Goal: Task Accomplishment & Management: Use online tool/utility

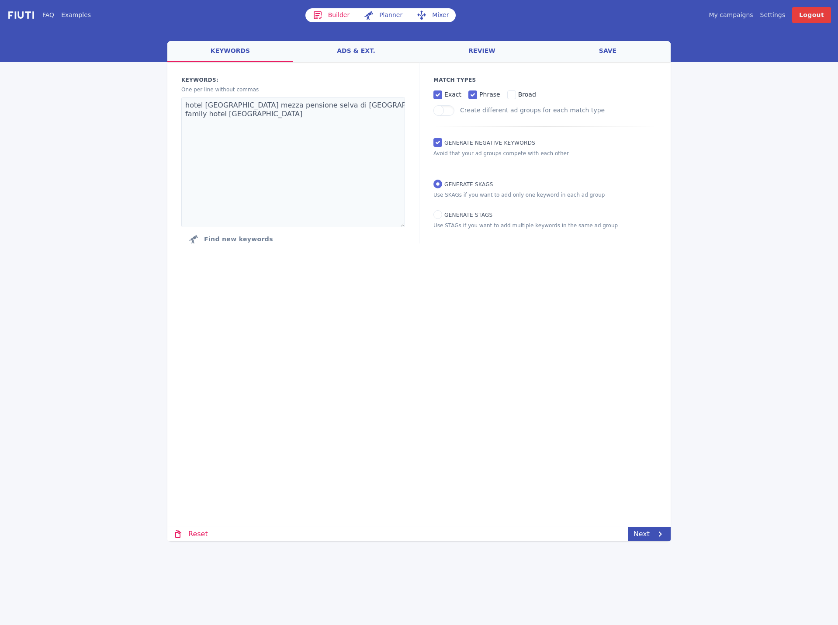
click at [736, 9] on div "My campaigns Price Settings Login Logout" at bounding box center [699, 15] width 263 height 16
click at [740, 15] on link "My campaigns" at bounding box center [731, 14] width 44 height 9
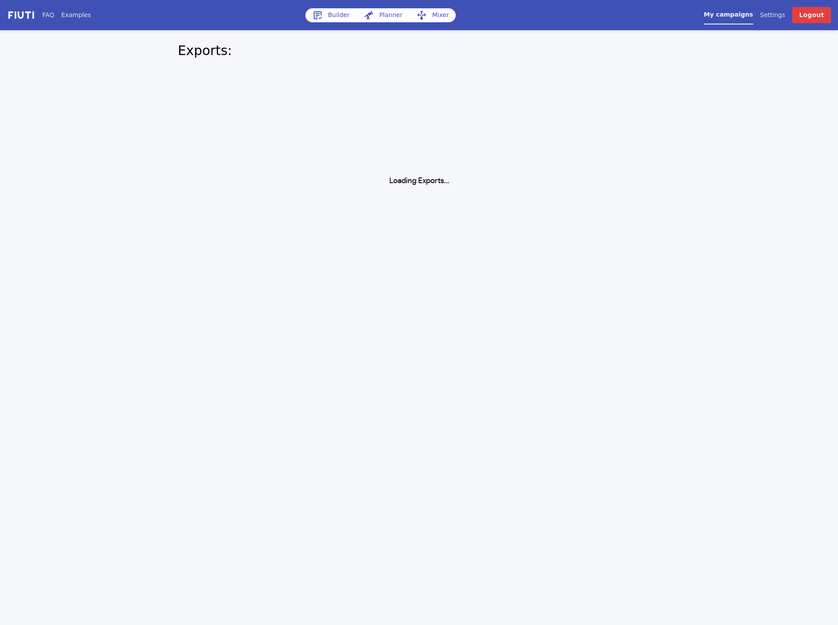
click at [693, 174] on div "FAQ Examples Builder Planner Mixer My campaigns Price Settings Login Logout Exp…" at bounding box center [419, 93] width 838 height 187
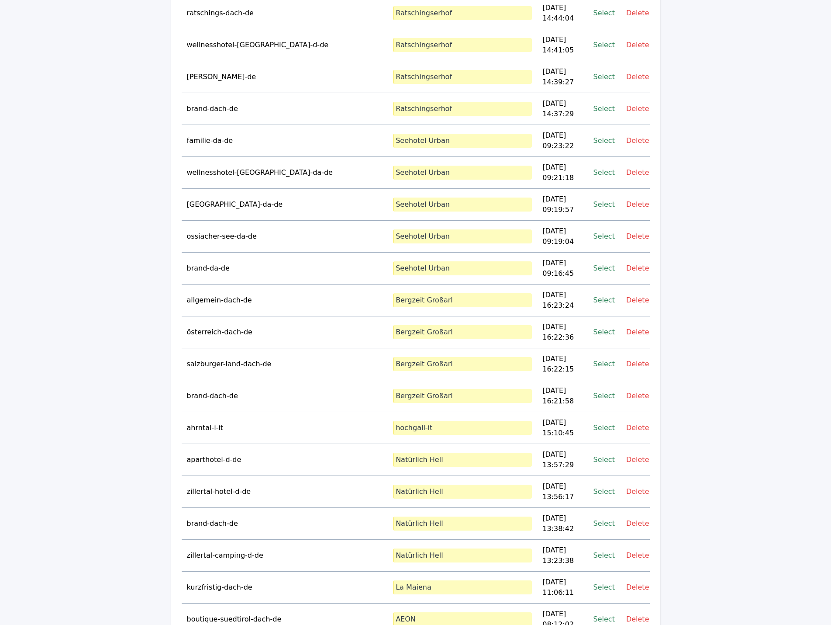
scroll to position [16021, 0]
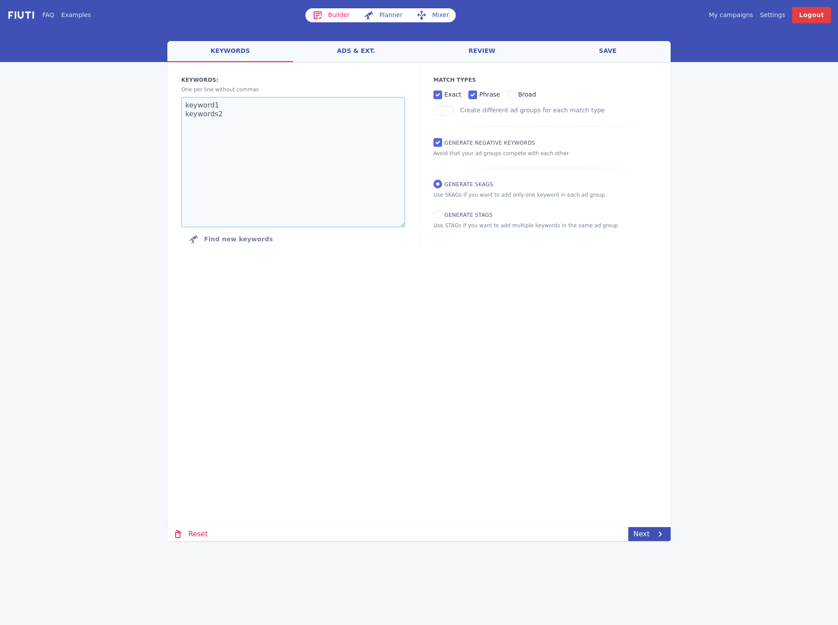
click at [285, 135] on textarea "keyword1 keywords2" at bounding box center [293, 162] width 224 height 130
paste textarea "hotel achensee"
click at [258, 151] on textarea "hotel achensee" at bounding box center [293, 162] width 224 height 130
paste textarea "wellnesshotel achensee"
click at [262, 144] on textarea "hotel achensee wellnesshotel achensee" at bounding box center [293, 162] width 224 height 130
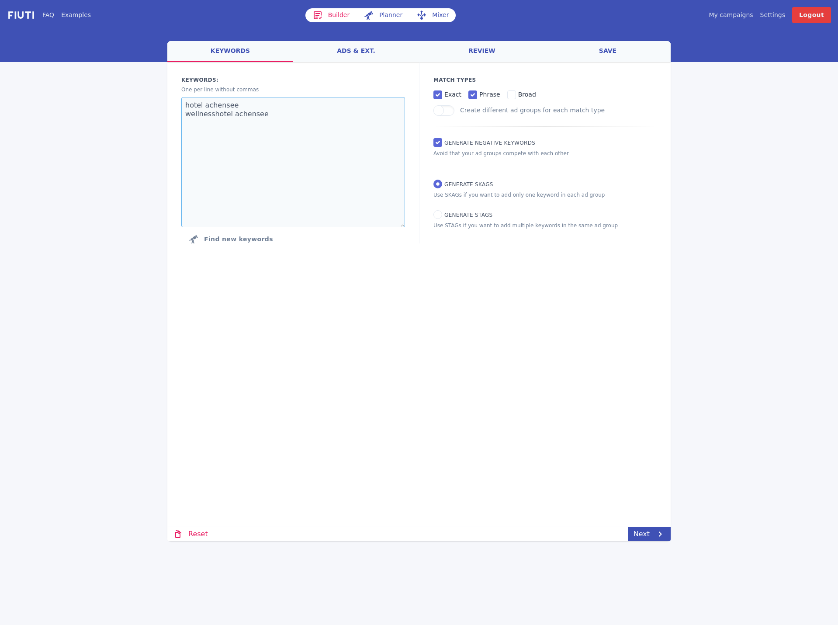
paste textarea "hotel mit pool achensee"
click at [303, 179] on textarea "hotel achensee wellnesshotel achensee hotel mit pool achensee" at bounding box center [293, 162] width 224 height 130
paste textarea "achensee wellness"
click at [287, 181] on textarea "hotel achensee wellnesshotel achensee hotel mit pool achensee achensee wellness" at bounding box center [293, 162] width 224 height 130
paste textarea "achensee unterkunft"
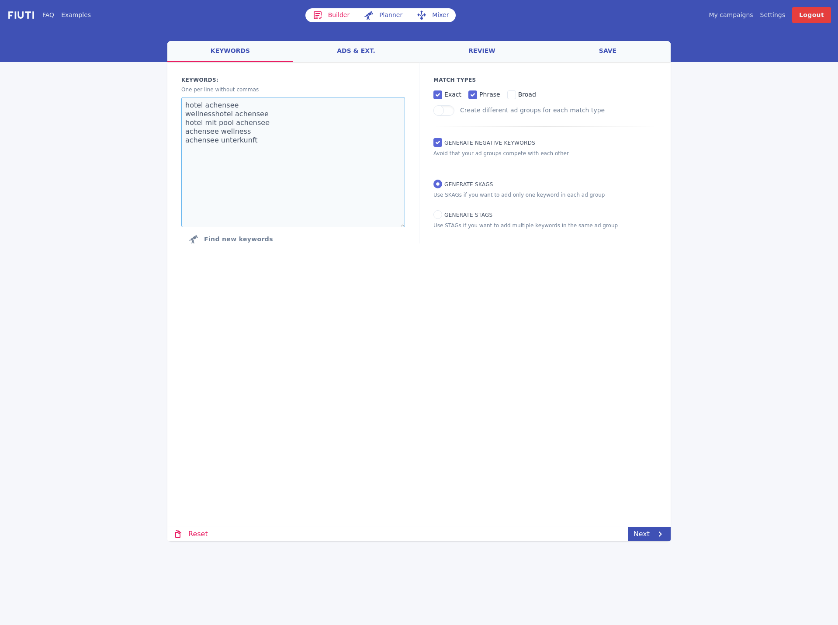
click at [266, 183] on textarea "hotel achensee wellnesshotel achensee hotel mit pool achensee achensee wellness…" at bounding box center [293, 162] width 224 height 130
paste textarea "chalet achensee"
click at [274, 182] on textarea "hotel achensee wellnesshotel achensee hotel mit pool achensee achensee wellness…" at bounding box center [293, 162] width 224 height 130
paste textarea "hotel [GEOGRAPHIC_DATA]"
type textarea "hotel achensee wellnesshotel achensee hotel mit pool achensee achensee wellness…"
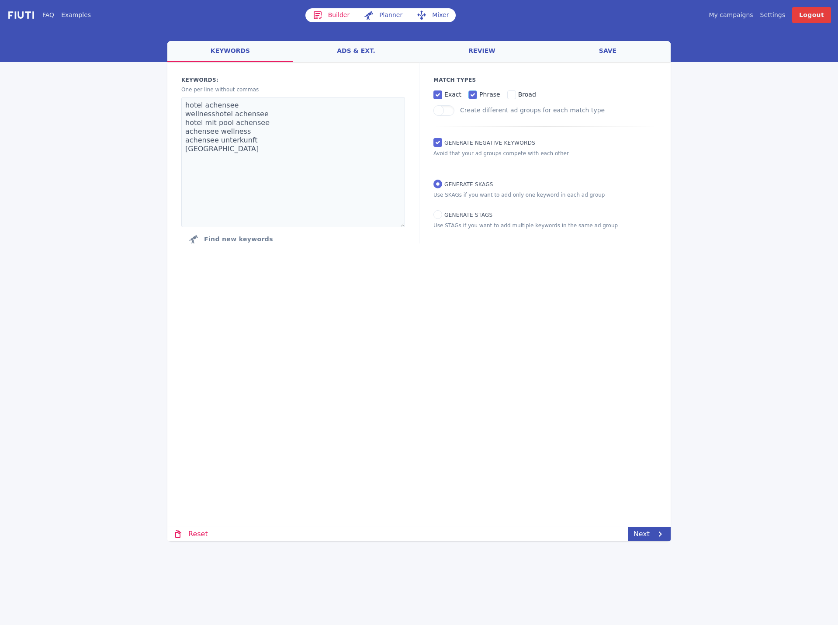
click at [471, 97] on input "phrase" at bounding box center [472, 94] width 9 height 9
checkbox input "false"
click at [653, 540] on link "Next" at bounding box center [649, 534] width 42 height 14
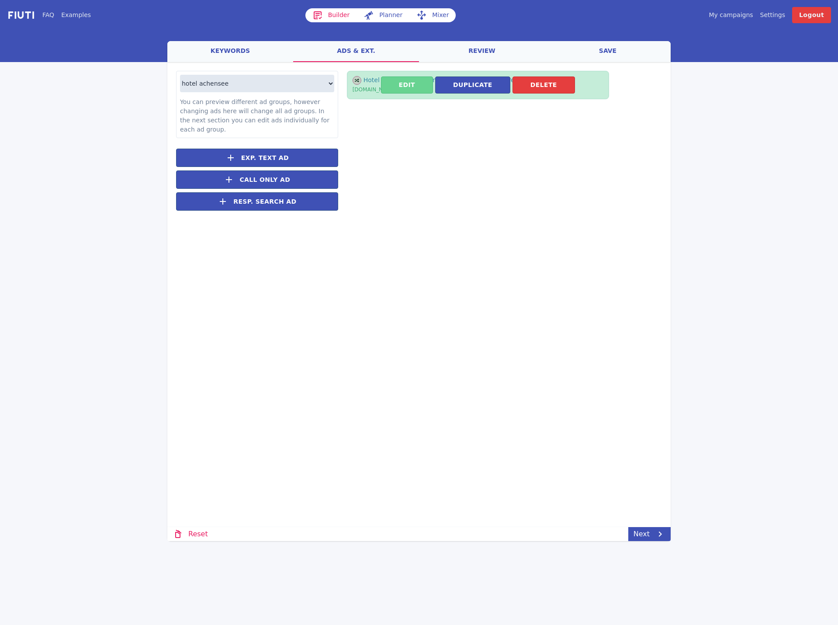
click at [413, 84] on button "Edit" at bounding box center [407, 84] width 52 height 17
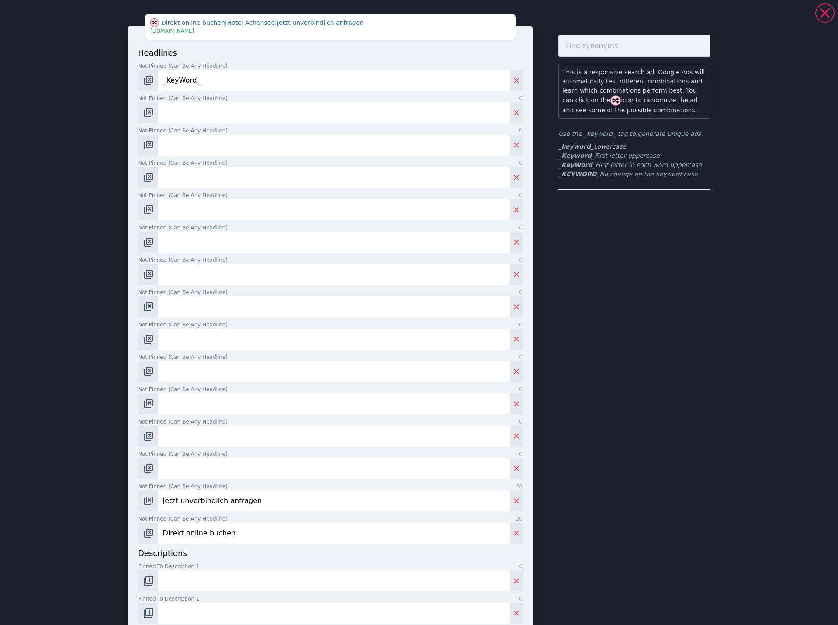
click at [320, 117] on input "Not pinned (Can be any headline) 0" at bounding box center [334, 112] width 352 height 21
click at [513, 504] on icon "Delete" at bounding box center [516, 500] width 9 height 9
type input "Direkt online buchen"
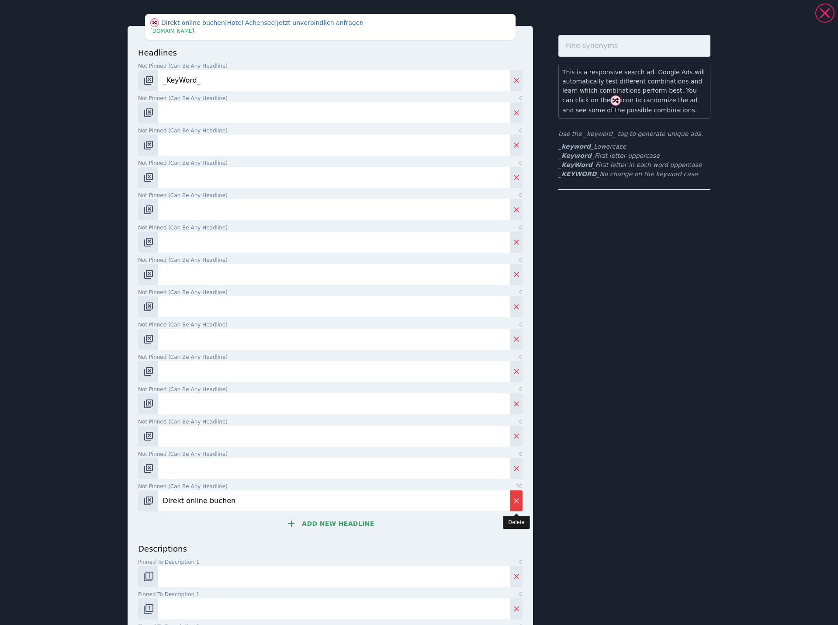
click at [513, 504] on icon "Delete" at bounding box center [516, 500] width 9 height 9
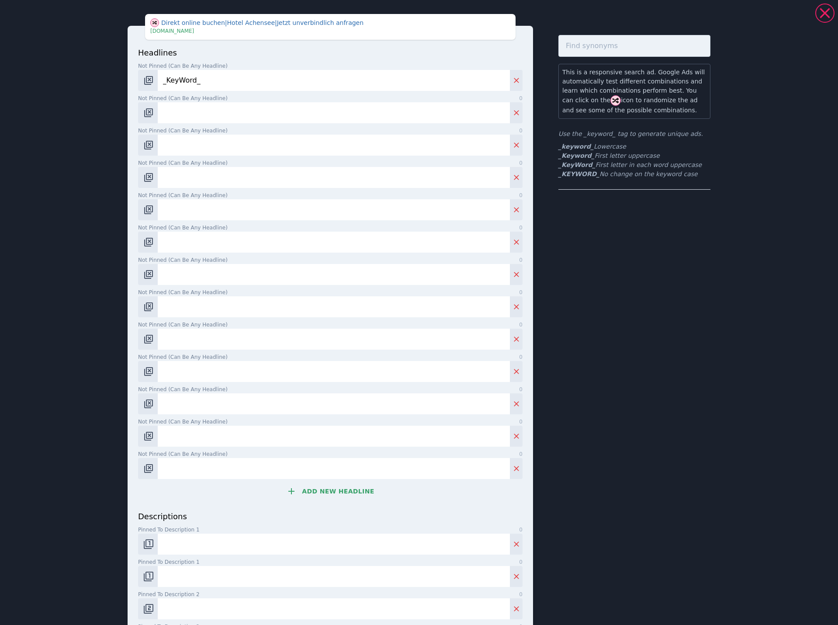
click at [231, 112] on input "Not pinned (Can be any headline) 0" at bounding box center [334, 112] width 352 height 21
click at [251, 116] on input "Not pinned (Can be any headline) 0" at bounding box center [334, 112] width 352 height 21
click at [190, 110] on input "Not pinned (Can be any headline) 0" at bounding box center [334, 112] width 352 height 21
type input "PUREST Apartments am Achensee"
click at [225, 152] on input "Not pinned (Can be any headline) 0" at bounding box center [334, 145] width 352 height 21
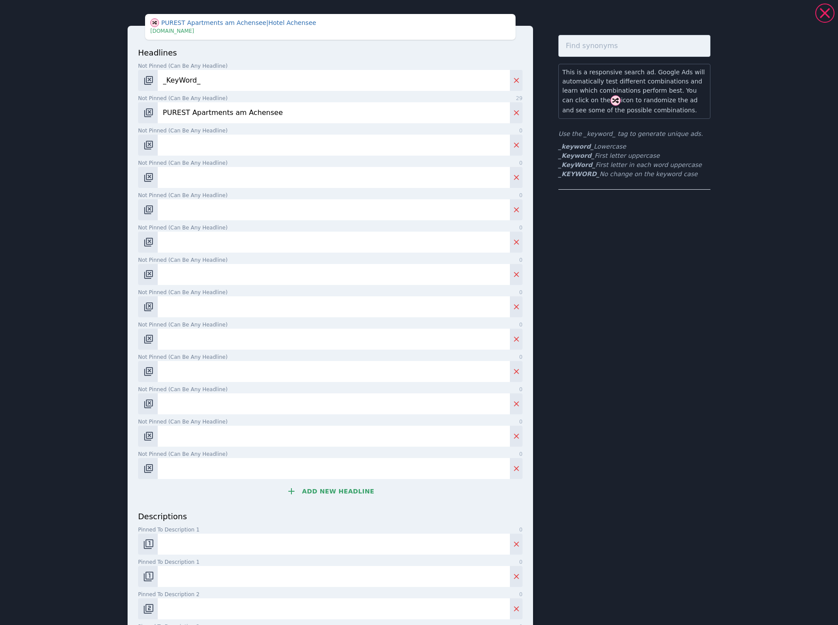
click at [257, 152] on input "Not pinned (Can be any headline) 0" at bounding box center [334, 145] width 352 height 21
paste input "4* Premium Apartment Resort [GEOGRAPHIC_DATA]"
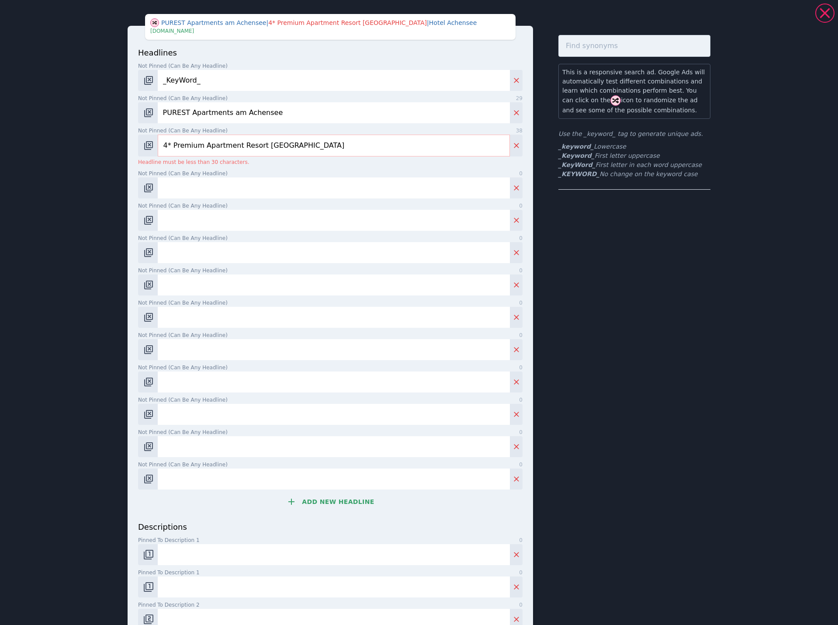
drag, startPoint x: 200, startPoint y: 150, endPoint x: 170, endPoint y: 149, distance: 29.7
click at [170, 149] on input "4* Premium Apartment Resort [GEOGRAPHIC_DATA]" at bounding box center [334, 146] width 352 height 22
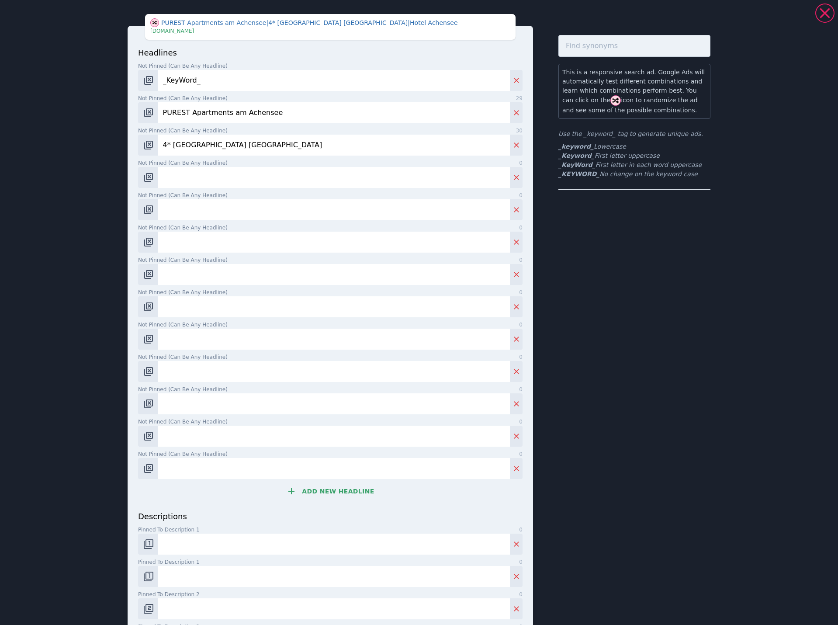
click at [300, 144] on input "4* [GEOGRAPHIC_DATA] [GEOGRAPHIC_DATA]" at bounding box center [334, 145] width 352 height 21
click at [270, 167] on input "Not pinned (Can be any headline) 0" at bounding box center [334, 177] width 352 height 21
drag, startPoint x: 265, startPoint y: 148, endPoint x: 224, endPoint y: 154, distance: 41.0
click at [224, 154] on input "4* [GEOGRAPHIC_DATA] [GEOGRAPHIC_DATA]" at bounding box center [334, 145] width 352 height 21
type input "4* Apartment Resort PUREST"
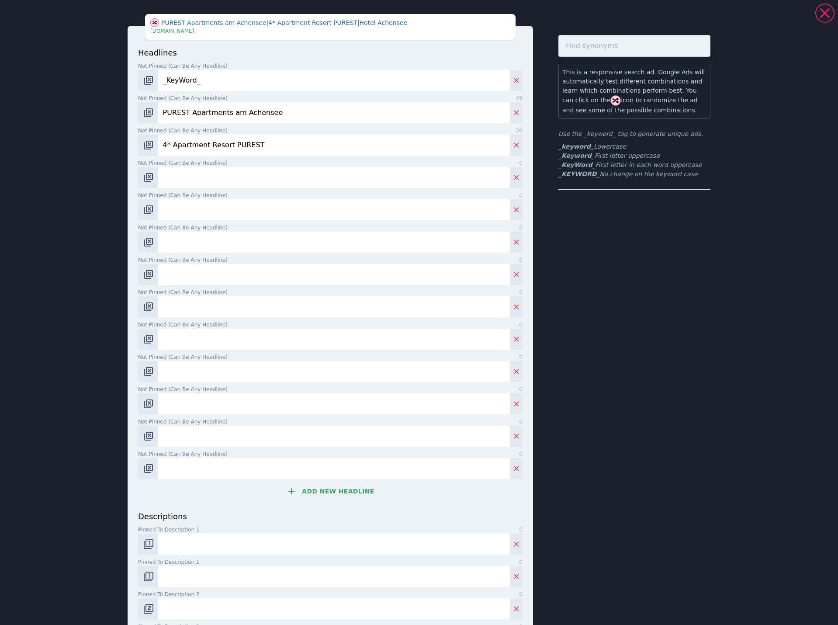
click at [244, 181] on input "Not pinned (Can be any headline) 0" at bounding box center [334, 177] width 352 height 21
click at [256, 181] on input "Not pinned (Can be any headline) 0" at bounding box center [334, 177] width 352 height 21
type input "P"
type input "PUREST 4* Premium Apartments"
click at [264, 210] on input "Not pinned (Can be any headline) 0" at bounding box center [334, 209] width 352 height 21
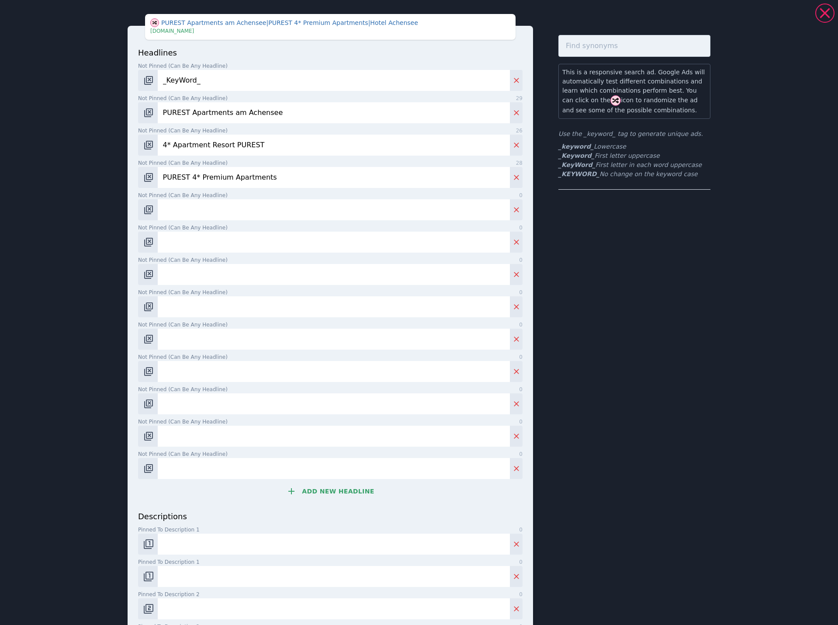
click at [244, 179] on input "PUREST 4* Premium Apartments" at bounding box center [334, 177] width 352 height 21
click at [242, 210] on input "Not pinned (Can be any headline) 0" at bounding box center [334, 209] width 352 height 21
click at [269, 184] on input "PUREST 4* Premium Apartments" at bounding box center [334, 177] width 352 height 21
click at [591, 263] on div "This is a responsive search ad. Google Ads will automatically test different co…" at bounding box center [634, 370] width 152 height 670
click at [217, 205] on input "Not pinned (Can be any headline) 0" at bounding box center [334, 209] width 352 height 21
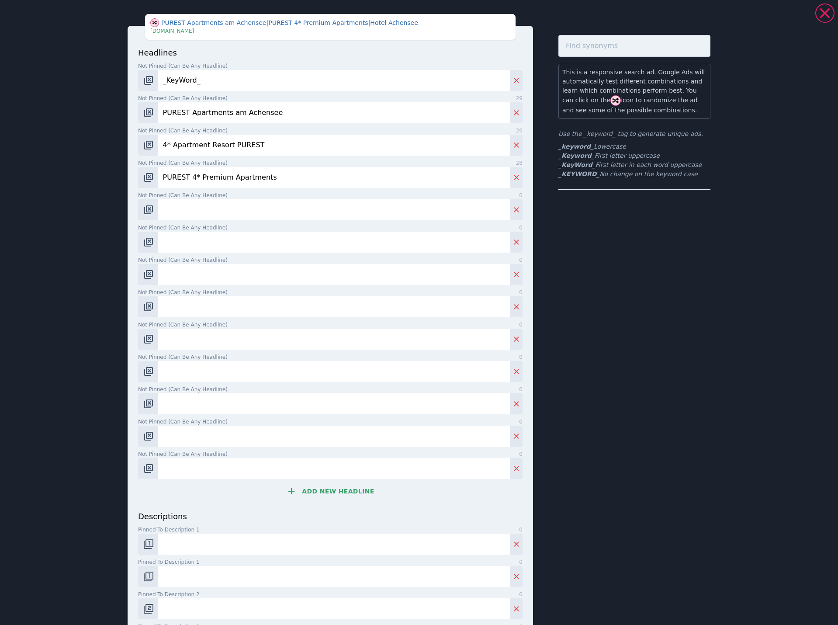
paste input "Private Spa Apartments in [GEOGRAPHIC_DATA]"
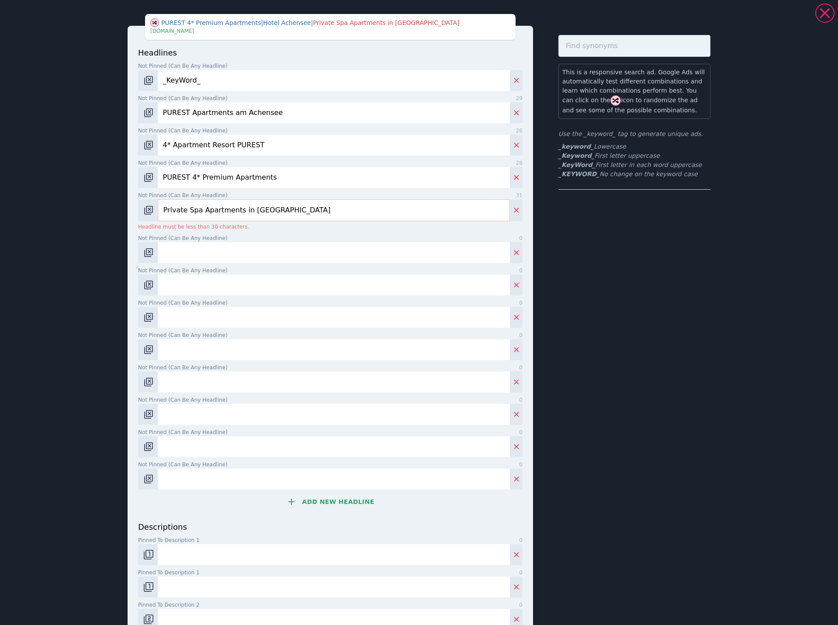
click at [187, 212] on input "Private Spa Apartments in [GEOGRAPHIC_DATA]" at bounding box center [334, 210] width 352 height 22
click at [216, 212] on input "Private Spa Apartments in [GEOGRAPHIC_DATA]" at bounding box center [334, 210] width 352 height 22
click at [281, 209] on input "Private Spa Apartments in [GEOGRAPHIC_DATA]" at bounding box center [334, 210] width 352 height 22
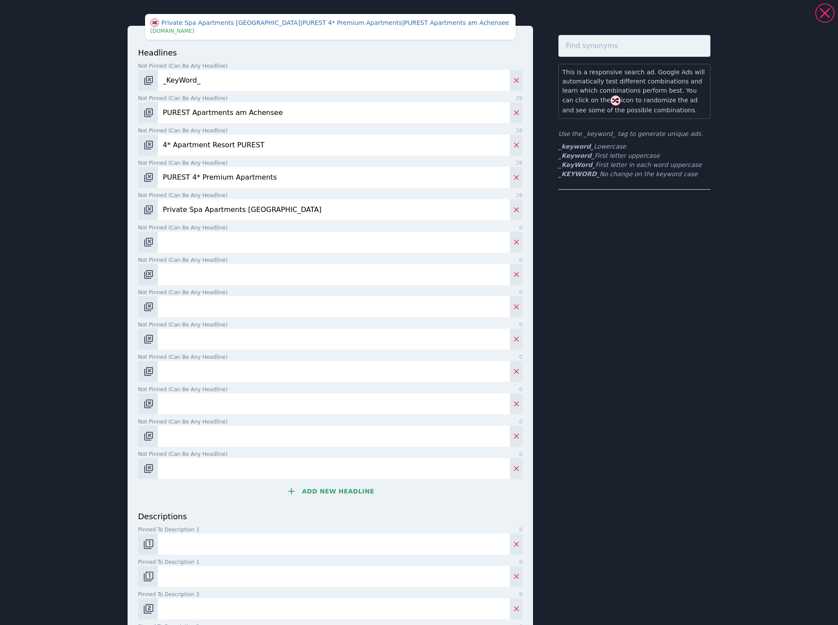
type input "Private Spa Apartments [GEOGRAPHIC_DATA]"
click at [229, 245] on input "Not pinned (Can be any headline) 0" at bounding box center [334, 242] width 352 height 21
paste input "Luxusurlaub am Achensee"
type input "Luxusurlaub am Achensee"
click at [253, 276] on input "Not pinned (Can be any headline) 0" at bounding box center [334, 274] width 352 height 21
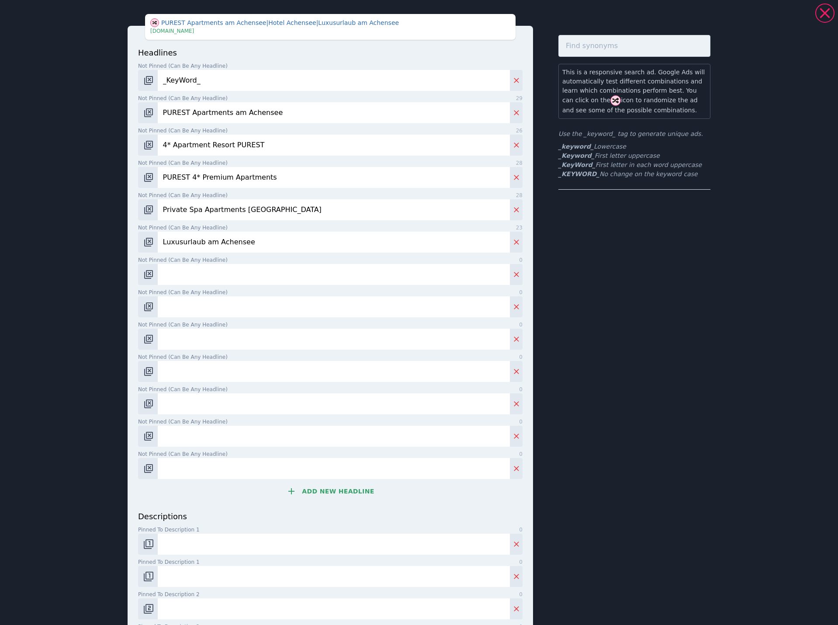
click at [258, 283] on input "Not pinned (Can be any headline) 0" at bounding box center [334, 274] width 352 height 21
paste input "Exklusiv entspannen in [GEOGRAPHIC_DATA]"
type input "Exklusiv entspannen"
click at [191, 341] on input "Not pinned (Can be any headline) 0" at bounding box center [334, 339] width 352 height 21
paste input "Apartments mit Private Spa"
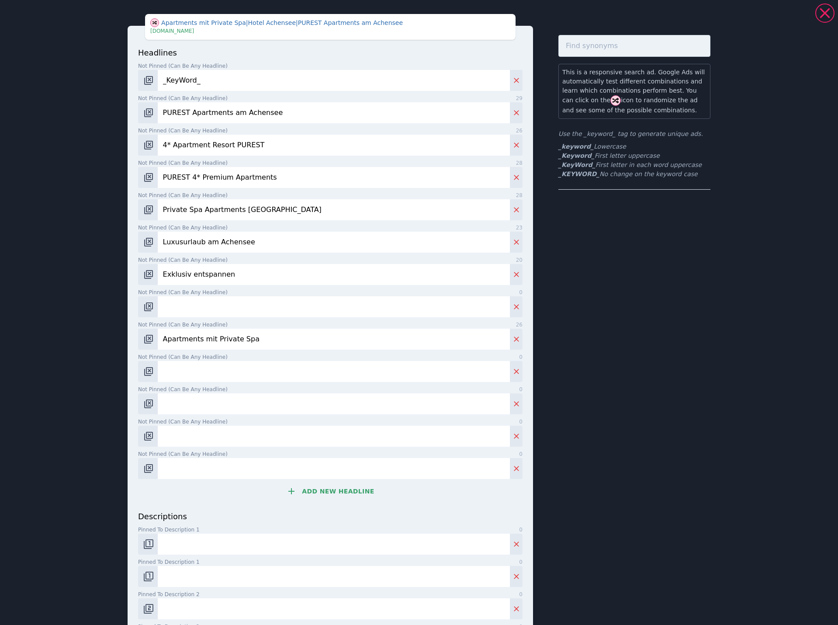
type input "Apartments mit Private Spa"
click at [227, 275] on input "Exklusiv entspannen" at bounding box center [334, 274] width 352 height 21
click at [222, 273] on input "Exklusiv entspannen" at bounding box center [334, 274] width 352 height 21
type input "4"
click at [242, 304] on input "Not pinned (Can be any headline) 0" at bounding box center [334, 306] width 352 height 21
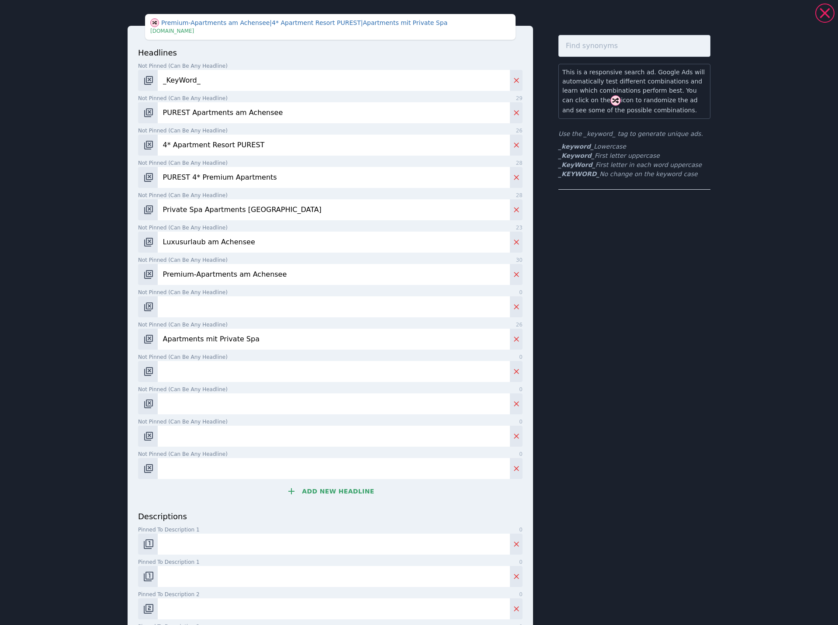
drag, startPoint x: 280, startPoint y: 274, endPoint x: 228, endPoint y: 280, distance: 51.9
click at [228, 280] on input "Premium-Apartments am Achensee" at bounding box center [334, 274] width 352 height 21
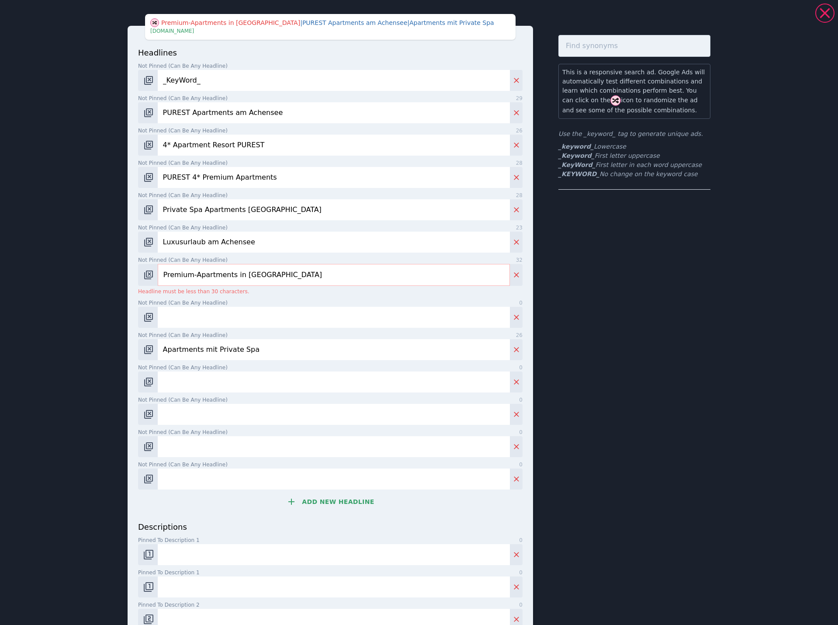
drag, startPoint x: 190, startPoint y: 278, endPoint x: 158, endPoint y: 279, distance: 31.9
click at [158, 279] on input "Premium-Apartments in [GEOGRAPHIC_DATA]" at bounding box center [334, 275] width 352 height 22
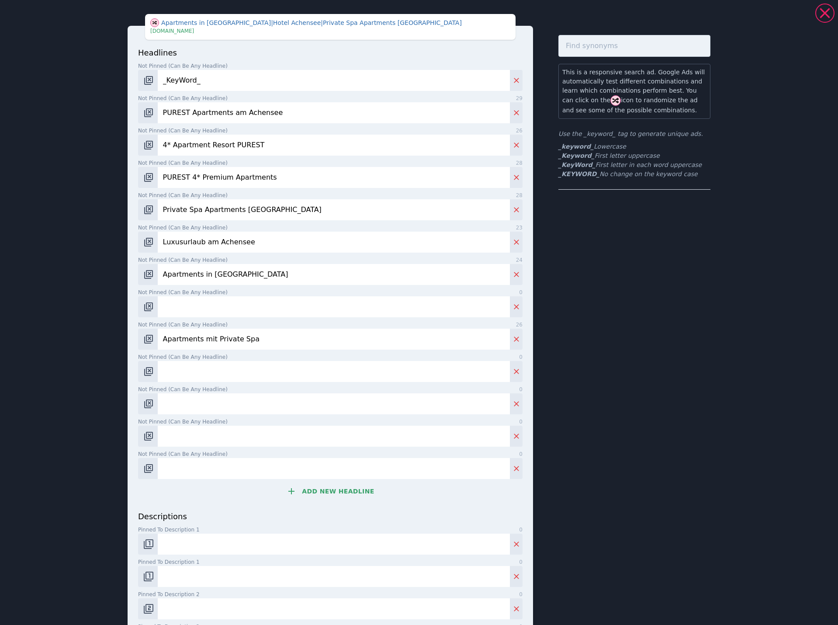
type input "Apartments in [GEOGRAPHIC_DATA]"
click at [266, 300] on input "Not pinned (Can be any headline) 0" at bounding box center [334, 306] width 352 height 21
click at [245, 307] on input "Not pinned (Can be any headline) 0" at bounding box center [334, 306] width 352 height 21
type input "Top-Lage am Achensee"
click at [252, 368] on input "Not pinned (Can be any headline) 0" at bounding box center [334, 371] width 352 height 21
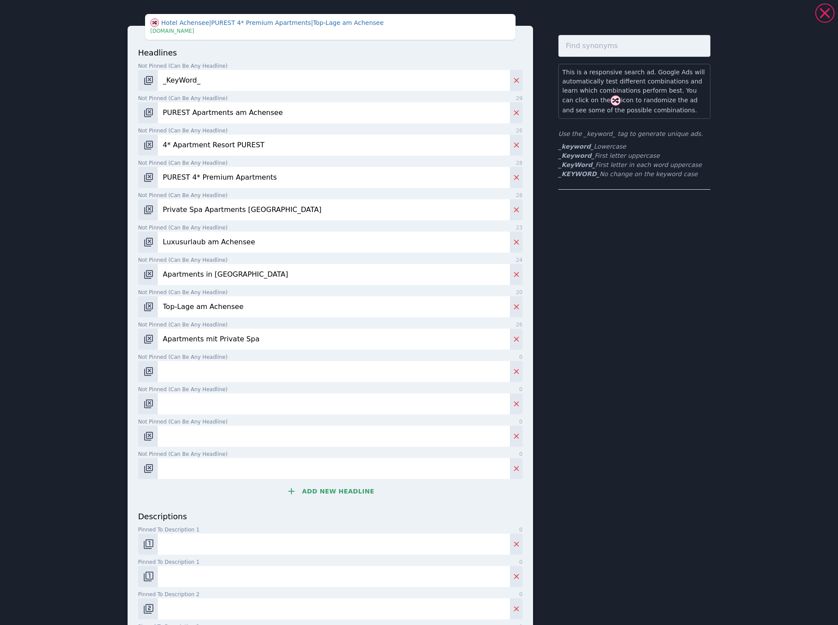
click at [205, 369] on input "Not pinned (Can be any headline) 0" at bounding box center [334, 371] width 352 height 21
click at [196, 369] on input "Not pinned (Can be any headline) 0" at bounding box center [334, 371] width 352 height 21
paste input "Infinity-Pool mit Bergblick"
type input "Infinity-Pool mit Bergblick"
click at [218, 403] on input "Not pinned (Can be any headline) 0" at bounding box center [334, 403] width 352 height 21
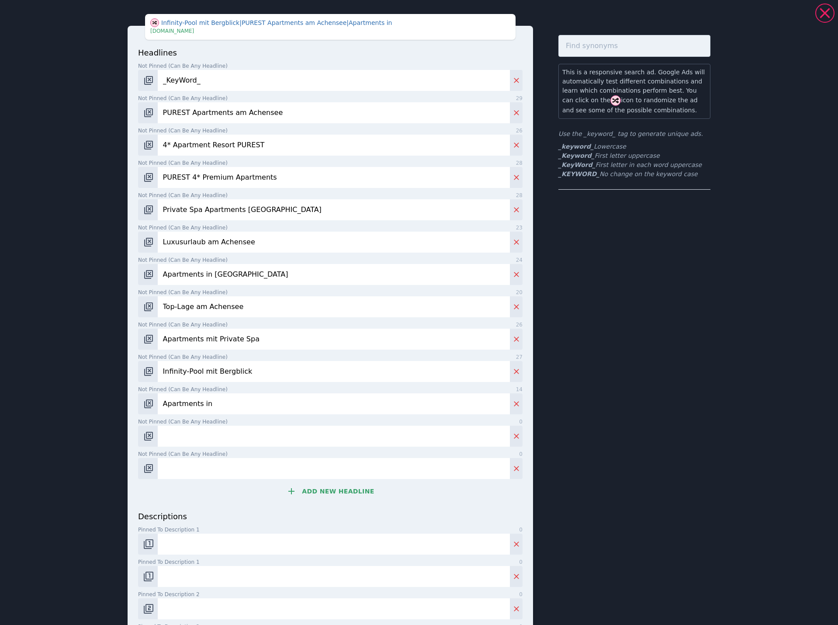
paste input "Premiumlage"
click at [167, 407] on input "Apartments in Premiumlage" at bounding box center [334, 403] width 352 height 21
click at [274, 404] on input "Hideaway in Premiumlage" at bounding box center [334, 403] width 352 height 21
type input "Hideaway in Premiumlage"
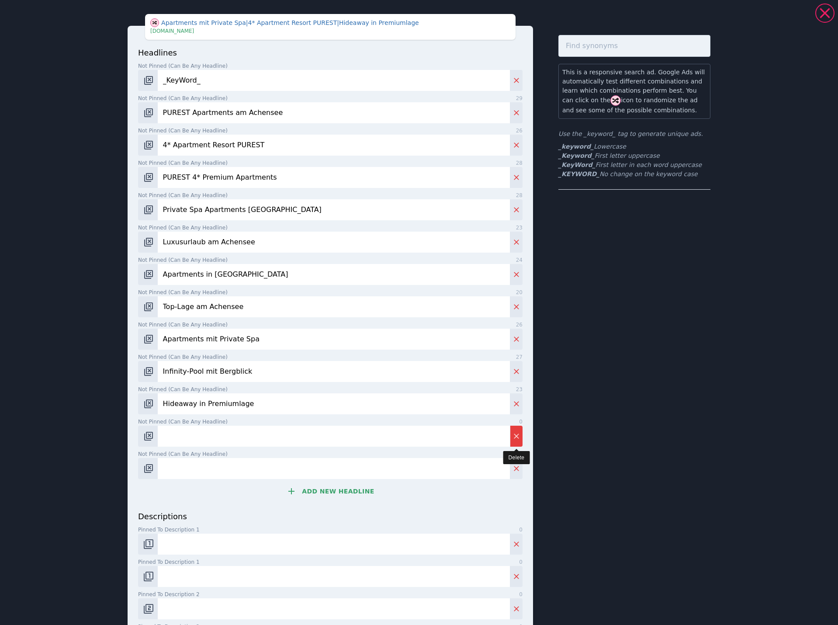
click at [512, 436] on icon "Delete" at bounding box center [516, 436] width 9 height 9
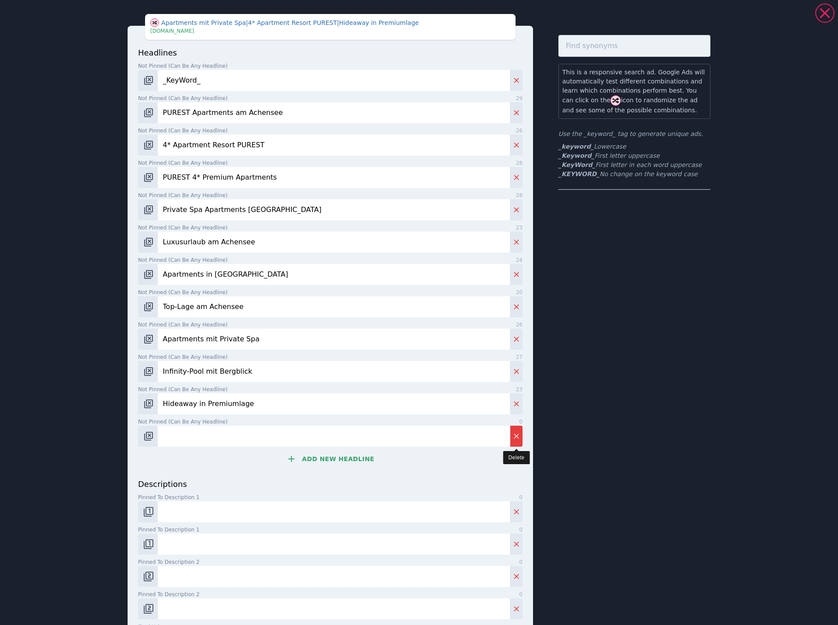
click at [512, 436] on icon "Delete" at bounding box center [516, 436] width 9 height 9
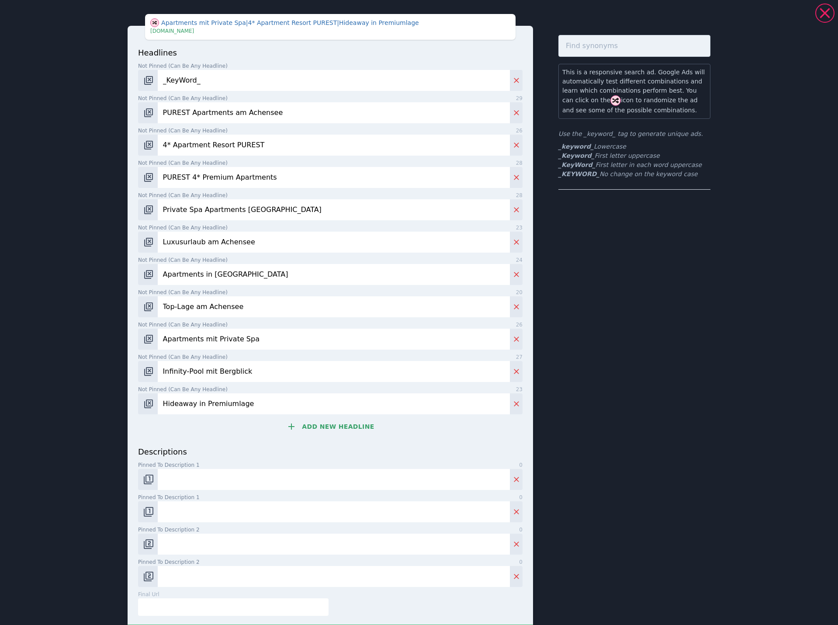
click at [334, 424] on button "Add new headline" at bounding box center [330, 426] width 384 height 17
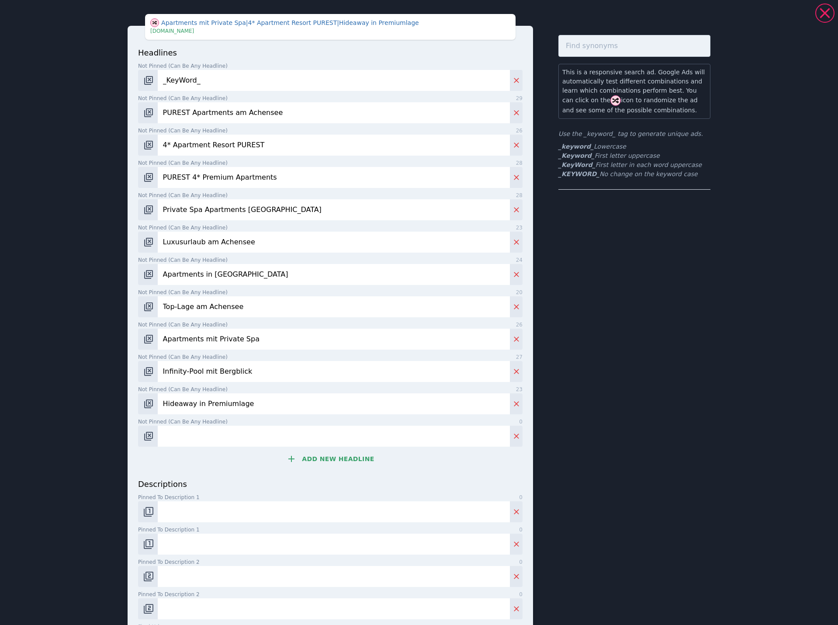
click at [277, 435] on input "Not pinned (Can be any headline) 0" at bounding box center [334, 435] width 352 height 21
click at [243, 433] on input "Achensee-Urlaub jetzt sichern" at bounding box center [334, 435] width 352 height 21
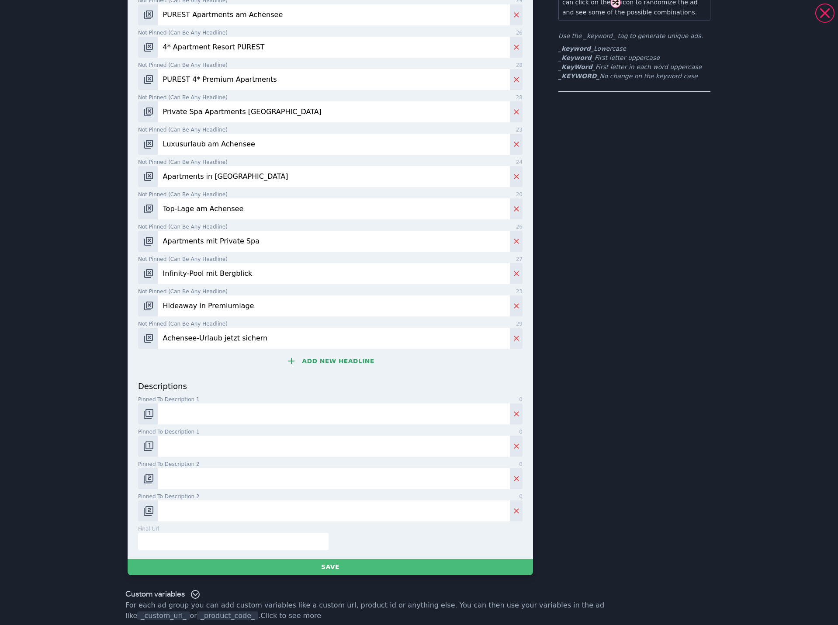
scroll to position [105, 0]
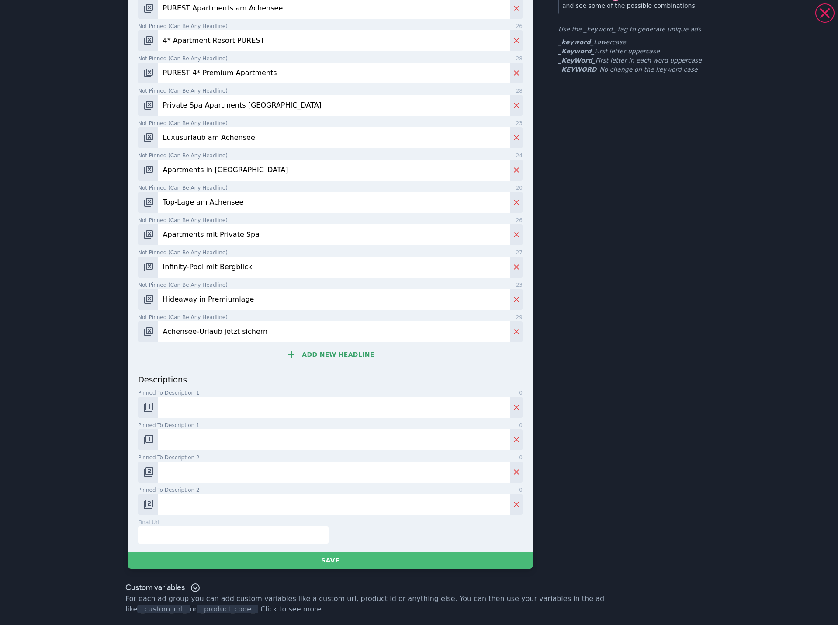
type input "Achensee-Urlaub jetzt sichern"
drag, startPoint x: 268, startPoint y: 110, endPoint x: 139, endPoint y: 94, distance: 129.8
click at [128, 97] on div "headlines Not pinned (Can be any headline) 9 _KeyWord_ Not pinned (Can be any h…" at bounding box center [330, 236] width 405 height 631
click at [273, 105] on input "Premium-Urlaub in [GEOGRAPHIC_DATA]" at bounding box center [334, 105] width 352 height 21
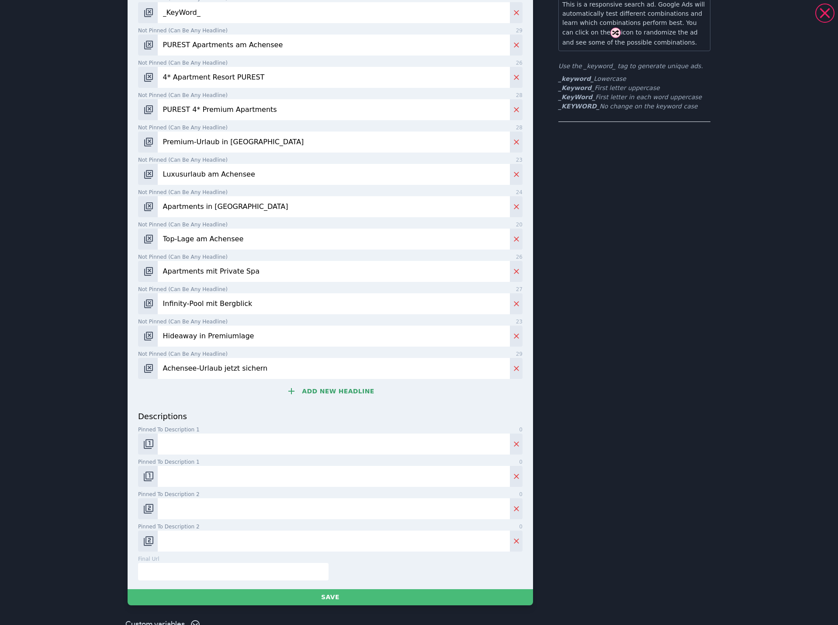
scroll to position [17, 0]
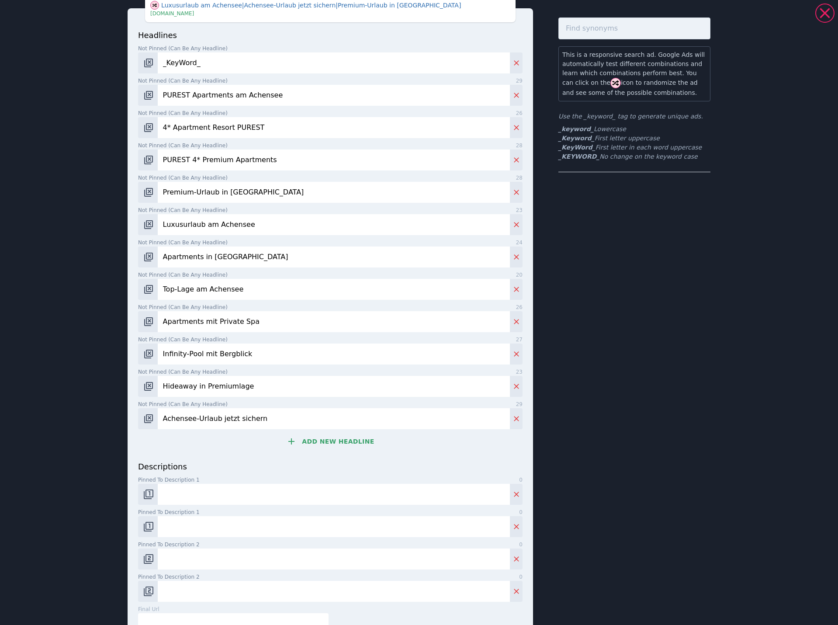
type input "Premium-Urlaub in [GEOGRAPHIC_DATA]"
click at [247, 417] on input "Achensee-Urlaub jetzt sichern" at bounding box center [334, 418] width 352 height 21
click at [267, 93] on input "PUREST Apartments am Achensee" at bounding box center [334, 95] width 352 height 21
click at [296, 92] on input "PUREST Apartments am Achensee" at bounding box center [334, 95] width 352 height 21
click at [258, 122] on input "4* Apartment Resort PUREST" at bounding box center [334, 127] width 352 height 21
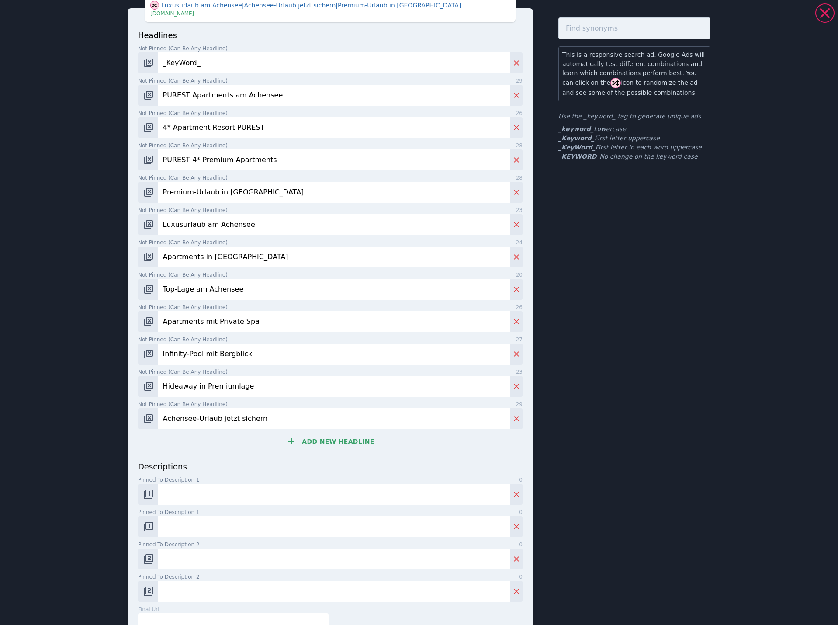
click at [266, 163] on input "PUREST 4* Premium Apartments" at bounding box center [334, 159] width 352 height 21
click at [285, 183] on input "Premium-Urlaub in [GEOGRAPHIC_DATA]" at bounding box center [334, 192] width 352 height 21
click at [311, 230] on input "Luxusurlaub am Achensee" at bounding box center [334, 224] width 352 height 21
click at [239, 256] on input "Apartments in [GEOGRAPHIC_DATA]" at bounding box center [334, 256] width 352 height 21
click at [240, 297] on input "Top-Lage am Achensee" at bounding box center [334, 289] width 352 height 21
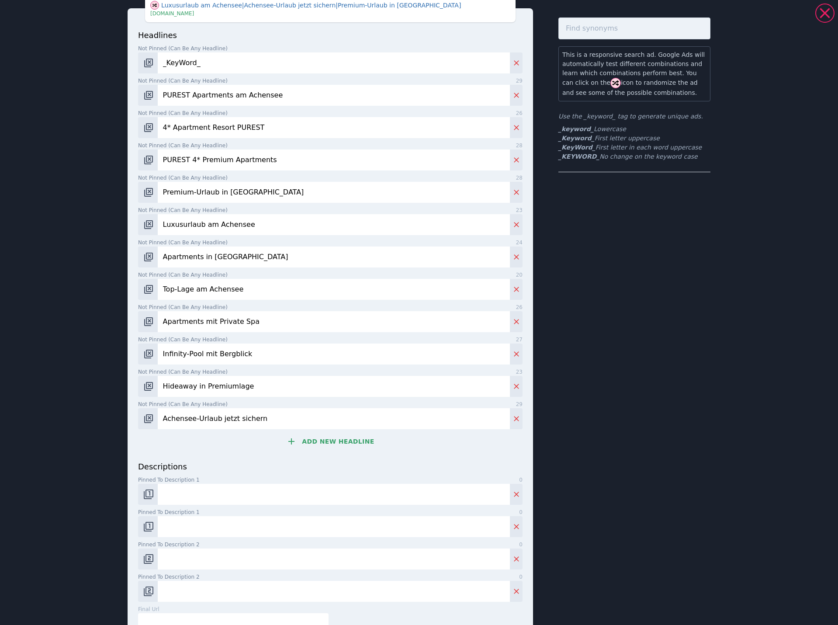
click at [306, 322] on input "Apartments mit Private Spa" at bounding box center [334, 321] width 352 height 21
drag, startPoint x: 264, startPoint y: 360, endPoint x: 283, endPoint y: 360, distance: 18.3
click at [264, 360] on input "Infinity-Pool mit Bergblick" at bounding box center [334, 353] width 352 height 21
click at [259, 395] on input "Hideaway in Premiumlage" at bounding box center [334, 386] width 352 height 21
click at [208, 429] on input "Achensee-Urlaub jetzt sichern" at bounding box center [334, 418] width 352 height 21
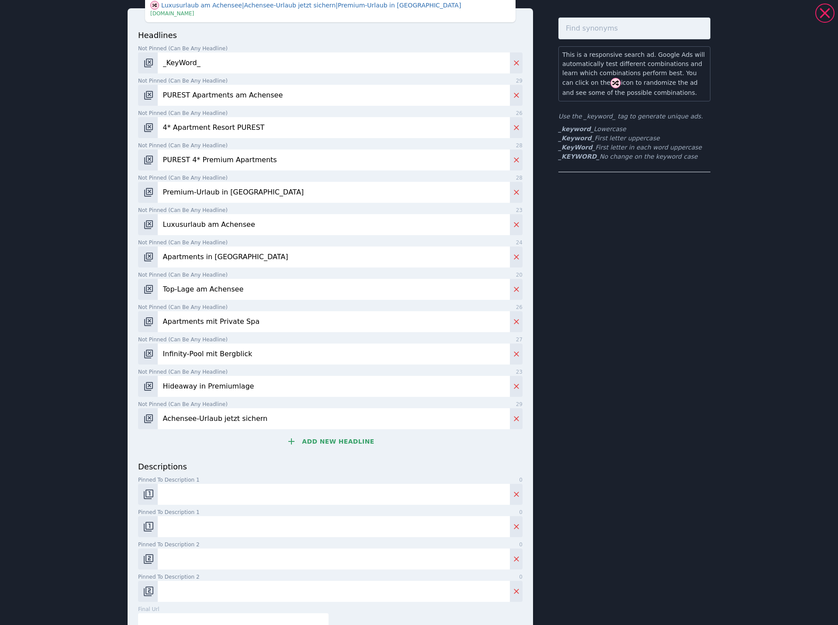
click at [698, 415] on div "This is a responsive search ad. Google Ads will automatically test different co…" at bounding box center [634, 336] width 152 height 638
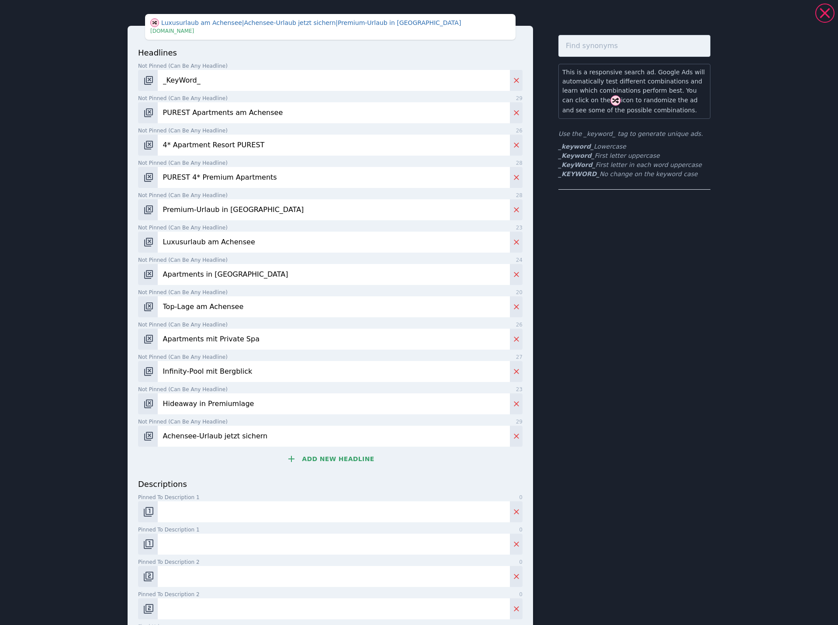
scroll to position [87, 0]
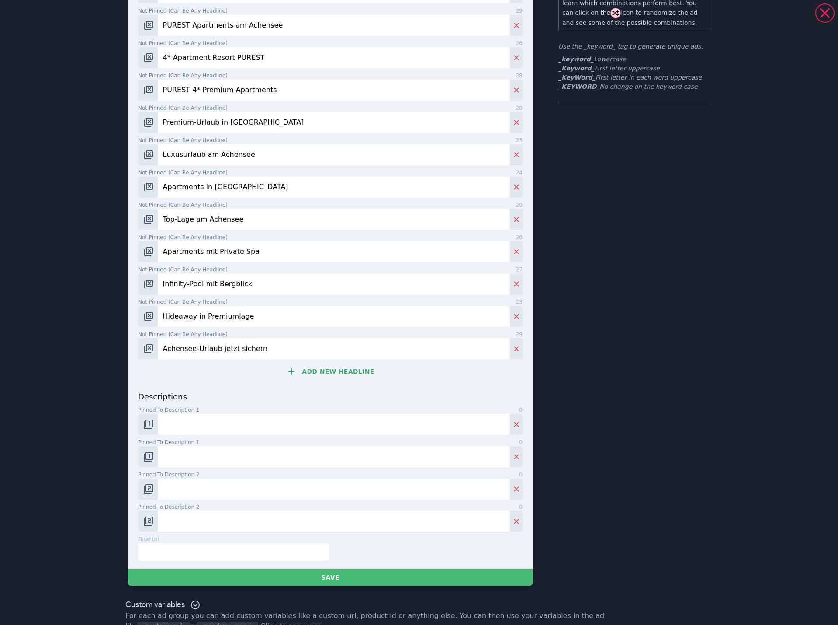
click at [212, 553] on input "text" at bounding box center [233, 551] width 190 height 17
paste input "[URL][DOMAIN_NAME]"
type input "[URL][DOMAIN_NAME]"
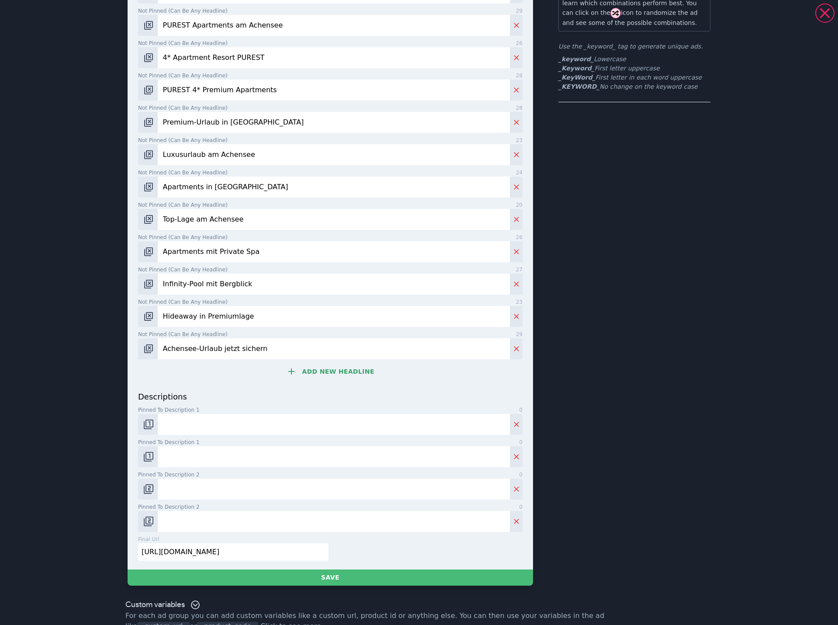
click at [318, 419] on input "Pinned to description 1 0" at bounding box center [334, 424] width 352 height 21
paste input "Infinity-Pool, [PERSON_NAME] & Luxus erwarten Sie im PUREST 4 Apartments in [GE…"
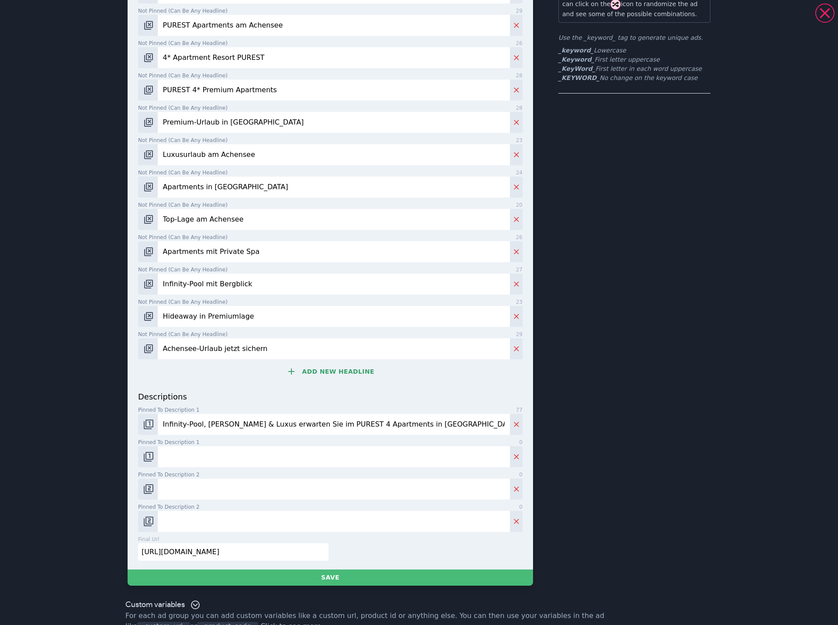
click at [210, 424] on input "Infinity-Pool, [PERSON_NAME] & Luxus erwarten Sie im PUREST 4 Apartments in [GE…" at bounding box center [334, 424] width 352 height 21
click at [205, 425] on input "Infinity-Pool, [PERSON_NAME] & Luxus erwarten Sie im PUREST 4 Apartments in [GE…" at bounding box center [334, 424] width 352 height 21
paste input "Private Spa"
click at [290, 421] on input "Infinity-Pool, Private Spa & Luxus erwarten Sie im PUREST 4 Apartments in [GEOG…" at bounding box center [334, 424] width 352 height 21
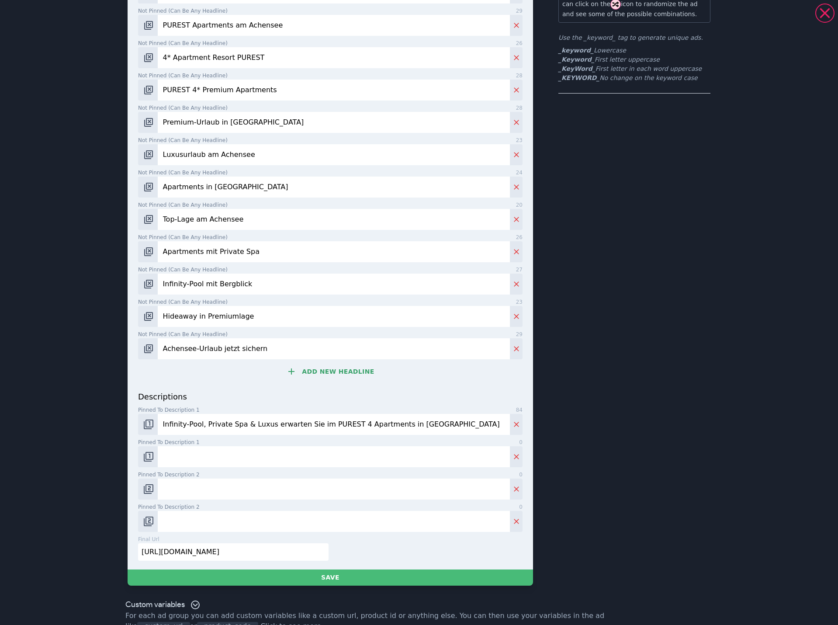
click at [324, 422] on input "Infinity-Pool, Private Spa & Luxus erwarten Sie im PUREST 4 Apartments in [GEOG…" at bounding box center [334, 424] width 352 height 21
click at [418, 425] on input "Infinity-Pool, Private Spa & Luxus erwarten Sie im PUREST 4 Apartments in [GEOG…" at bounding box center [334, 424] width 352 height 21
click at [344, 426] on input "Infinity-Pool, Private Spa & Luxus erwarten Sie im PUREST 4 Apartments in [GEOG…" at bounding box center [334, 424] width 352 height 21
drag, startPoint x: 340, startPoint y: 425, endPoint x: 347, endPoint y: 424, distance: 7.0
click at [347, 424] on input "Infinity-Pool, Private Spa & Luxus erwarten Sie im PUREST 4* Apartments in [GEO…" at bounding box center [334, 424] width 352 height 21
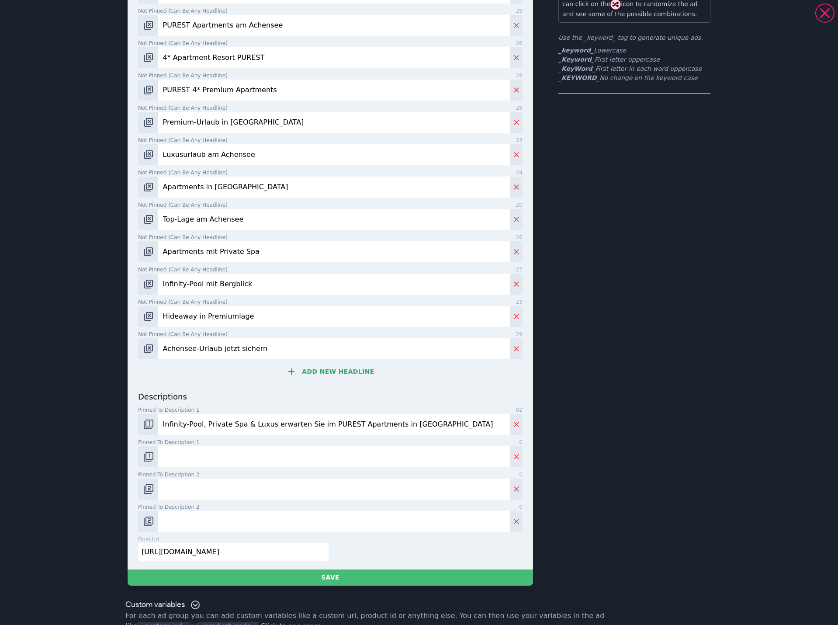
click at [311, 427] on input "Infinity-Pool, Private Spa & Luxus erwarten Sie im PUREST Apartments in [GEOGRA…" at bounding box center [334, 424] width 352 height 21
click at [378, 431] on input "Infinity-Pool, Private Spa & Luxus erwarten Sie in den 4* PUREST Apartments in …" at bounding box center [334, 424] width 352 height 21
type input "Infinity-Pool, Private Spa & Luxus erwarten Sie in den 4* PUREST Apartments in …"
click at [326, 454] on input "Pinned to description 1 0" at bounding box center [334, 456] width 352 height 21
click at [297, 466] on input "Pinned to description 1 0" at bounding box center [334, 456] width 352 height 21
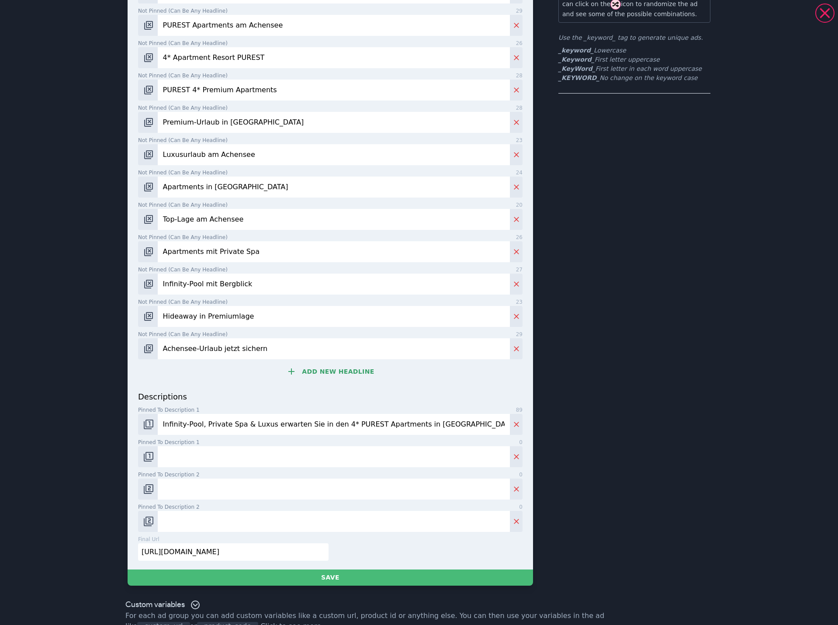
paste input "Exklusive Ruhe und Private Spa direkt im PUREST am Tiroler Achensee."
click at [194, 456] on input "Exklusive Ruhe und Private Spa direkt im PUREST am Tiroler Achensee." at bounding box center [334, 456] width 352 height 21
click at [303, 450] on input "Exklusive Ruhe und Private Spa direkt im PUREST am Tiroler Achensee." at bounding box center [334, 456] width 352 height 21
click at [268, 458] on input "Exklusive Ruhe und Private Spa direkt im PUREST am Tiroler Achensee." at bounding box center [334, 456] width 352 height 21
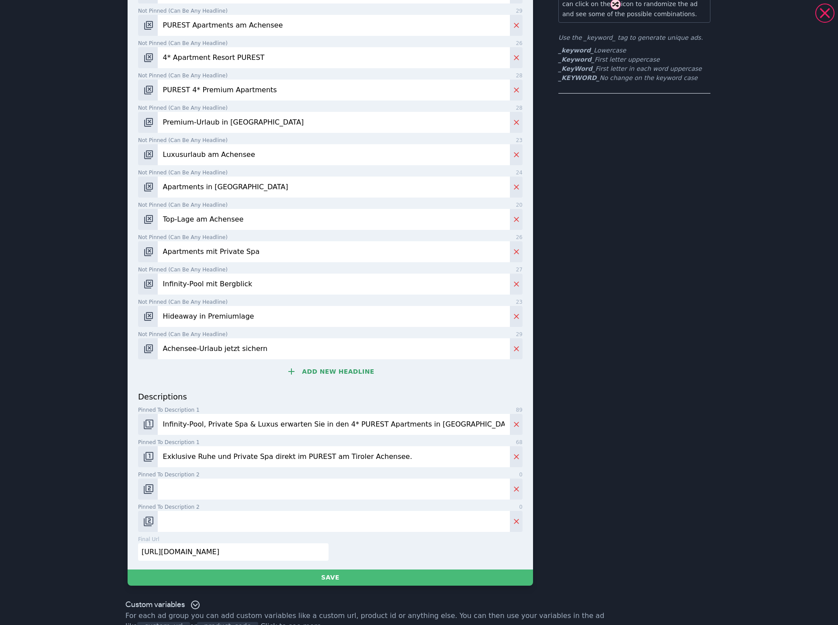
click at [267, 457] on input "Exklusive Ruhe und Private Spa direkt im PUREST am Tiroler Achensee." at bounding box center [334, 456] width 352 height 21
click at [258, 457] on input "Exklusive [PERSON_NAME] und Private Spa im PUREST am Tiroler Achensee." at bounding box center [334, 456] width 352 height 21
paste input "4* Premium Apartment Resort PUREST"
click at [404, 453] on input "Exklusive [PERSON_NAME] und Private Spa im 4* Premium Apartment Resort PUREST" at bounding box center [334, 456] width 352 height 21
click at [409, 458] on input "Exklusive [PERSON_NAME] und Private Spa im 4* Premium Apartment Resort PUREST" at bounding box center [334, 456] width 352 height 21
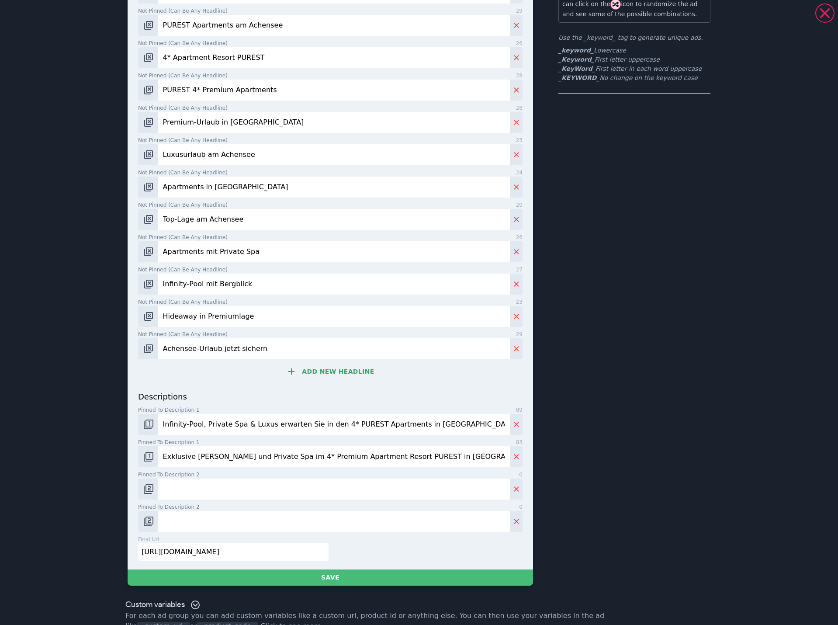
type input "Exklusive [PERSON_NAME] und Private Spa im 4* Premium Apartment Resort PUREST i…"
click at [364, 492] on input "Pinned to description 2 0" at bounding box center [334, 488] width 352 height 21
click at [325, 431] on input "Infinity-Pool, Private Spa & Luxus erwarten Sie in den 4* PUREST Apartments in …" at bounding box center [334, 424] width 352 height 21
drag, startPoint x: 295, startPoint y: 455, endPoint x: 378, endPoint y: 460, distance: 83.1
click at [295, 455] on input "Exklusive [PERSON_NAME] und Private Spa im 4* Premium Apartment Resort PUREST i…" at bounding box center [334, 456] width 352 height 21
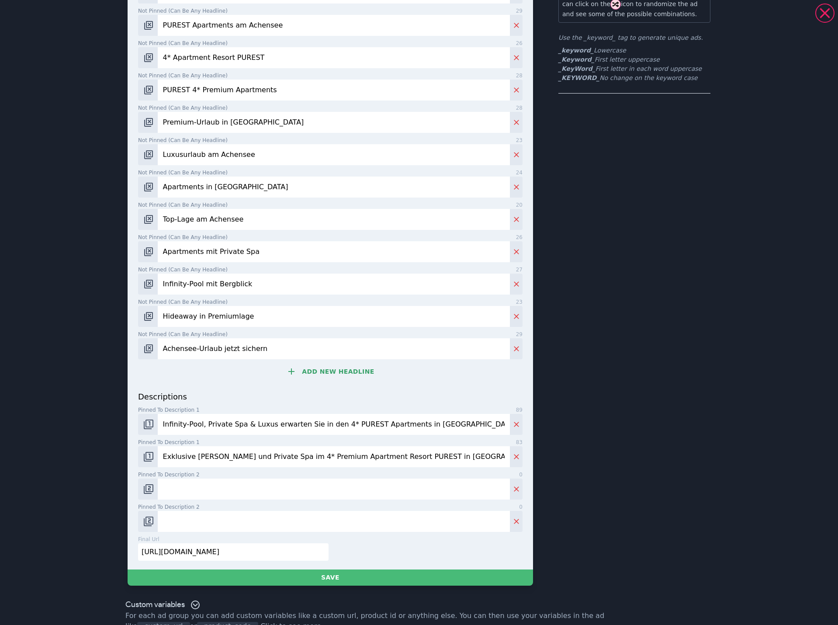
click at [403, 480] on input "Pinned to description 2 0" at bounding box center [334, 488] width 352 height 21
paste input "Großzügige Apartments mit Kamin, Whirlpool und viel Platz für gemeinsame Zeit"
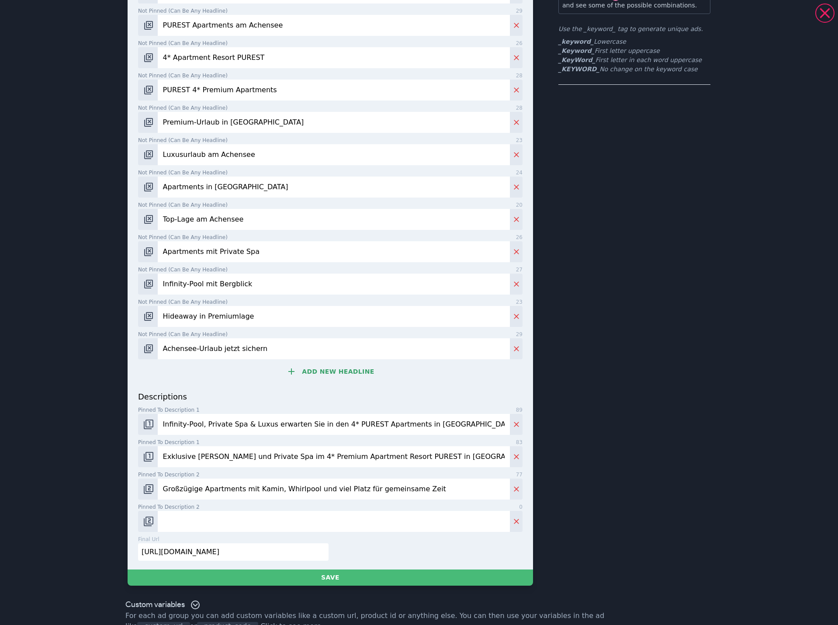
click at [410, 486] on input "Großzügige Apartments mit Kamin, Whirlpool und viel Platz für gemeinsame Zeit" at bounding box center [334, 488] width 352 height 21
click at [408, 491] on input "Großzügige Apartments mit Kamin, Whirlpool und viel Platz für gemeinsame Zeit" at bounding box center [334, 488] width 352 height 21
click at [421, 488] on input "Großzügige Apartments mit Kamin, Whirlpool und viel Platz für gemeinsame Zeit" at bounding box center [334, 488] width 352 height 21
type input "Großzügige Apartments mit Kamin, Whirlpool und viel Platz für gemeinsame Zeit"
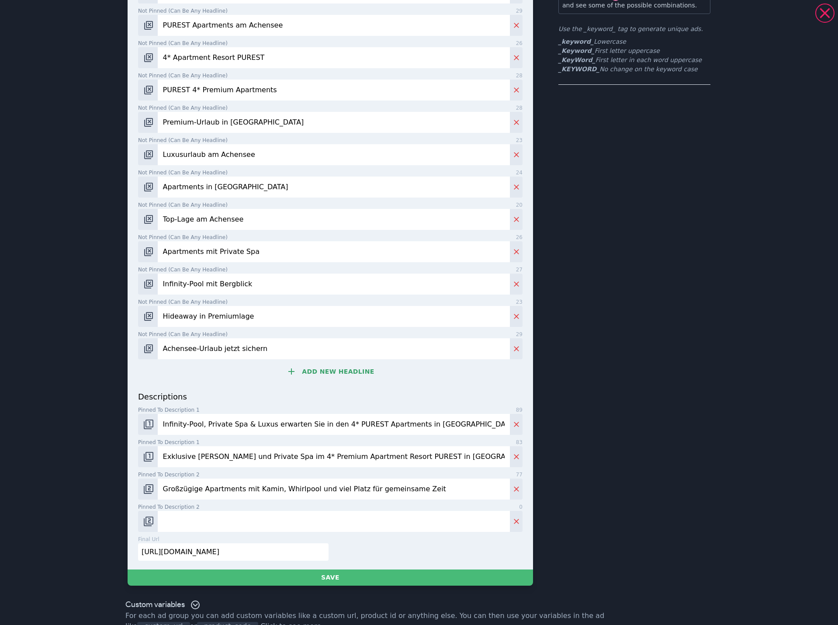
click at [333, 528] on input "Pinned to description 2 0" at bounding box center [334, 521] width 352 height 21
paste input "Großzügiger Freiraum, exklusive Ausstattung und ganz viel Privatgefühl."
type input "Großzügiger Freiraum, exklusive Ausstattung und ganz viel Privatgefühl. Jetzt a…"
click at [427, 494] on input "Großzügige Apartments mit Kamin, Whirlpool und viel Platz für gemeinsame Zeit" at bounding box center [334, 488] width 352 height 21
click at [437, 464] on input "Exklusive [PERSON_NAME] und Private Spa im 4* Premium Apartment Resort PUREST i…" at bounding box center [334, 456] width 352 height 21
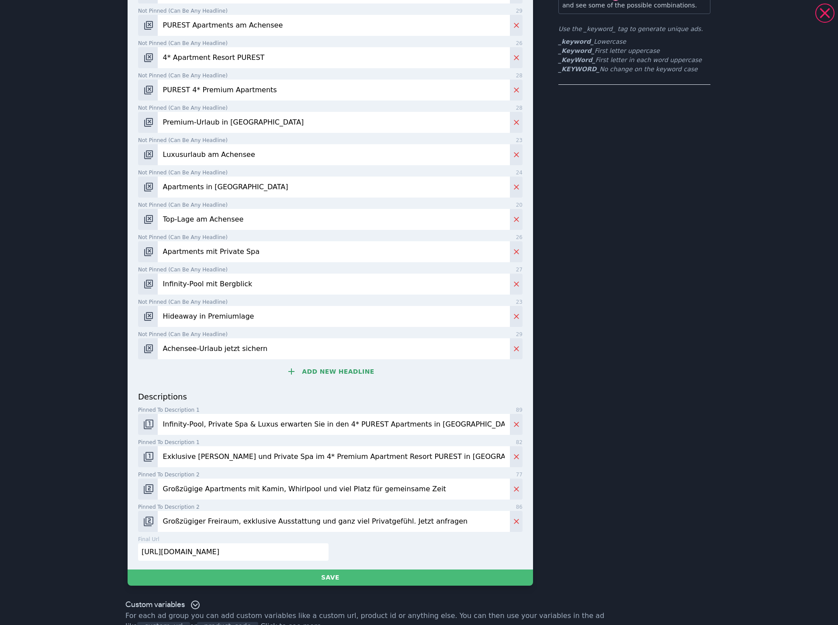
type input "Exklusive [PERSON_NAME] und Private Spa im 4* Premium Apartment Resort PUREST i…"
drag, startPoint x: 440, startPoint y: 523, endPoint x: 383, endPoint y: 521, distance: 57.3
click at [383, 521] on input "Großzügiger Freiraum, exklusive Ausstattung und ganz viel Privatgefühl. Jetzt a…" at bounding box center [334, 521] width 352 height 21
click at [449, 491] on input "Großzügige Apartments mit Kamin, Whirlpool und viel Platz für gemeinsame Zeit" at bounding box center [334, 488] width 352 height 21
paste input "Jetzt anfragen"
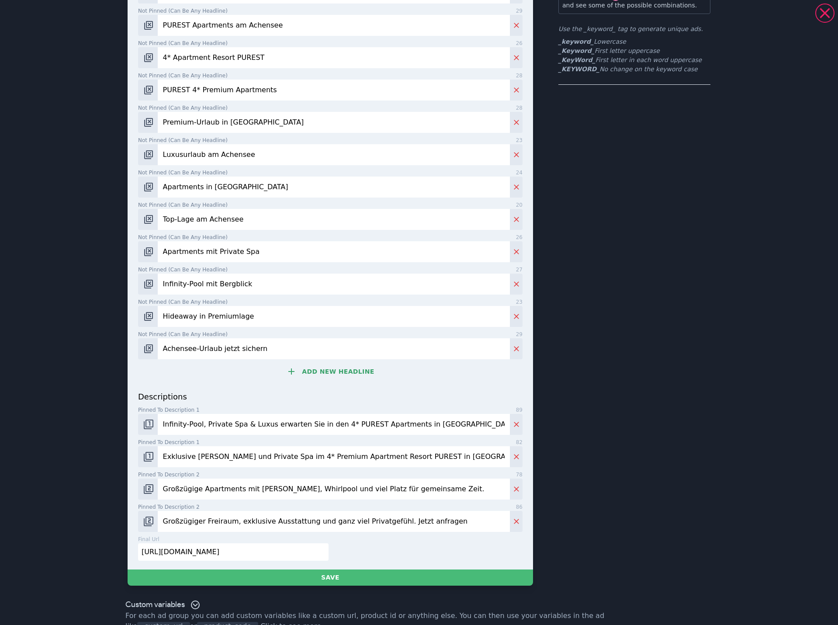
type input "Großzügige Apartments mit Kamin, Whirlpool und viel Platz für gemeinsame Zeit"
click at [442, 523] on input "Großzügiger Freiraum, exklusive Ausstattung und ganz viel Privatgefühl. Jetzt a…" at bounding box center [334, 521] width 352 height 21
click at [198, 521] on input "Großzügiger Freiraum, exklusive Ausstattung und ganz viel Privatgefühl. Jetzt a…" at bounding box center [334, 521] width 352 height 21
drag, startPoint x: 198, startPoint y: 522, endPoint x: 152, endPoint y: 522, distance: 45.9
click at [152, 522] on div "Großzügiger Freiraum, exklusive Ausstattung und ganz viel Privatgefühl. Jetzt a…" at bounding box center [330, 521] width 384 height 21
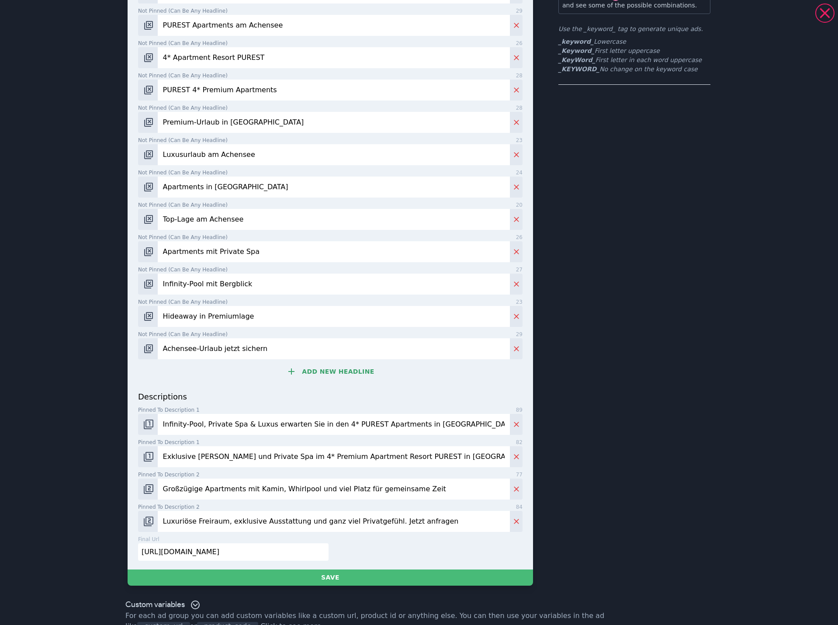
click at [199, 524] on input "Luxuriöse Freiraum, exklusive Ausstattung und ganz viel Privatgefühl. Jetzt anf…" at bounding box center [334, 521] width 352 height 21
drag, startPoint x: 227, startPoint y: 526, endPoint x: 301, endPoint y: 522, distance: 73.5
click at [301, 522] on input "Luxuriöse Apartments , exklusive Ausstattung und ganz viel Privatgefühl. Jetzt …" at bounding box center [334, 521] width 352 height 21
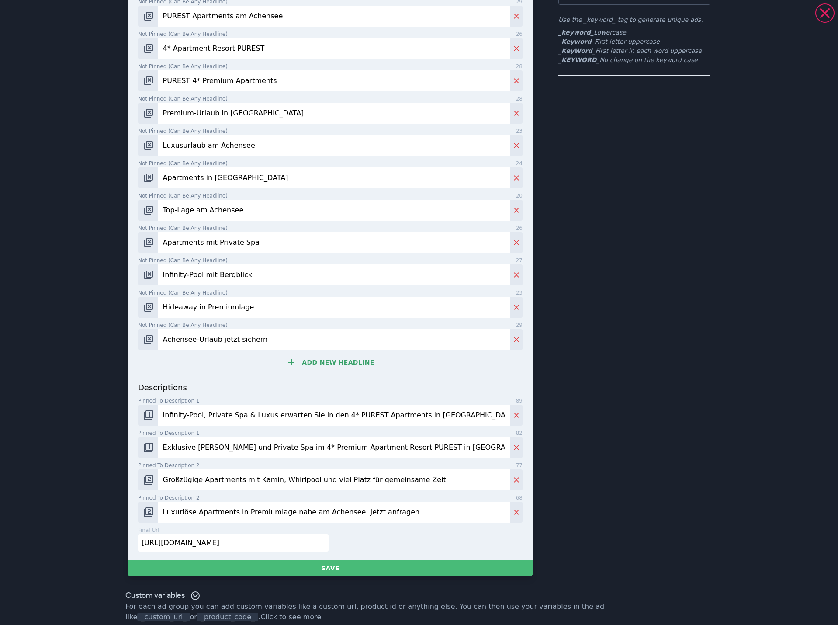
scroll to position [122, 0]
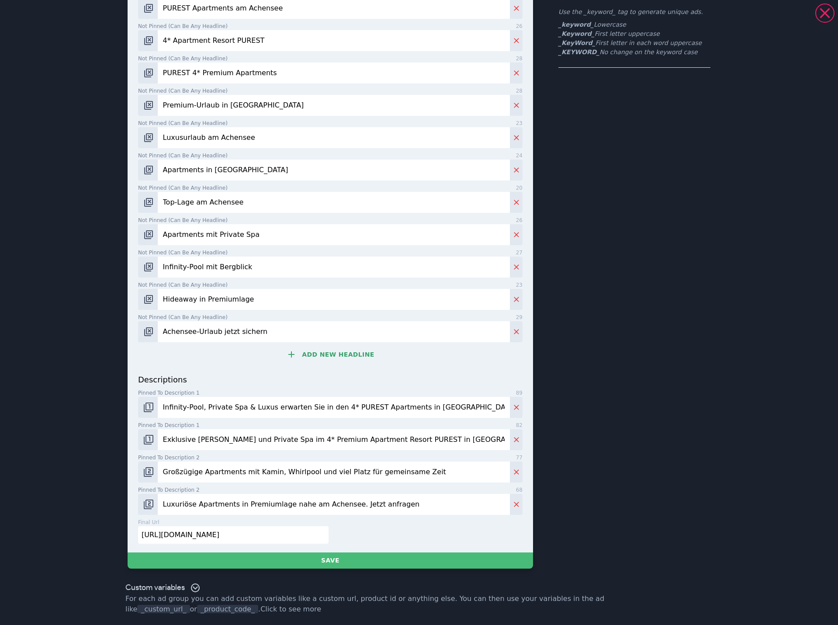
drag, startPoint x: 416, startPoint y: 506, endPoint x: 412, endPoint y: 507, distance: 4.4
click at [412, 507] on input "Luxuriöse Apartments in Premiumlage nahe am Achensee. Jetzt anfragen" at bounding box center [334, 504] width 352 height 21
drag, startPoint x: 396, startPoint y: 509, endPoint x: 341, endPoint y: 516, distance: 55.0
click at [341, 516] on div "headlines Not pinned (Can be any headline) 9 _KeyWord_ Not pinned (Can be any h…" at bounding box center [330, 246] width 384 height 608
click at [472, 498] on input "Luxuriöse Apartments in Premiumlage nahe am Achensee. Jetzt anfragen" at bounding box center [334, 504] width 352 height 21
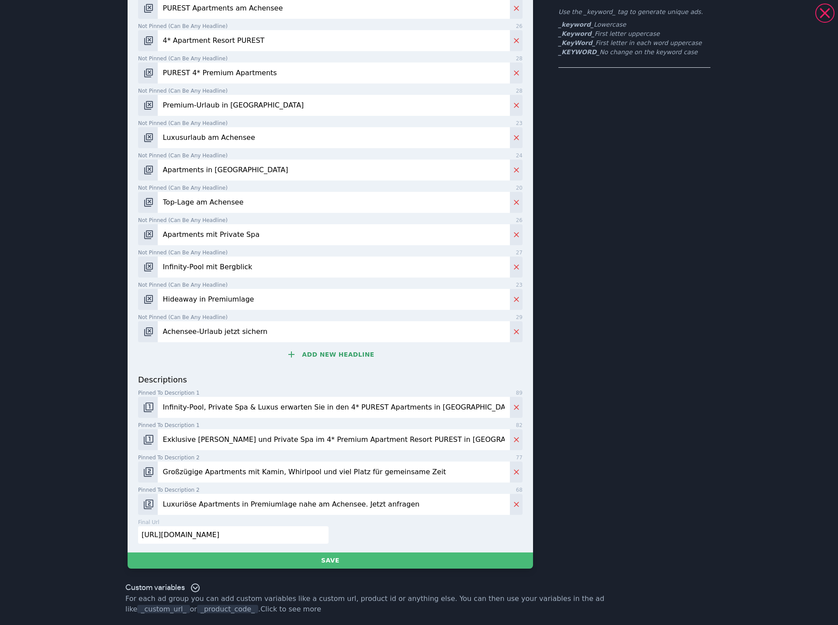
click at [410, 505] on input "Luxuriöse Apartments in Premiumlage nahe am Achensee. Jetzt anfragen" at bounding box center [334, 504] width 352 height 21
drag, startPoint x: 418, startPoint y: 497, endPoint x: 418, endPoint y: 505, distance: 8.7
click at [418, 497] on input "Luxuriöse Apartments in Premiumlage nahe am Achensee. Jetzt anfragen" at bounding box center [334, 504] width 352 height 21
click at [401, 509] on input "Luxuriöse Apartments in Premiumlage nahe am Achensee. Jetzt anfragen" at bounding box center [334, 504] width 352 height 21
drag, startPoint x: 357, startPoint y: 505, endPoint x: 339, endPoint y: 507, distance: 18.0
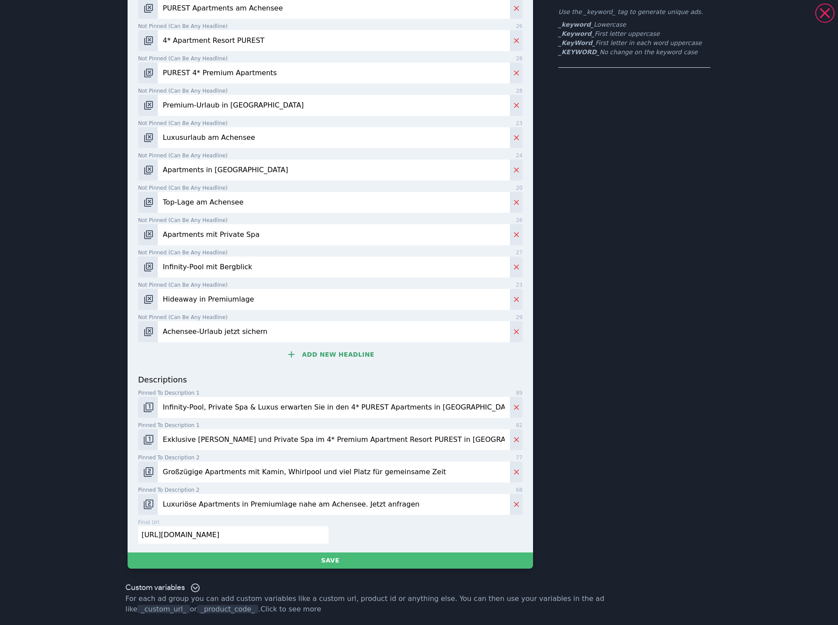
click at [339, 507] on input "Luxuriöse Apartments in Premiumlage nahe am Achensee. Jetzt anfragen" at bounding box center [334, 504] width 352 height 21
paste input "Mehr Raum für das, was zählt."
drag, startPoint x: 452, startPoint y: 508, endPoint x: 342, endPoint y: 508, distance: 109.7
click at [342, 508] on input "Luxuriöse Apartments in Premiumlage nahe am Achensee. Mehr Raum für das, was zä…" at bounding box center [334, 504] width 352 height 21
paste input "Ihre Auszeit beginnt mit einem Klick"
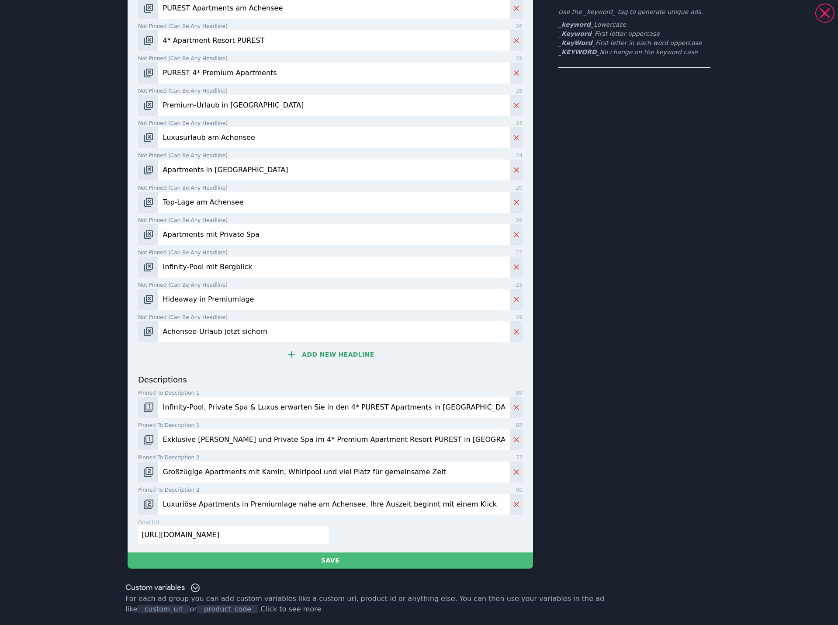
drag, startPoint x: 472, startPoint y: 507, endPoint x: 341, endPoint y: 524, distance: 132.6
click at [341, 524] on div "headlines Not pinned (Can be any headline) 9 _KeyWord_ Not pinned (Can be any h…" at bounding box center [330, 246] width 384 height 608
paste input "Zeit, sich das wirklich zu gönnen."
drag, startPoint x: 451, startPoint y: 504, endPoint x: 370, endPoint y: 515, distance: 81.1
click at [370, 515] on div "headlines Not pinned (Can be any headline) 9 _KeyWord_ Not pinned (Can be any h…" at bounding box center [330, 246] width 384 height 608
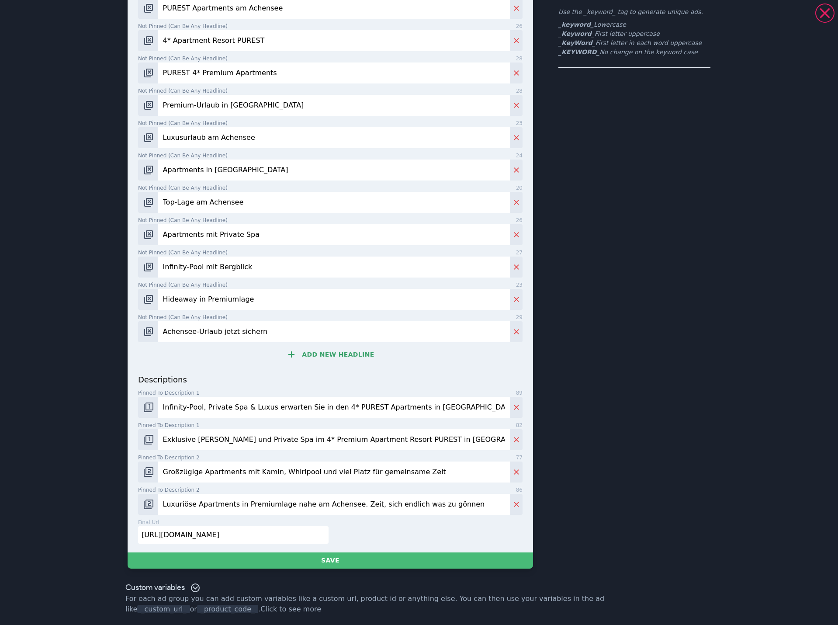
type input "Luxuriöse Apartments in Premiumlage nahe am Achensee. Zeit, sich endlich was zu…"
click at [354, 405] on input "Infinity-Pool, Private Spa & Luxus erwarten Sie in den 4* PUREST Apartments in …" at bounding box center [334, 407] width 352 height 21
drag, startPoint x: 366, startPoint y: 435, endPoint x: 436, endPoint y: 436, distance: 70.3
click at [366, 435] on input "Exklusive [PERSON_NAME] und Private Spa im 4* Premium Apartment Resort PUREST i…" at bounding box center [334, 439] width 352 height 21
drag, startPoint x: 367, startPoint y: 476, endPoint x: 374, endPoint y: 474, distance: 7.7
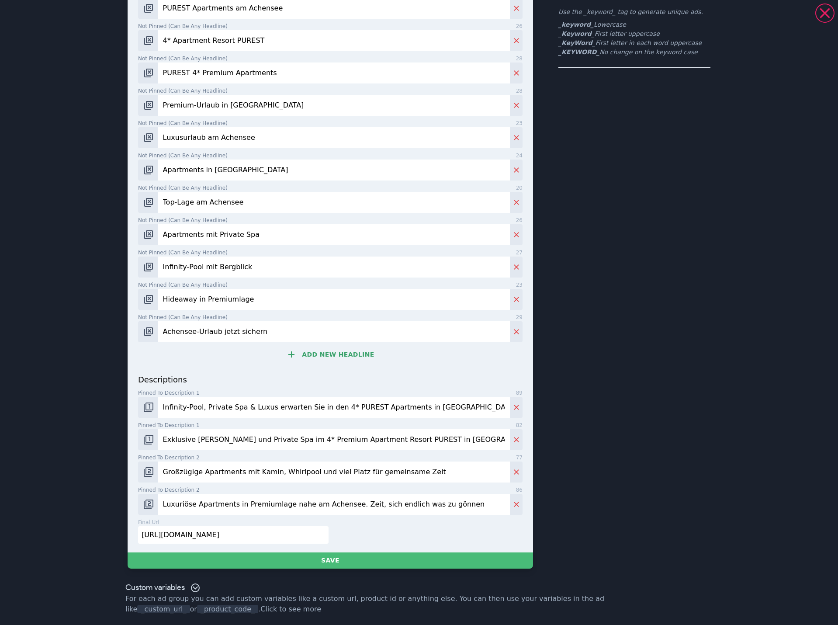
click at [367, 476] on input "Großzügige Apartments mit Kamin, Whirlpool und viel Platz für gemeinsame Zeit" at bounding box center [334, 471] width 352 height 21
click at [415, 511] on input "Luxuriöse Apartments in Premiumlage nahe am Achensee. Zeit, sich endlich was zu…" at bounding box center [334, 504] width 352 height 21
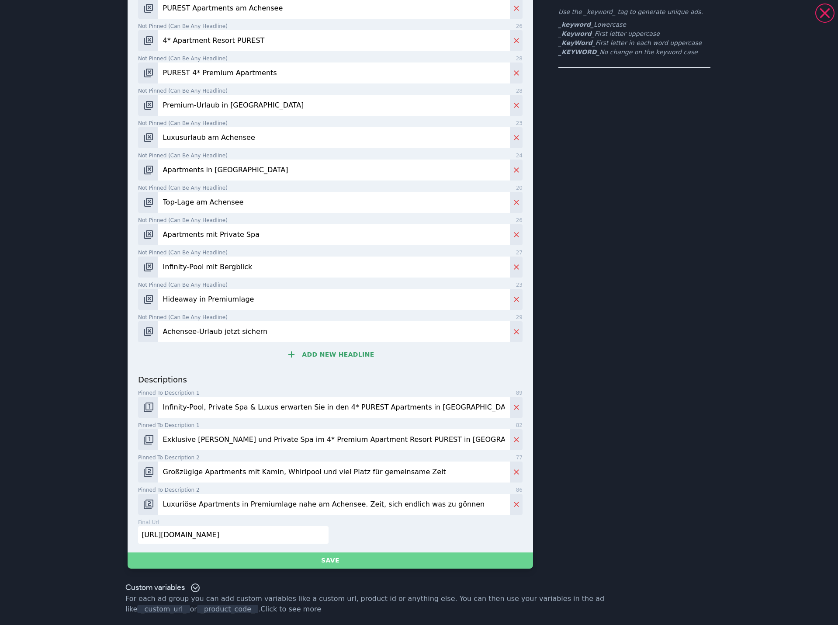
click at [301, 562] on button "Save" at bounding box center [330, 560] width 405 height 16
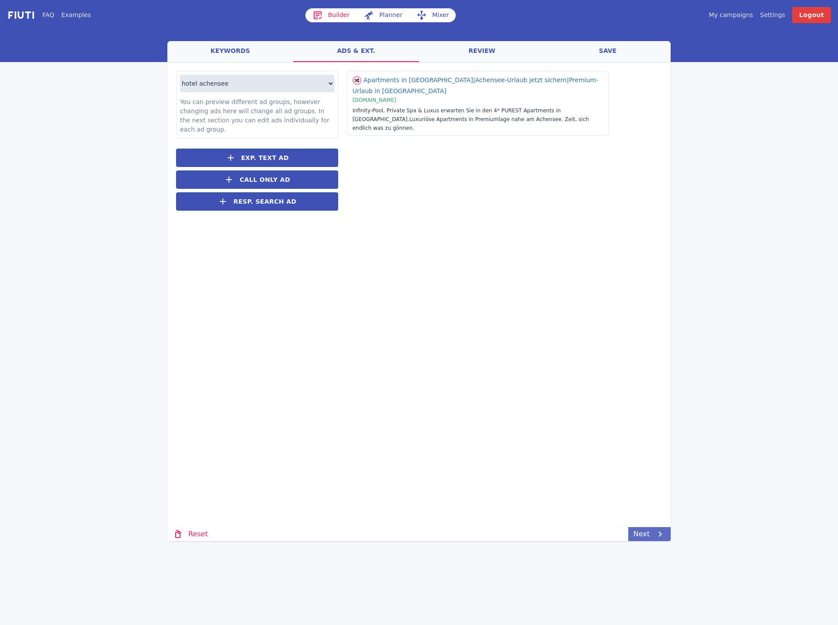
click at [657, 539] on icon at bounding box center [660, 534] width 10 height 10
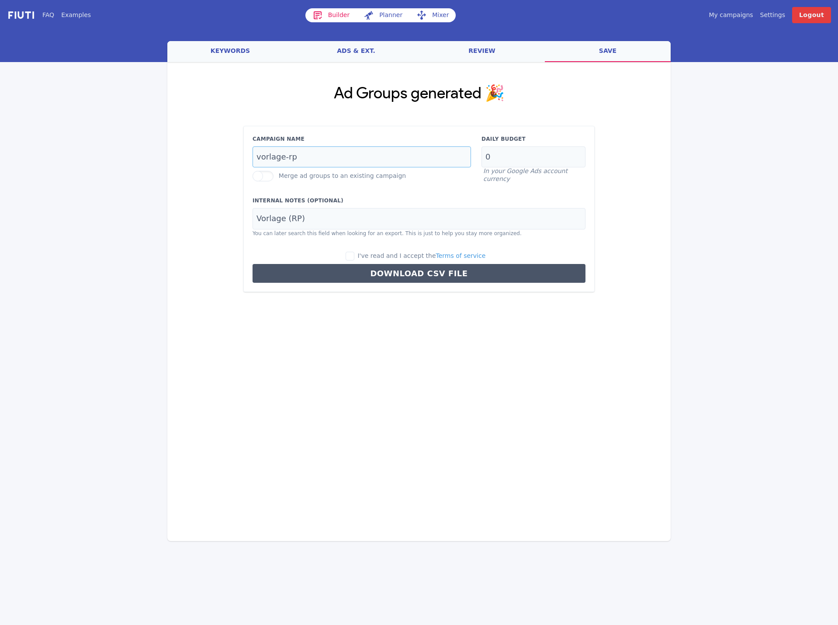
click at [325, 162] on input "vorlage-rp" at bounding box center [361, 156] width 218 height 21
click at [313, 162] on input "vorlage-rp" at bounding box center [361, 156] width 218 height 21
type input "achensee-paare-dach-de"
drag, startPoint x: 500, startPoint y: 157, endPoint x: 455, endPoint y: 157, distance: 44.6
click at [455, 157] on div "Campaign Name achensee-paare-dach-de Merge ad groups to an existing campaign Da…" at bounding box center [418, 159] width 343 height 48
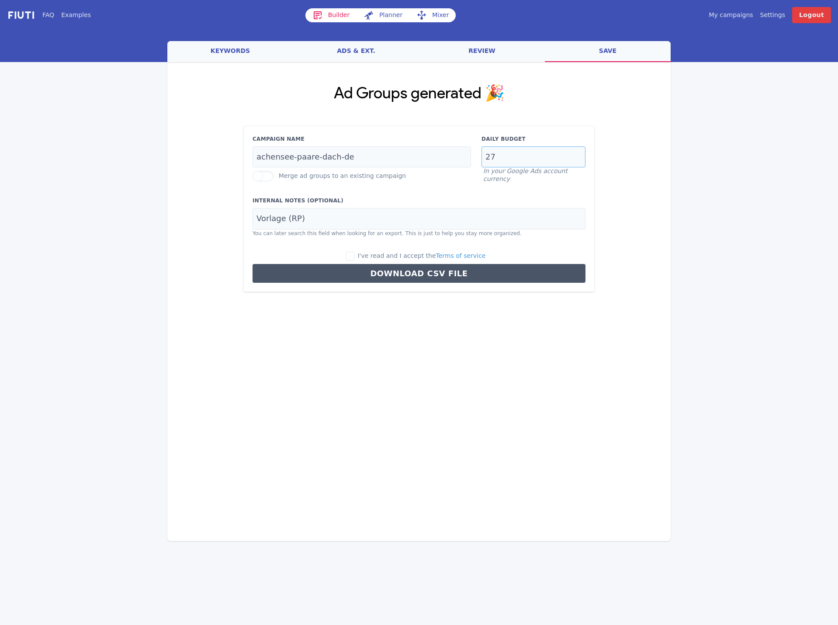
type input "27"
drag, startPoint x: 335, startPoint y: 214, endPoint x: 224, endPoint y: 220, distance: 111.6
click at [224, 220] on div "Ad Groups generated 🎉 Campaign Name achensee-paare-dach-de Merge ad groups to a…" at bounding box center [418, 188] width 503 height 252
type input "PUREST"
click at [365, 256] on label "I've read and I accept the Terms of service" at bounding box center [416, 256] width 140 height 10
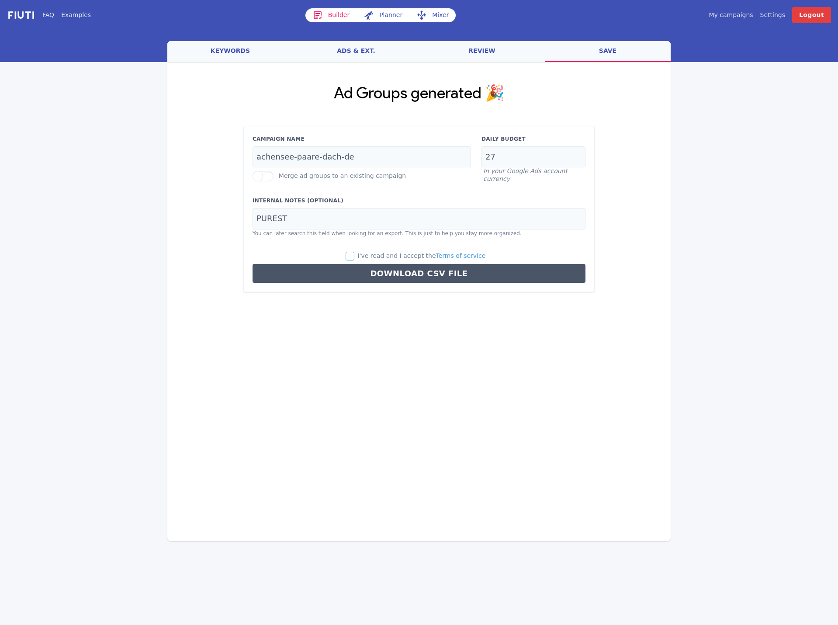
click at [354, 256] on input "I've read and I accept the Terms of service" at bounding box center [350, 256] width 9 height 9
checkbox input "true"
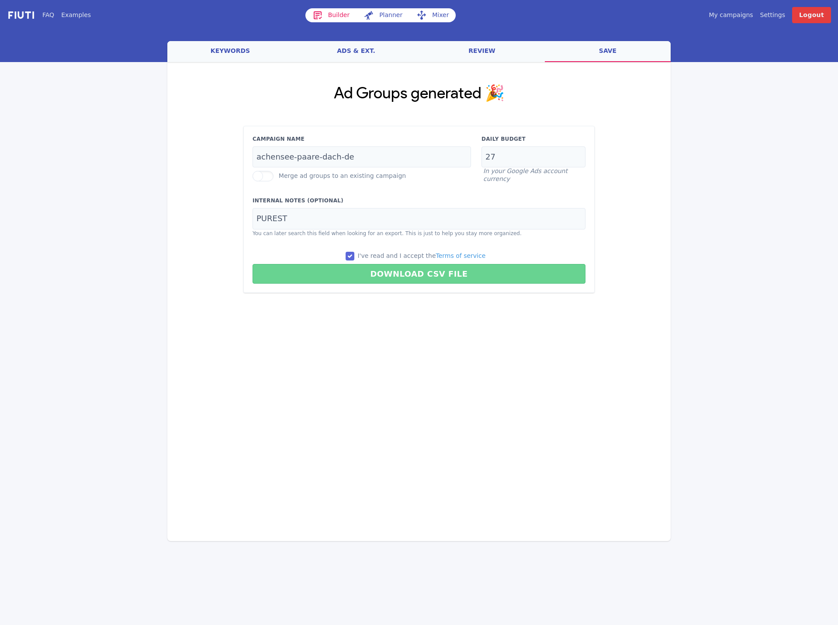
click at [391, 271] on button "Download CSV File" at bounding box center [418, 274] width 333 height 20
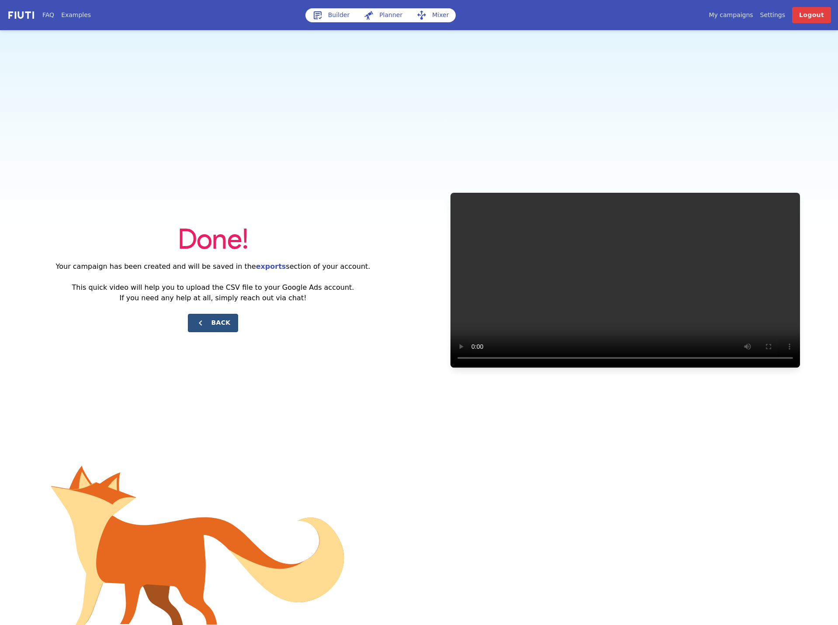
click at [218, 321] on button "Back" at bounding box center [213, 323] width 50 height 18
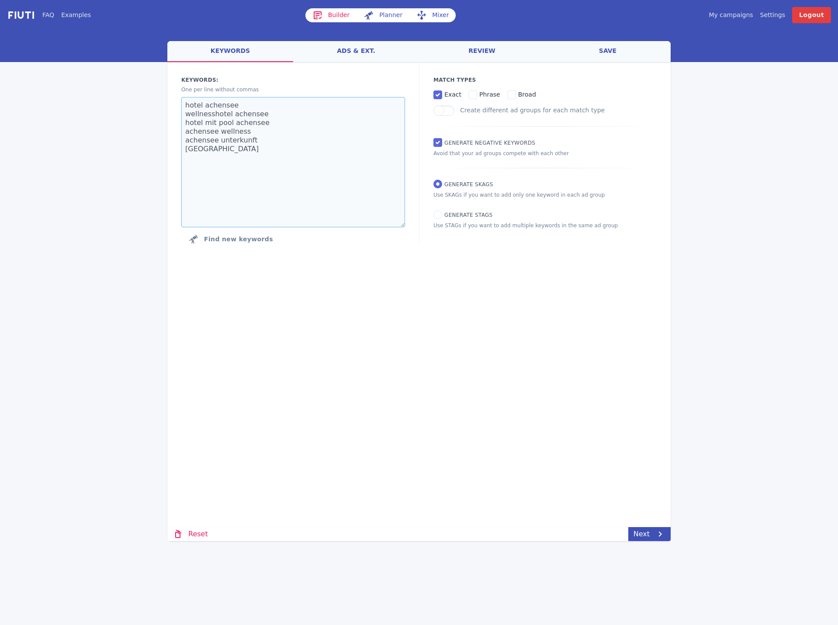
drag, startPoint x: 309, startPoint y: 165, endPoint x: 160, endPoint y: 117, distance: 156.9
click at [160, 117] on div "FAQ Examples Builder Planner Mixer My campaigns Price Settings Login Logout wel…" at bounding box center [419, 270] width 838 height 541
type textarea "hotel achensee"
click at [657, 527] on link "Next" at bounding box center [649, 534] width 42 height 14
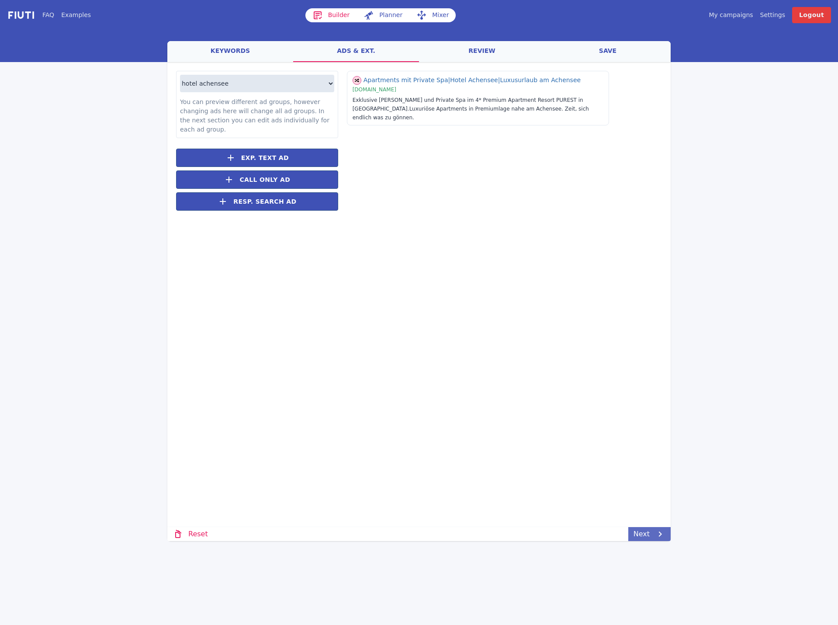
click at [657, 527] on link "Next" at bounding box center [649, 534] width 42 height 14
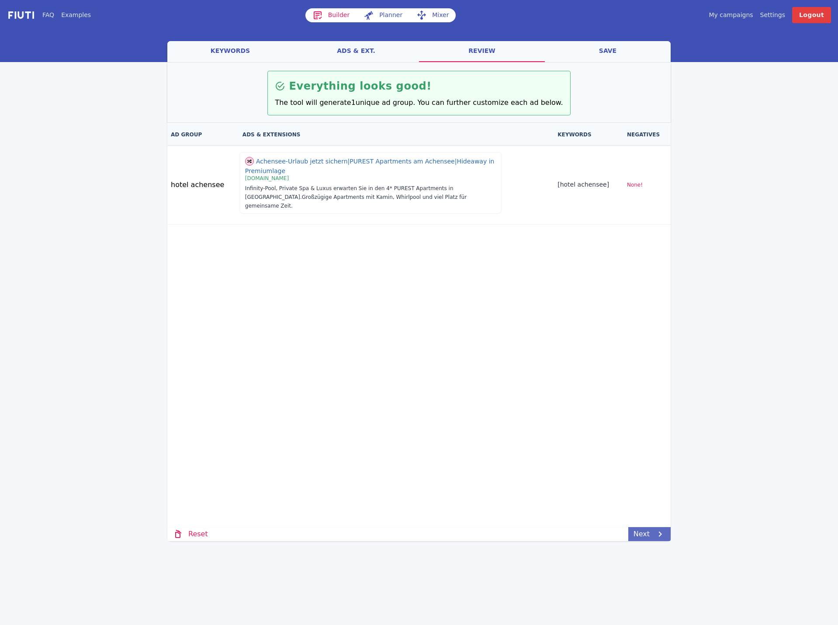
click at [657, 527] on link "Next" at bounding box center [649, 534] width 42 height 14
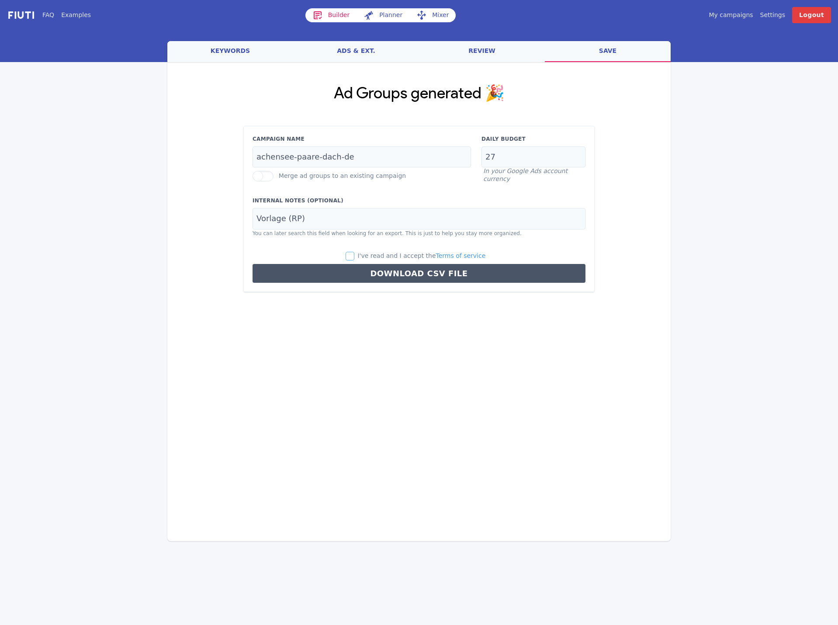
click at [354, 255] on input "I've read and I accept the Terms of service" at bounding box center [350, 256] width 9 height 9
checkbox input "true"
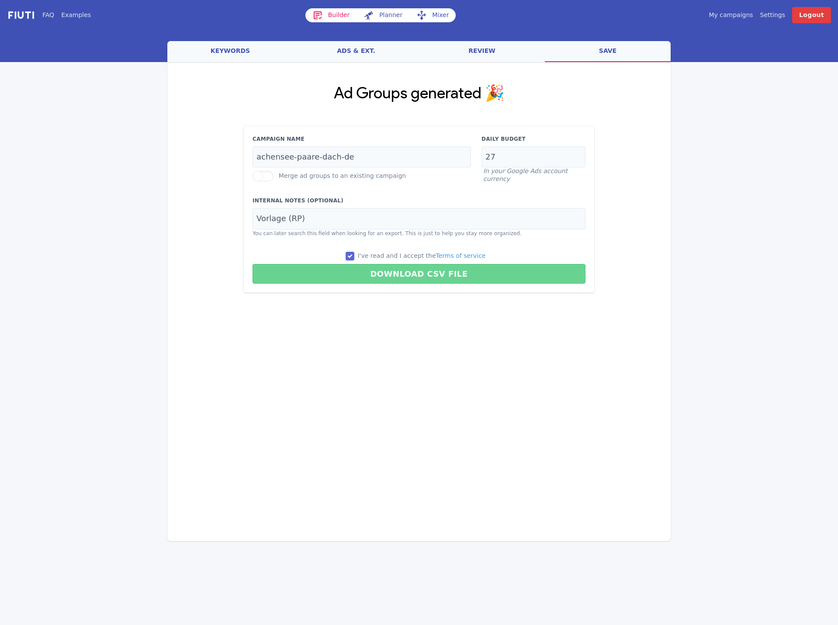
click at [401, 279] on button "Download CSV File" at bounding box center [418, 274] width 333 height 20
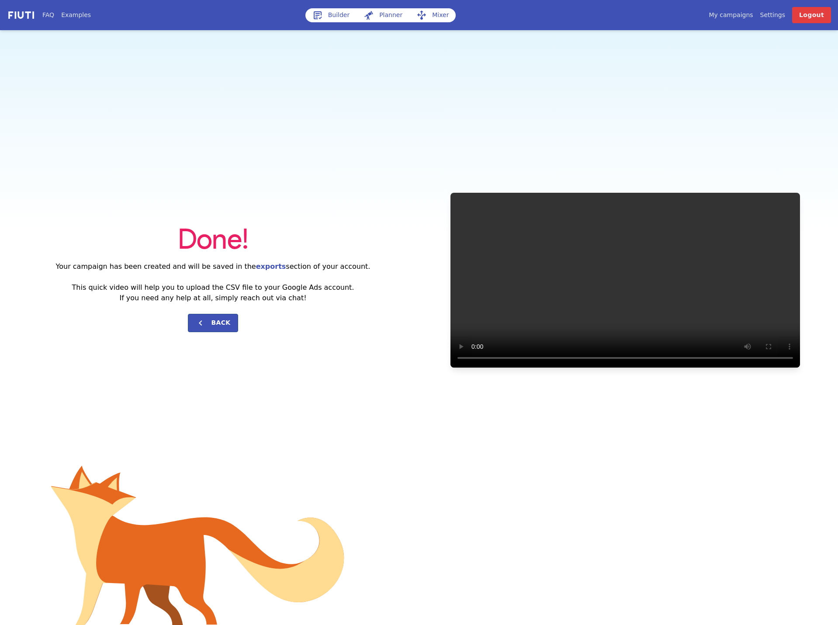
click at [753, 16] on link "My campaigns" at bounding box center [731, 14] width 44 height 9
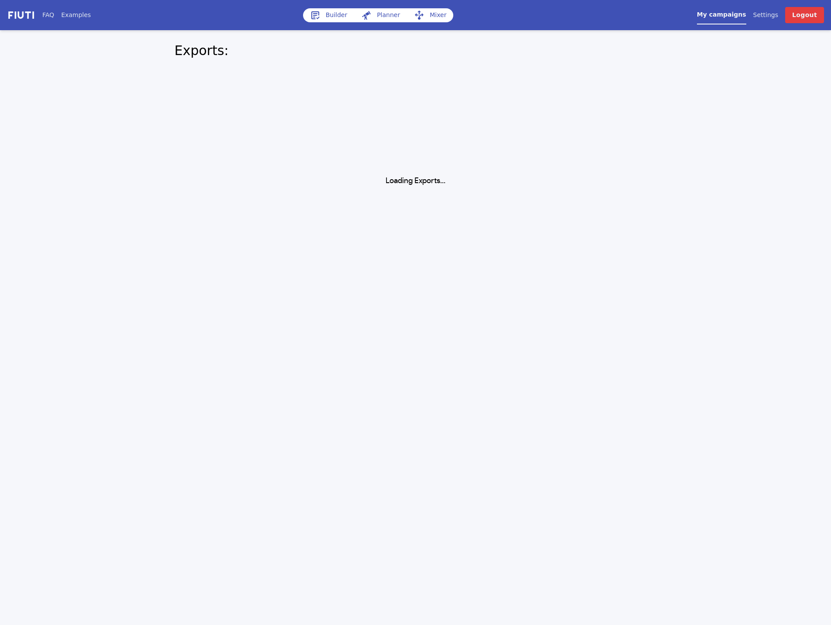
click at [680, 106] on div "FAQ Examples Builder Planner Mixer My campaigns Price Settings Login Logout Exp…" at bounding box center [415, 93] width 831 height 187
click at [324, 13] on link "Builder" at bounding box center [331, 15] width 52 height 14
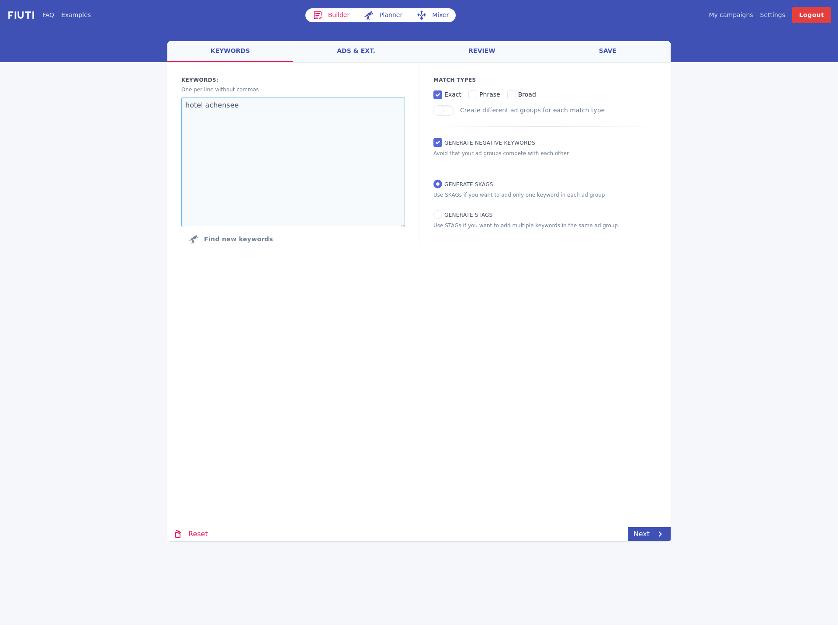
click at [357, 121] on textarea "hotel achensee" at bounding box center [293, 162] width 224 height 130
click at [669, 535] on div "FAQ Examples Builder Planner Mixer My campaigns Price Settings Login Logout wel…" at bounding box center [419, 270] width 838 height 541
click at [662, 535] on icon at bounding box center [660, 534] width 10 height 10
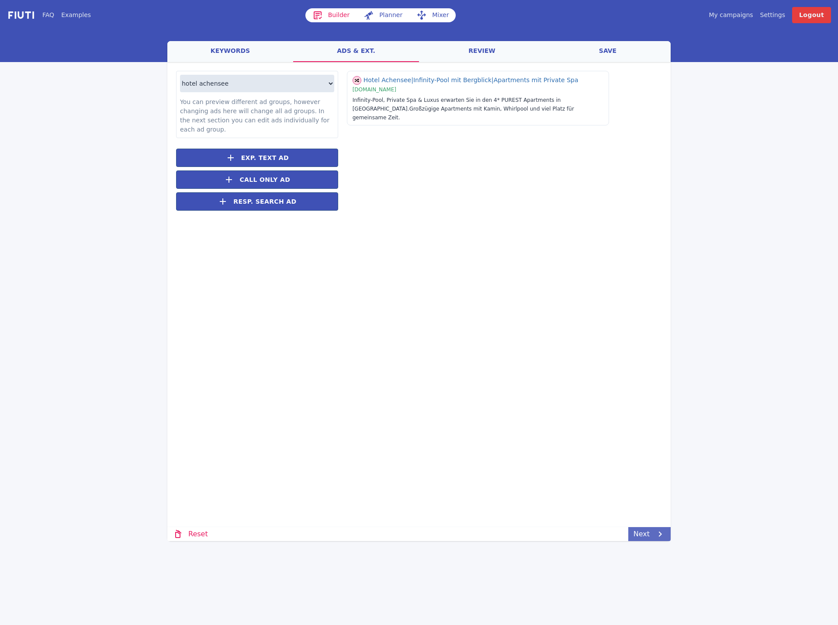
click at [657, 533] on icon at bounding box center [660, 534] width 10 height 10
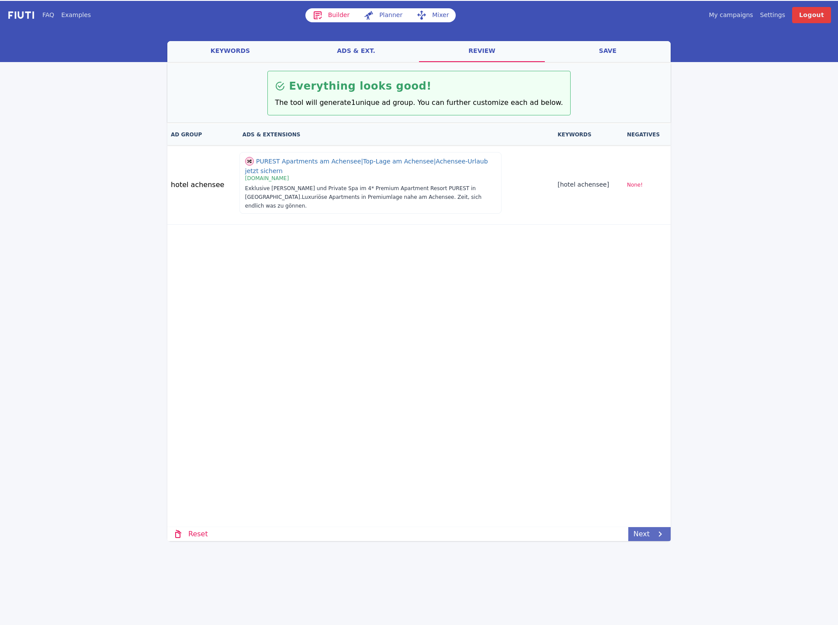
click at [657, 532] on icon at bounding box center [660, 534] width 10 height 10
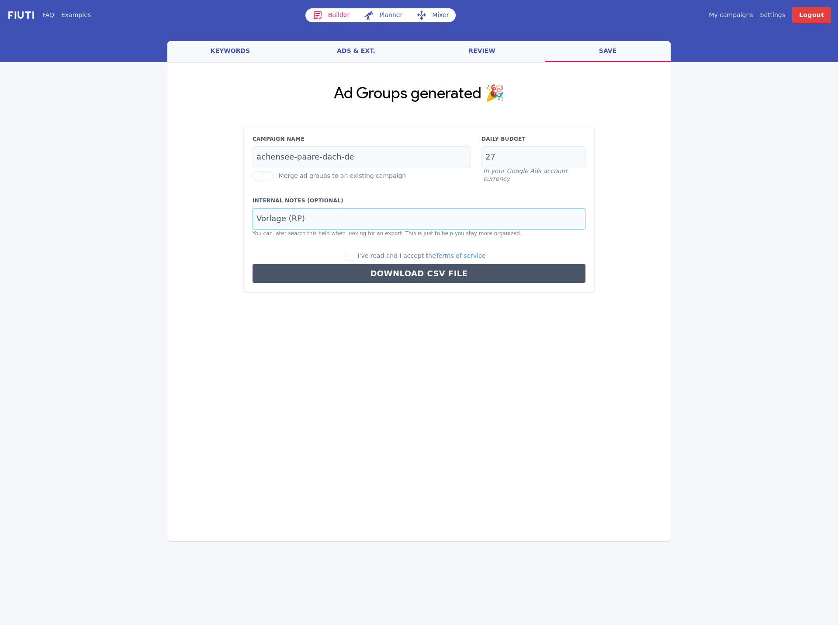
click at [341, 220] on input "Vorlage (RP)" at bounding box center [418, 218] width 333 height 21
type input "Purest"
click at [355, 256] on div "I've read and I accept the Terms of service" at bounding box center [418, 256] width 333 height 10
click at [354, 253] on input "I've read and I accept the Terms of service" at bounding box center [350, 256] width 9 height 9
checkbox input "true"
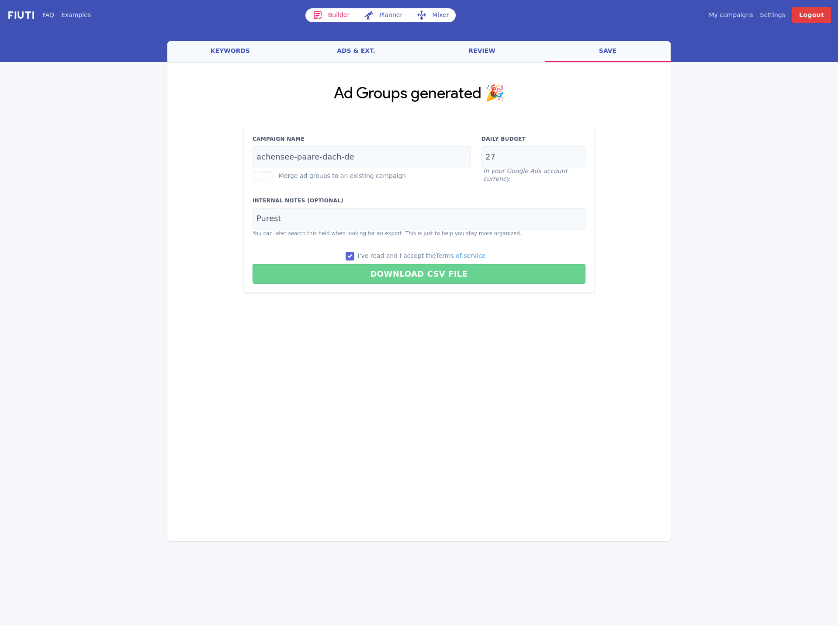
click at [386, 277] on button "Download CSV File" at bounding box center [418, 274] width 333 height 20
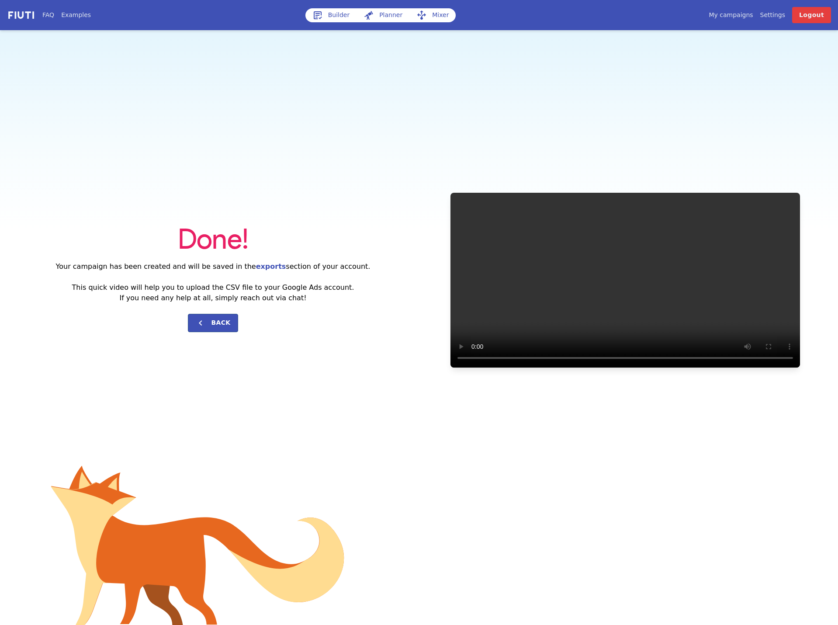
click at [753, 16] on link "My campaigns" at bounding box center [731, 14] width 44 height 9
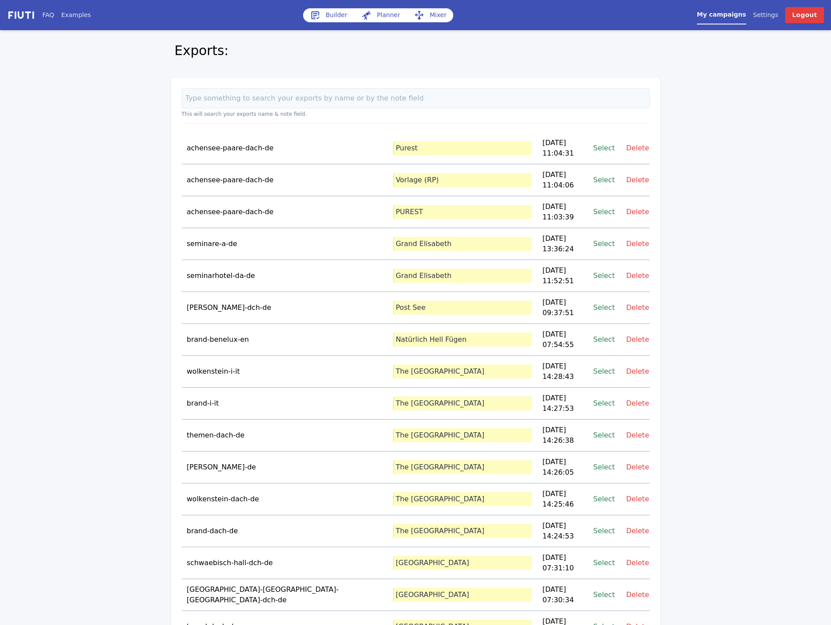
click at [635, 174] on link "Delete" at bounding box center [637, 180] width 23 height 12
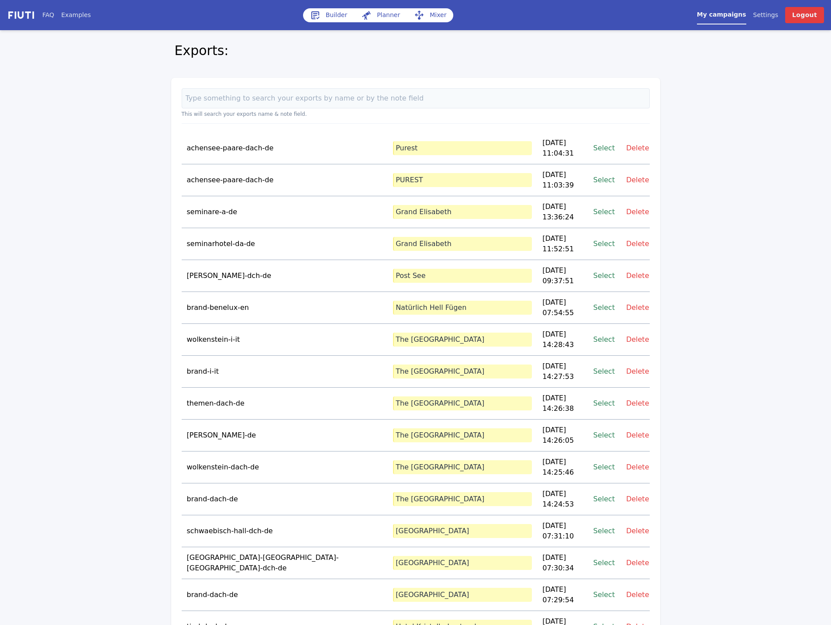
click at [637, 174] on link "Delete" at bounding box center [637, 180] width 23 height 12
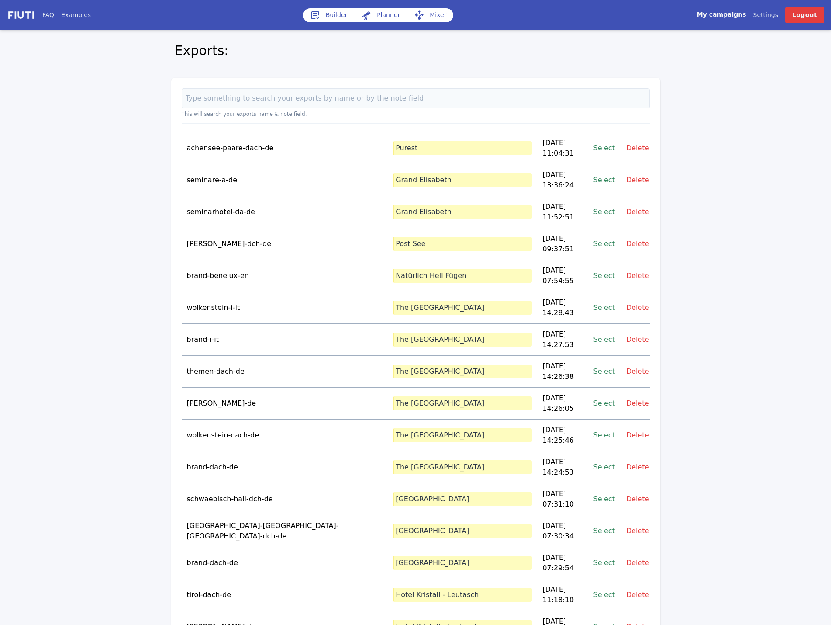
click at [602, 147] on link "Select" at bounding box center [604, 148] width 21 height 12
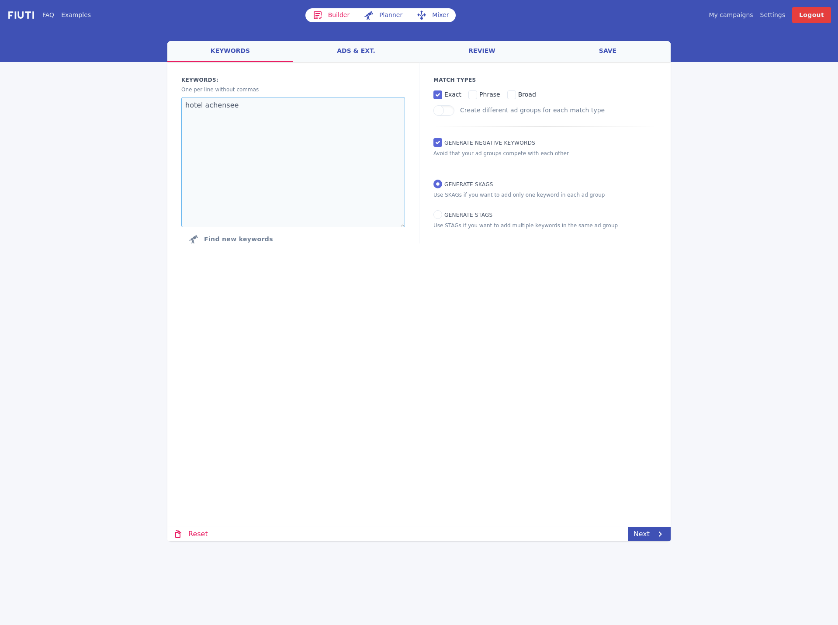
click at [304, 161] on textarea "hotel achensee" at bounding box center [293, 162] width 224 height 130
paste textarea "familienhotel achensee"
type textarea "familienhotel achensee"
click at [301, 116] on textarea "familienhotel achensee" at bounding box center [293, 162] width 224 height 130
click at [640, 535] on link "Next" at bounding box center [649, 534] width 42 height 14
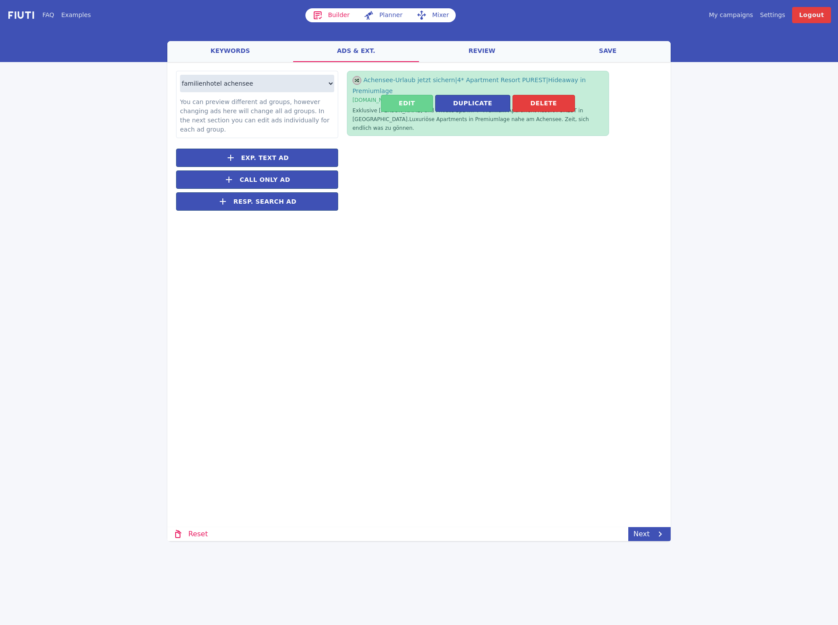
click at [405, 95] on button "Edit" at bounding box center [407, 103] width 52 height 17
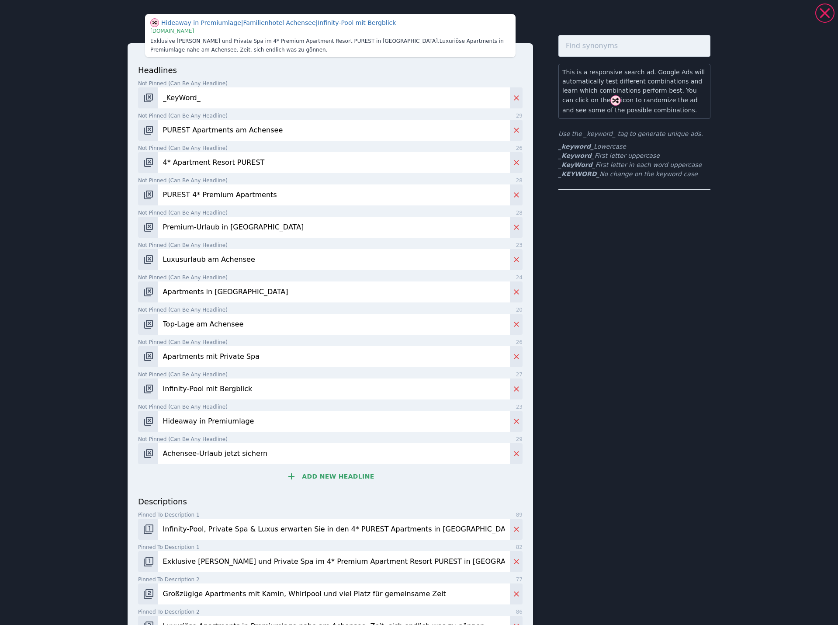
click at [161, 421] on input "Hideaway in Premiumlage" at bounding box center [334, 421] width 352 height 21
type input "Familien-[PERSON_NAME] in Top-Lage"
click at [227, 385] on input "Infinity-Pool mit Bergblick" at bounding box center [334, 388] width 352 height 21
drag, startPoint x: 177, startPoint y: 259, endPoint x: 121, endPoint y: 257, distance: 55.9
click at [121, 257] on div "PUREST 4* Premium Apartments | Familien-Hideaway in Top-Lage | Luxusurlaub am A…" at bounding box center [418, 351] width 629 height 697
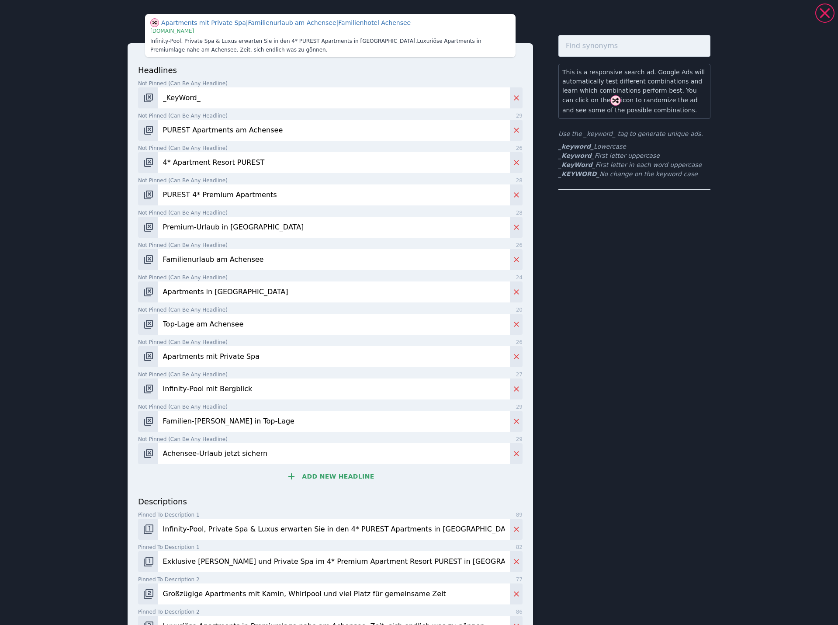
type input "Familienurlaub am Achensee"
click at [246, 226] on input "Premium-Urlaub in [GEOGRAPHIC_DATA]" at bounding box center [334, 227] width 352 height 21
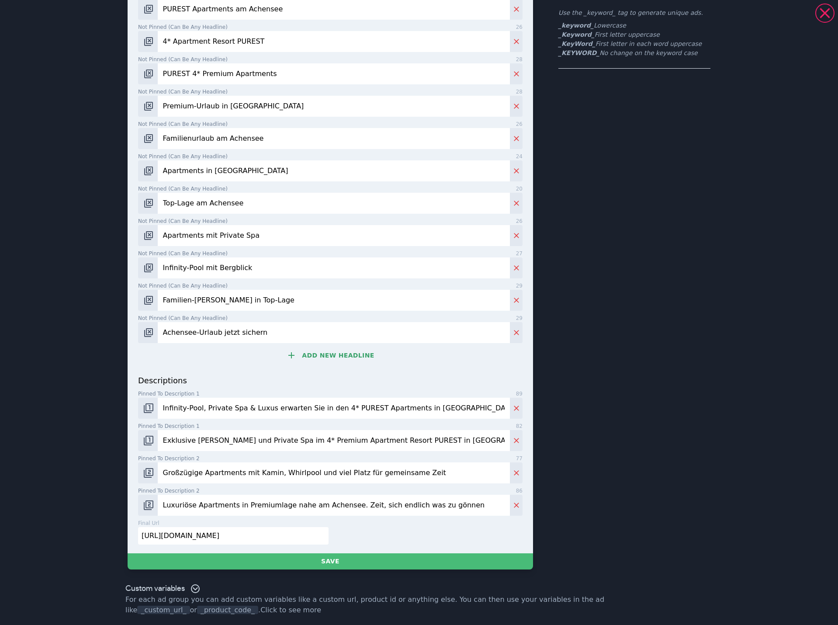
scroll to position [122, 0]
click at [291, 407] on input "Infinity-Pool, Private Spa & Luxus erwarten Sie in den 4* PUREST Apartments in …" at bounding box center [334, 407] width 352 height 21
drag, startPoint x: 300, startPoint y: 406, endPoint x: 436, endPoint y: 401, distance: 136.8
click at [300, 406] on input "Infinity-Pool, Private Spa & Luxus erwarten Sie in den 4* PUREST Apartments in …" at bounding box center [334, 407] width 352 height 21
drag, startPoint x: 279, startPoint y: 440, endPoint x: 361, endPoint y: 440, distance: 81.7
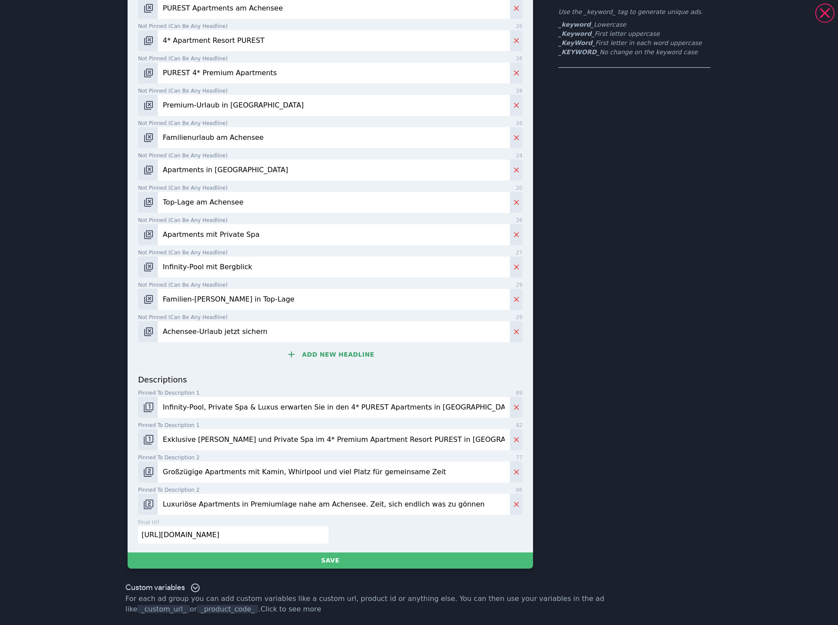
click at [279, 440] on input "Exklusive [PERSON_NAME] und Private Spa im 4* Premium Apartment Resort PUREST i…" at bounding box center [334, 439] width 352 height 21
click at [235, 532] on input "[URL][DOMAIN_NAME]" at bounding box center [233, 534] width 190 height 17
paste input "text"
type input "[URL][DOMAIN_NAME]"
click at [251, 408] on input "Infinity-Pool, Private Spa & Luxus erwarten Sie in den 4* PUREST Apartments in …" at bounding box center [334, 407] width 352 height 21
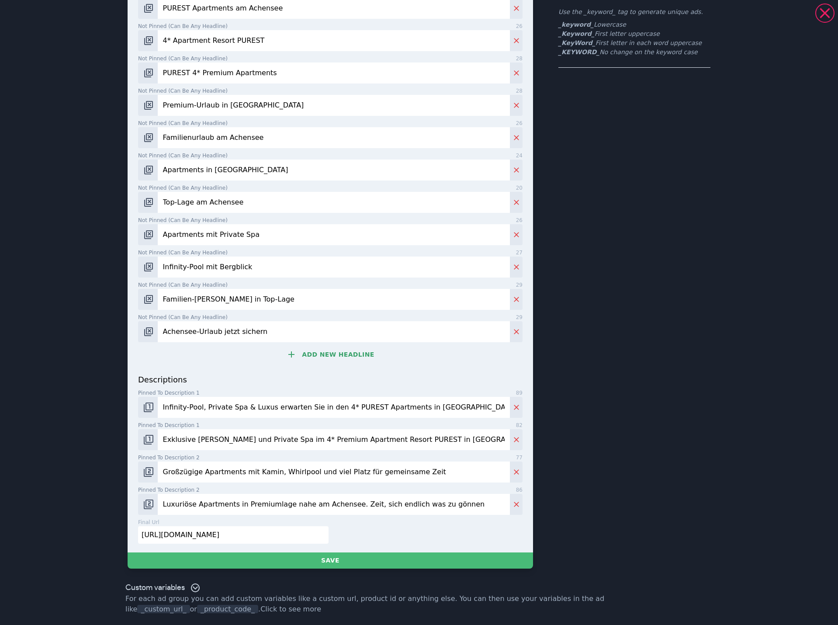
click at [251, 408] on input "Infinity-Pool, Private Spa & Luxus erwarten Sie in den 4* PUREST Apartments in …" at bounding box center [334, 407] width 352 height 21
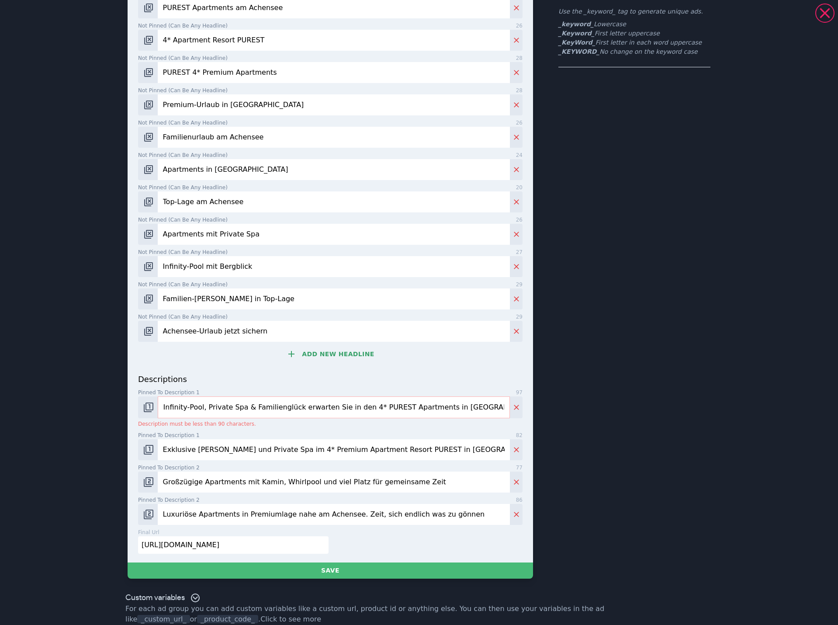
drag, startPoint x: 420, startPoint y: 410, endPoint x: 490, endPoint y: 410, distance: 70.3
click at [490, 410] on input "Infinity-Pool, Private Spa & Familienglück erwarten Sie in den 4* PUREST Apartm…" at bounding box center [334, 407] width 352 height 22
click at [349, 412] on input "Infinity-Pool, Private Spa & Familienglück erwarten Sie in den 4* PUREST Apartm…" at bounding box center [334, 407] width 352 height 22
click at [235, 408] on input "Infinity-Pool, Private Spa & Familienglück erwarten Sie in den 4* PUREST Apartm…" at bounding box center [334, 407] width 352 height 22
click at [282, 409] on input "Infinity-Pool, Private Spa & Familienglück erwarten Sie in den 4* PUREST Apartm…" at bounding box center [334, 407] width 352 height 22
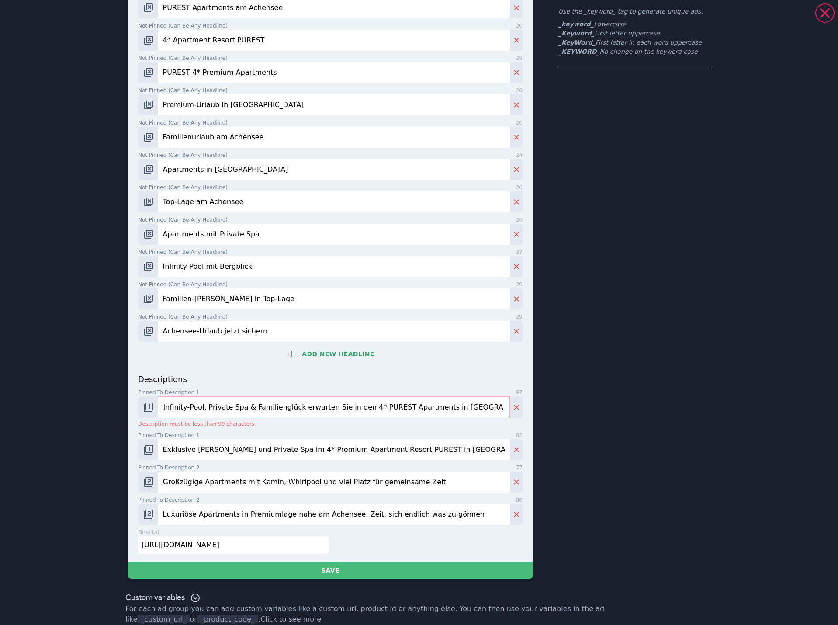
click at [313, 404] on input "Infinity-Pool, Private Spa & Familienglück erwarten Sie in den 4* PUREST Apartm…" at bounding box center [334, 407] width 352 height 22
paste input "Exklusive Ruhe für Eltern, Abenteuer für Kinder – PUREST Apartments für Familie…"
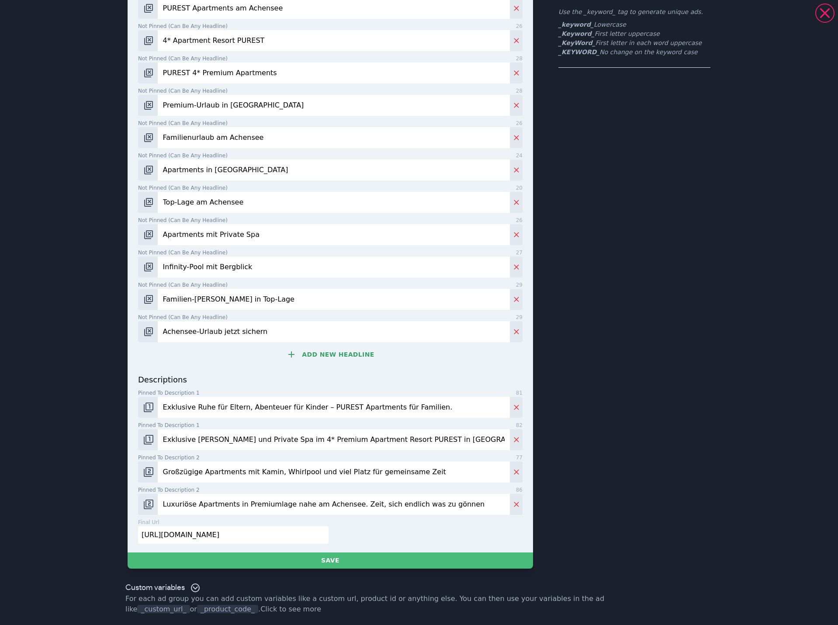
click at [308, 410] on input "Exklusive Ruhe für Eltern, Abenteuer für Kinder – PUREST Apartments für Familie…" at bounding box center [334, 407] width 352 height 21
drag, startPoint x: 368, startPoint y: 408, endPoint x: 306, endPoint y: 408, distance: 62.5
click at [306, 408] on input "Exklusive [PERSON_NAME] für Eltern, Abenteuer für Kinder. PUREST Apartments für…" at bounding box center [334, 407] width 352 height 21
paste input "4* Premium Apartment Resort PUREST"
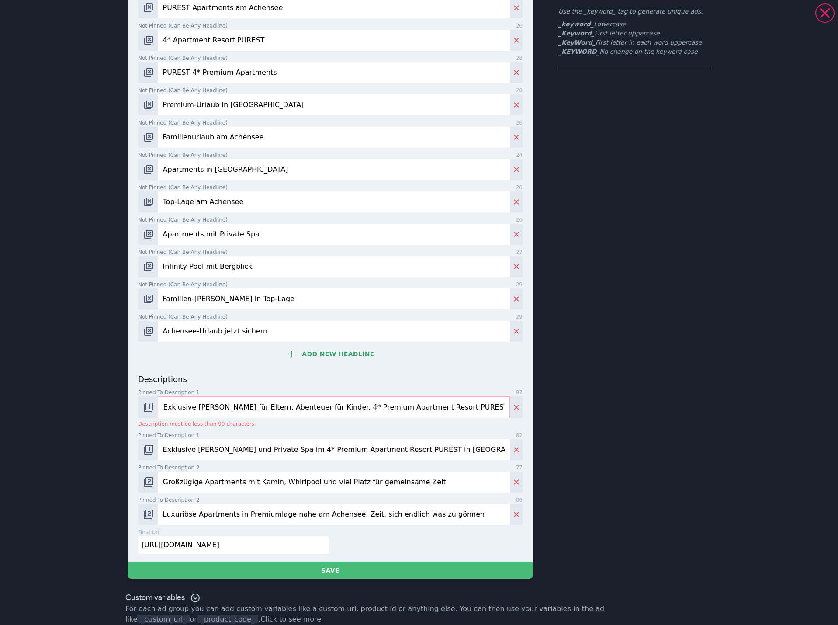
click at [328, 410] on input "Exklusive [PERSON_NAME] für Eltern, Abenteuer für Kinder. 4* Premium Apartment …" at bounding box center [334, 407] width 352 height 22
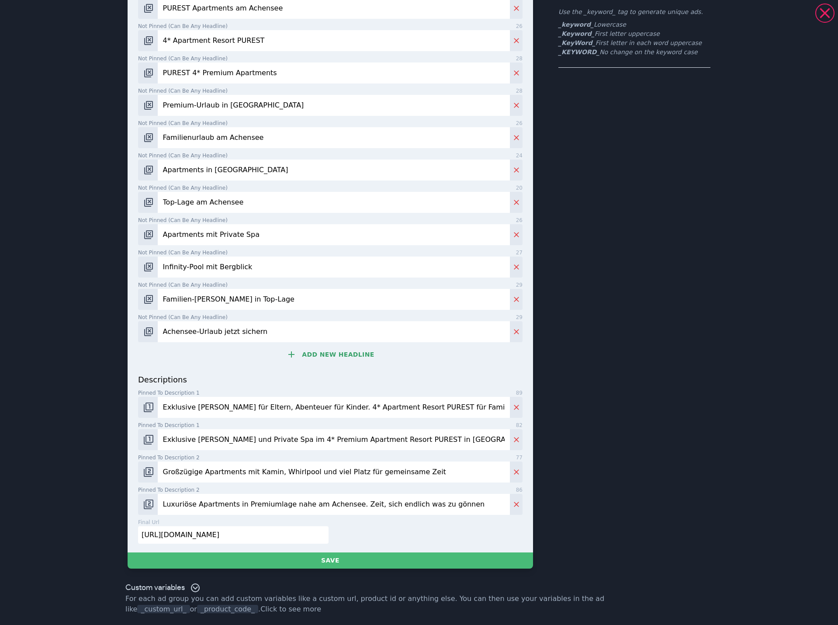
click at [390, 404] on input "Exklusive [PERSON_NAME] für Eltern, Abenteuer für Kinder. 4* Apartment Resort P…" at bounding box center [334, 407] width 352 height 21
type input "Exklusive [PERSON_NAME] für Eltern, Abenteuer für Kinder. 4* Apartment Resort P…"
click at [327, 446] on input "Exklusive [PERSON_NAME] und Private Spa im 4* Premium Apartment Resort PUREST i…" at bounding box center [334, 439] width 352 height 21
paste input "Familienluxus mit Private Spa & Panorama – im PUREST Apartments am Achensee."
click at [295, 443] on input "Familienluxus mit Private Spa & Panorama – im PUREST Apartments am Achensee." at bounding box center [334, 439] width 352 height 21
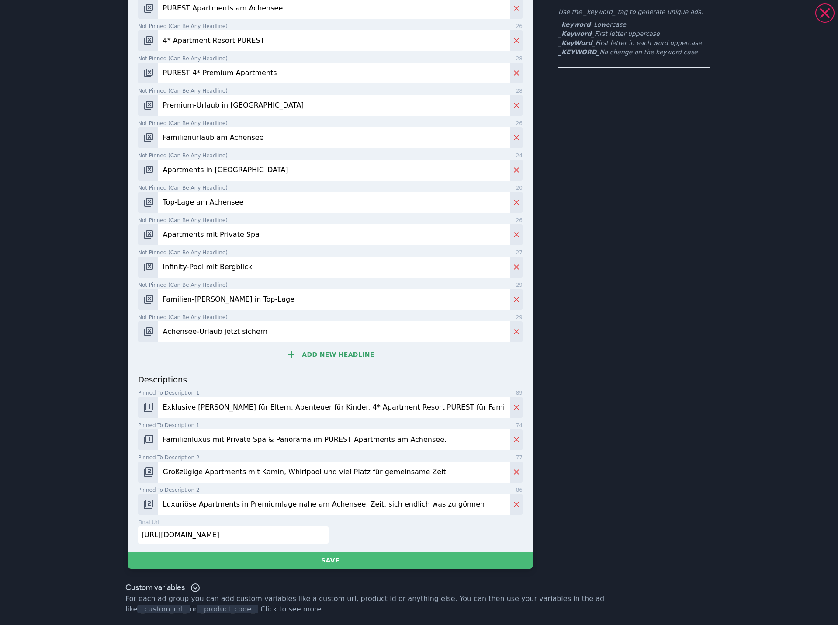
drag, startPoint x: 307, startPoint y: 406, endPoint x: 320, endPoint y: 407, distance: 12.7
click at [320, 407] on input "Exklusive [PERSON_NAME] für Eltern, Abenteuer für Kinder. 4* Apartment Resort P…" at bounding box center [334, 407] width 352 height 21
click at [297, 444] on input "Familienluxus mit Private Spa & Panorama im PUREST Apartments am Achensee." at bounding box center [334, 439] width 352 height 21
click at [300, 442] on input "Familienluxus mit Private Spa & Panorama in den PUREST Premium Apartments am Ac…" at bounding box center [334, 439] width 352 height 21
type input "Familienluxus mit Private Spa & Panorama in den PUREST Premium Apartments am Ac…"
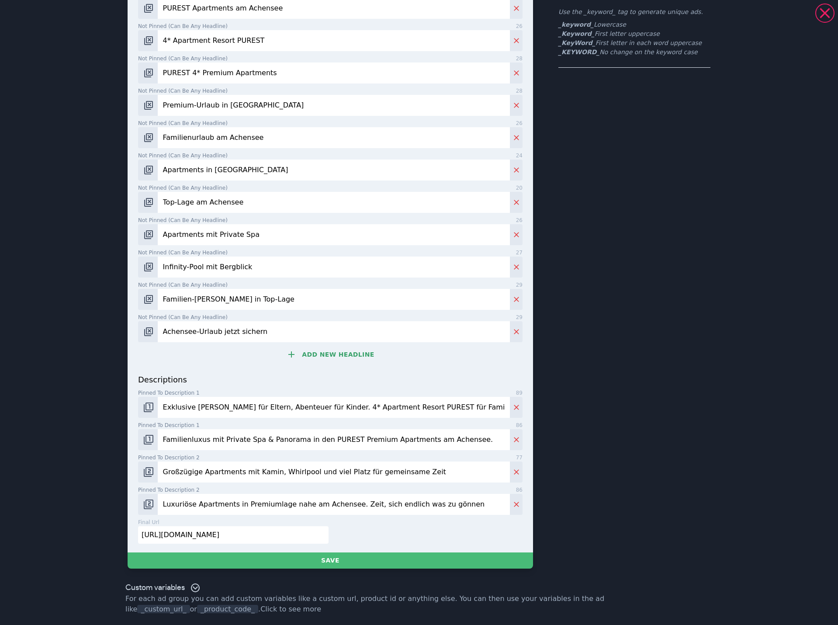
click at [259, 472] on input "Großzügige Apartments mit Kamin, Whirlpool und viel Platz für gemeinsame Zeit" at bounding box center [334, 471] width 352 height 21
click at [286, 405] on input "Exklusive [PERSON_NAME] für Eltern, Abenteuer für Kinder. 4* Apartment Resort P…" at bounding box center [334, 407] width 352 height 21
click at [289, 432] on input "Familienluxus mit Private Spa & Panorama in den PUREST Premium Apartments am Ac…" at bounding box center [334, 439] width 352 height 21
click at [393, 469] on input "Großzügige Apartments mit Kamin, Whirlpool und viel Platz für gemeinsame Zeit" at bounding box center [334, 471] width 352 height 21
type input "Großzügige Apartments mit Kamin, Whirlpool und viel Platz für gemeinsamDe Zeit"
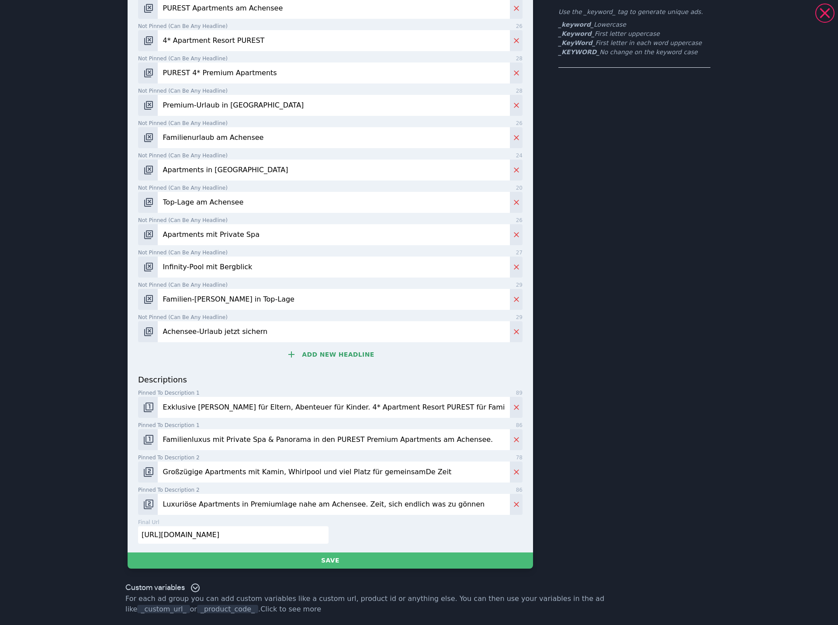
click at [287, 505] on input "Luxuriöse Apartments in Premiumlage nahe am Achensee. Zeit, sich endlich was zu…" at bounding box center [334, 504] width 352 height 21
click at [418, 508] on input "Luxuriöse Apartments in Premiumlage nahe am Achensee. Zeit, sich endlich was zu…" at bounding box center [334, 504] width 352 height 21
paste input "Kuschelabende am [PERSON_NAME], [PERSON_NAME] im [PERSON_NAME] & Abenteuer dire…"
click at [249, 503] on input "Kuschelabende am [PERSON_NAME], [PERSON_NAME] im [PERSON_NAME] & Abenteuer dire…" at bounding box center [334, 504] width 352 height 21
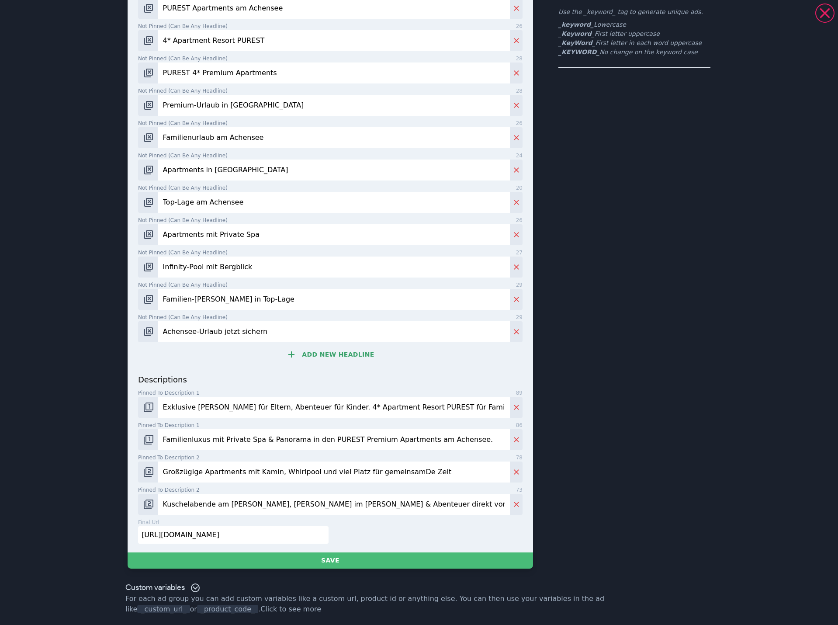
click at [416, 502] on input "Kuschelabende am [PERSON_NAME], [PERSON_NAME] im [PERSON_NAME] & Abenteuer dire…" at bounding box center [334, 504] width 352 height 21
type input "Kuschelabende am [PERSON_NAME], [PERSON_NAME] im [PERSON_NAME] & Abenteuer dire…"
click at [295, 467] on input "Großzügige Apartments mit Kamin, Whirlpool und viel Platz für gemeinsamDe Zeit" at bounding box center [334, 471] width 352 height 21
paste input "Designküche & Kinderausstattung inklusive."
click at [351, 467] on input "Großzügige Apartments mit [PERSON_NAME], Designküche & Kinderausstattung inklus…" at bounding box center [334, 471] width 352 height 21
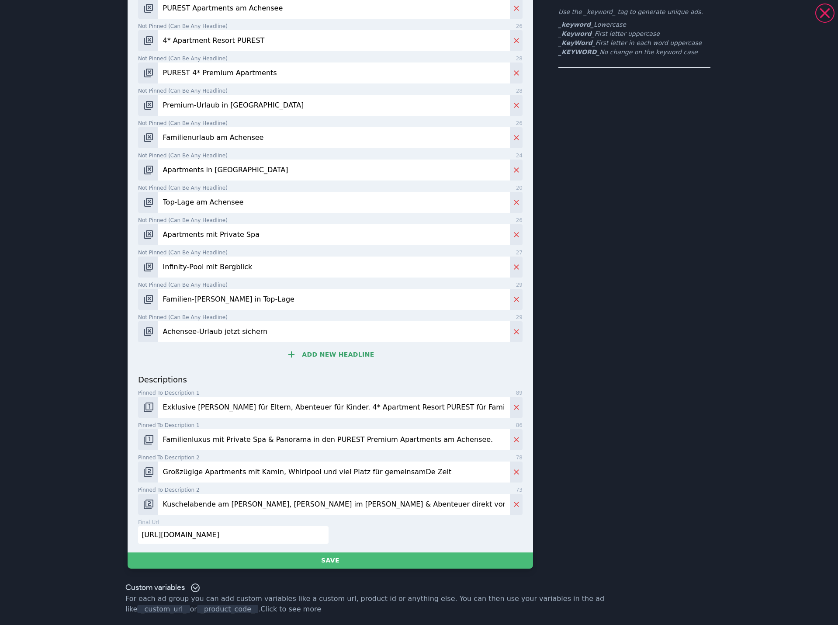
paste input "Designküche & Kinderausstattung inklusive."
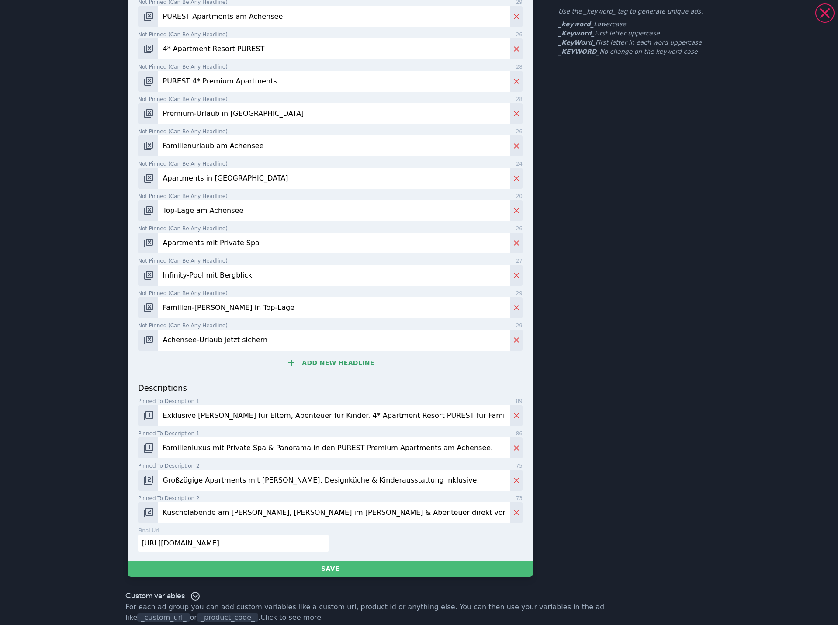
click at [397, 474] on input "Großzügige Apartments mit [PERSON_NAME], Designküche & Kinderausstattung inklus…" at bounding box center [334, 480] width 352 height 21
click at [428, 475] on input "Großzügige Apartments mit [PERSON_NAME], Designküche & Kinderausstattung inklus…" at bounding box center [334, 480] width 352 height 21
type input "Großzügige Apartments mit [PERSON_NAME], Designküche & Kinderausstattung inklus…"
click at [427, 504] on input "Kuschelabende am [PERSON_NAME], [PERSON_NAME] im [PERSON_NAME] & Abenteuer dire…" at bounding box center [334, 512] width 352 height 21
click at [308, 504] on input "Kuschelabende am [PERSON_NAME], [PERSON_NAME] im [PERSON_NAME] & Abenteuer dire…" at bounding box center [334, 512] width 352 height 21
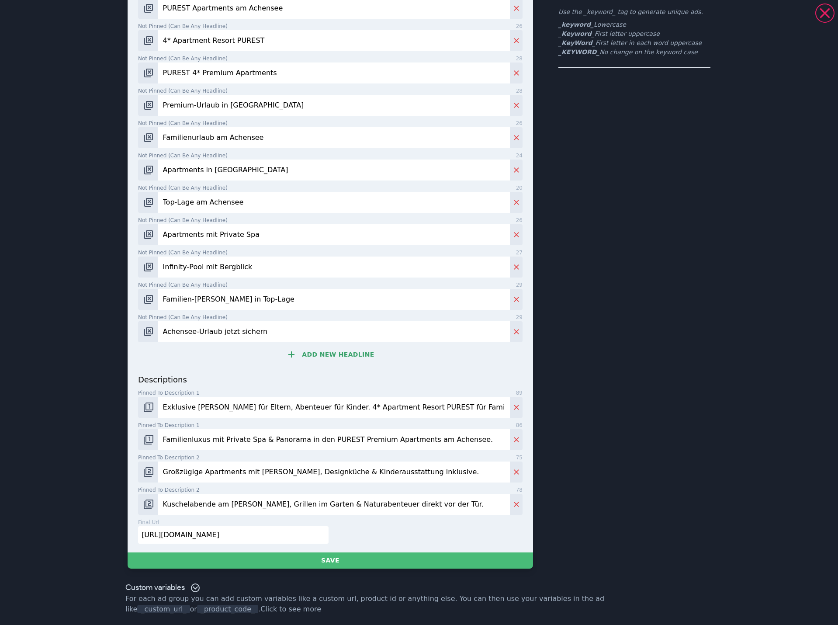
click at [400, 504] on input "Kuschelabende am [PERSON_NAME], Grillen im Garten & Naturabenteuer direkt vor d…" at bounding box center [334, 504] width 352 height 21
type input "Kuschelabende am [PERSON_NAME], Grillen im Garten & Naturabenteuer direkt vor d…"
click at [291, 473] on input "Großzügige Apartments mit [PERSON_NAME], Designküche & Kinderausstattung inklus…" at bounding box center [334, 471] width 352 height 21
paste input "Infinity-Pool, Privatsphäre & Spielraum – ganz ohne Hotelstress"
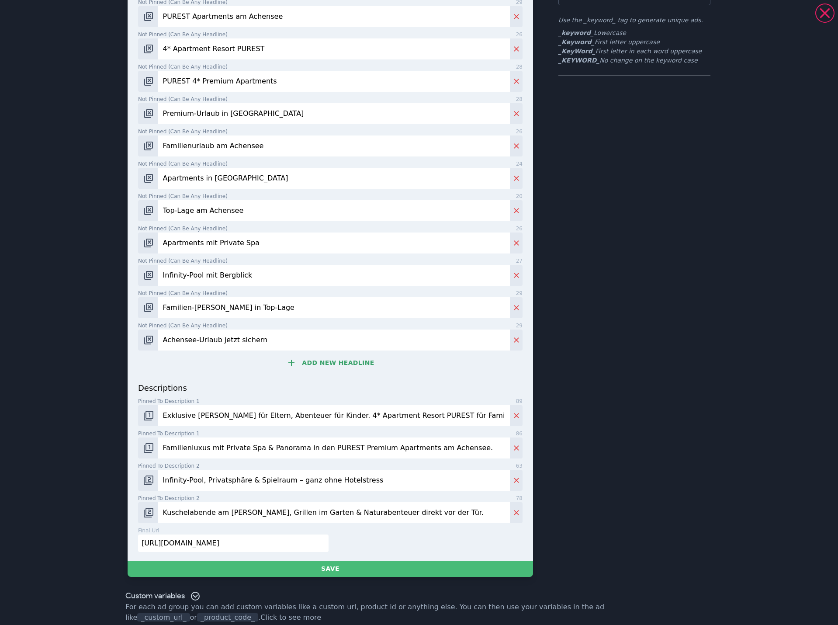
drag, startPoint x: 356, startPoint y: 464, endPoint x: 363, endPoint y: 473, distance: 11.8
click at [356, 470] on input "Infinity-Pool, Privatsphäre & Spielraum – ganz ohne Hotelstress" at bounding box center [334, 480] width 352 height 21
paste input "Freiraum für Familien, Whirlpool für die Eltern & Planschvergnügen im Pool."
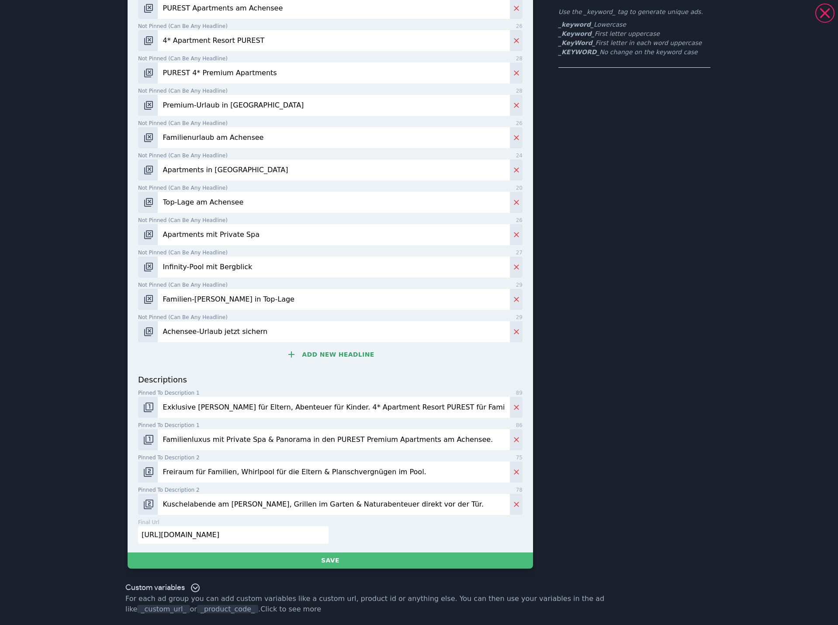
type input "Freiraum für Familien, Whirlpool für die Eltern & Planschvergnügen im Pool."
click at [401, 505] on input "Kuschelabende am [PERSON_NAME], Grillen im Garten & Naturabenteuer direkt vor d…" at bounding box center [334, 504] width 352 height 21
click at [234, 474] on input "Freiraum für Familien, Whirlpool für die Eltern & Planschvergnügen im Pool." at bounding box center [334, 471] width 352 height 21
click at [242, 467] on input "Freiraum für Familien, Whirlpool für die Eltern & Planschvergnügen im Pool." at bounding box center [334, 471] width 352 height 21
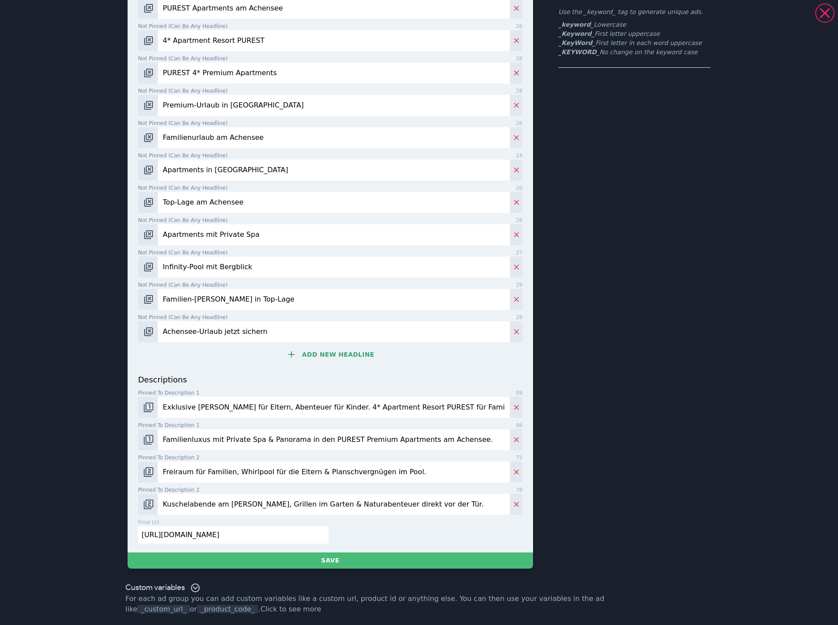
click at [432, 476] on input "Freiraum für Familien, Whirlpool für die Eltern & Planschvergnügen im Pool." at bounding box center [334, 471] width 352 height 21
click at [369, 503] on input "Kuschelabende am [PERSON_NAME], Grillen im Garten & Naturabenteuer direkt vor d…" at bounding box center [334, 504] width 352 height 21
paste input "Moderne Küche, großzügige [PERSON_NAME], [PERSON_NAME] mit Pool und Spielmöglic…"
click at [380, 519] on div "final url 54 [URL][DOMAIN_NAME]" at bounding box center [329, 534] width 388 height 32
click at [427, 507] on input "Moderne Küche, großzügige [PERSON_NAME], [PERSON_NAME] mit Pool und Spielmöglic…" at bounding box center [334, 504] width 352 height 21
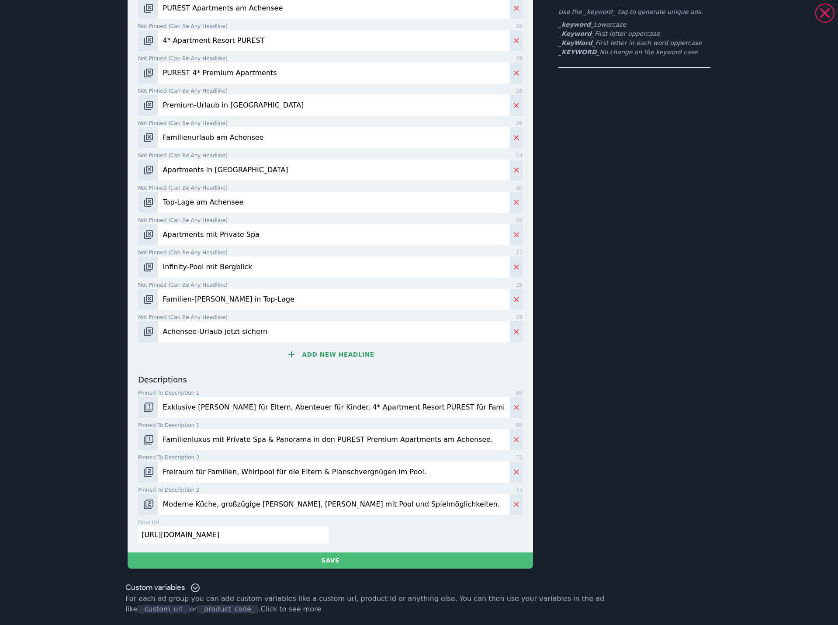
click at [342, 505] on input "Moderne Küche, großzügige [PERSON_NAME], [PERSON_NAME] mit Pool und Spielmöglic…" at bounding box center [334, 504] width 352 height 21
click at [340, 505] on input "Moderne Küche, großzügige [PERSON_NAME], [PERSON_NAME] mit Pool und Spielmöglic…" at bounding box center [334, 504] width 352 height 21
click at [386, 504] on input "Moderne Küche, großzügige [PERSON_NAME], [PERSON_NAME] mit Pool und zahlreiche …" at bounding box center [334, 504] width 352 height 21
click at [442, 500] on input "Moderne Küche, großzügige [PERSON_NAME], [PERSON_NAME] mit Pool und zahlreiche …" at bounding box center [334, 504] width 352 height 21
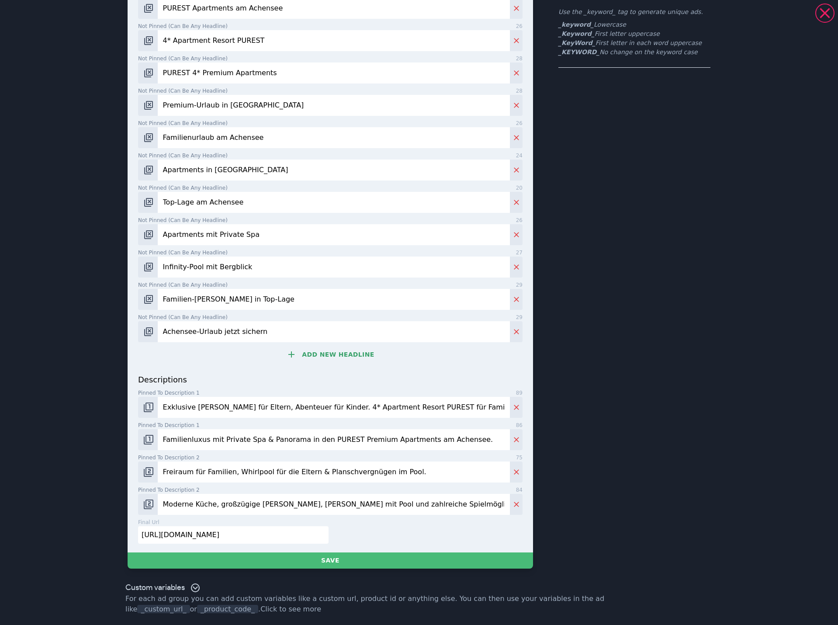
type input "Moderne Küche, großzügige [PERSON_NAME], [PERSON_NAME] mit Pool und zahlreiche …"
click at [390, 471] on input "Freiraum für Familien, Whirlpool für die Eltern & Planschvergnügen im Pool." at bounding box center [334, 471] width 352 height 21
type input "Freiraum für Familien, Whirlpool für die Eltern & Planschvergnügen im Pool für …"
click at [378, 499] on input "Moderne Küche, großzügige [PERSON_NAME], [PERSON_NAME] mit Pool und zahlreiche …" at bounding box center [334, 504] width 352 height 21
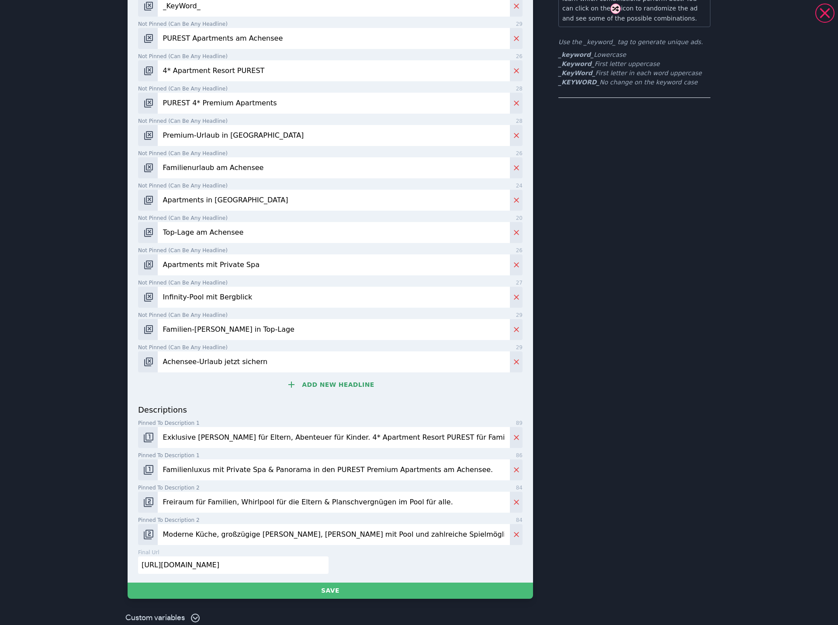
scroll to position [79, 0]
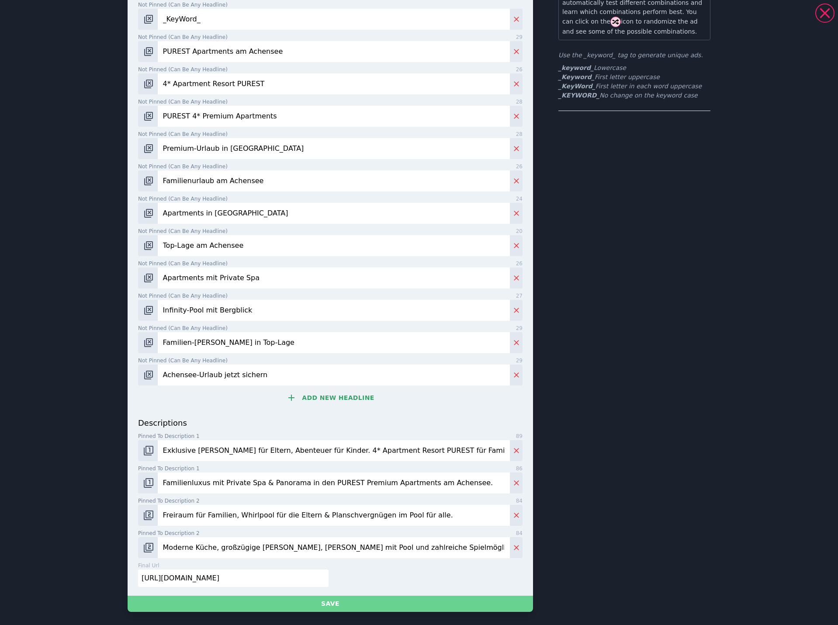
click at [370, 597] on button "Save" at bounding box center [330, 603] width 405 height 16
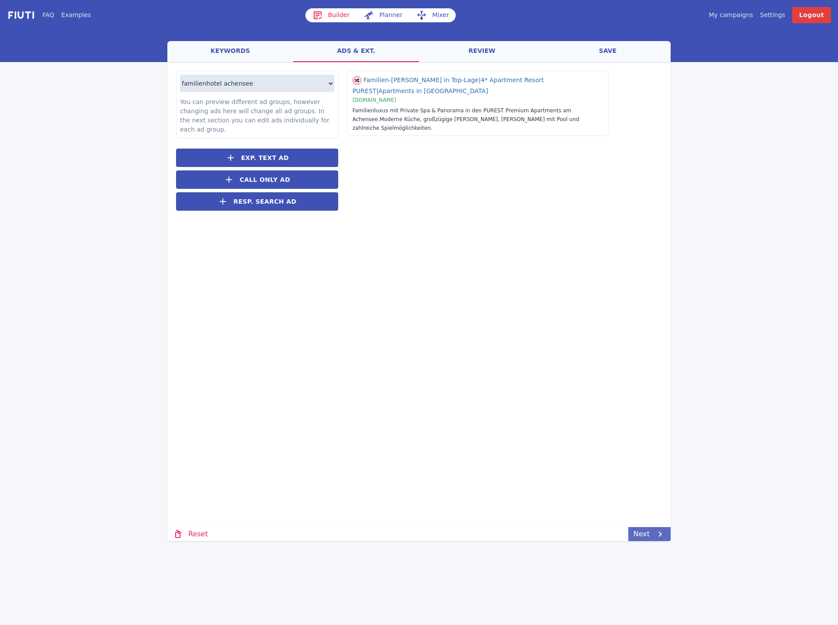
click at [636, 527] on link "Next" at bounding box center [649, 534] width 42 height 14
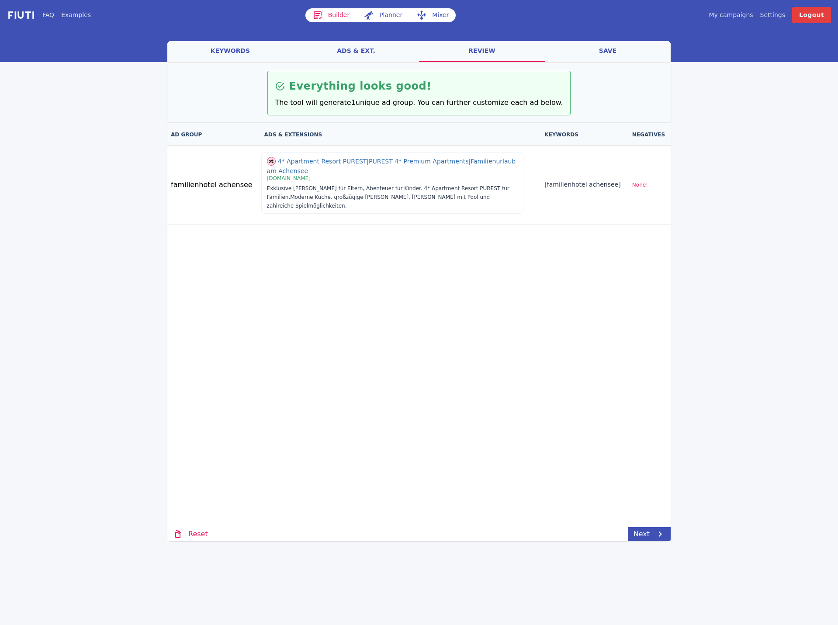
click at [649, 536] on link "Next" at bounding box center [649, 534] width 42 height 14
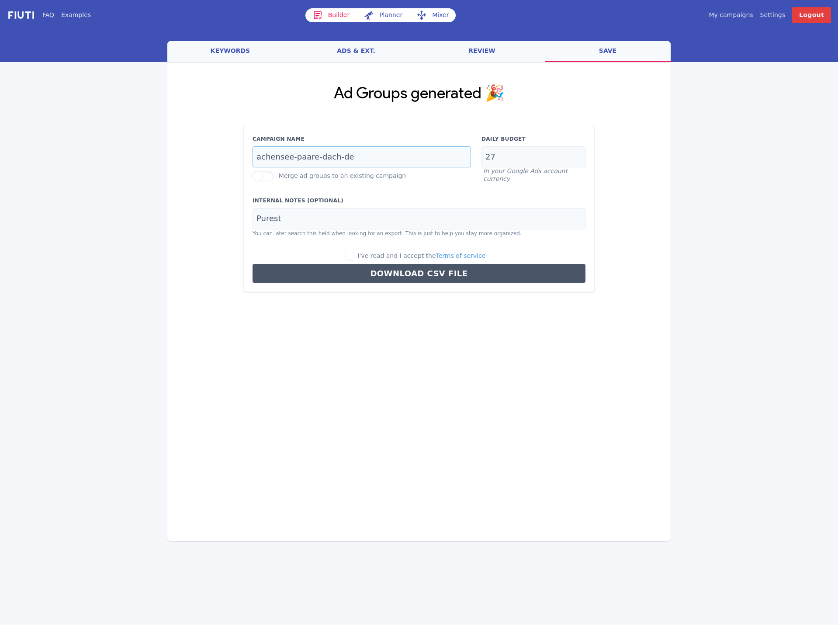
click at [268, 158] on input "achensee-paare-dach-de" at bounding box center [361, 156] width 218 height 21
type input "achensee-familie-dach-de"
click at [531, 156] on input "27" at bounding box center [533, 156] width 104 height 21
click at [526, 158] on input "27" at bounding box center [533, 156] width 104 height 21
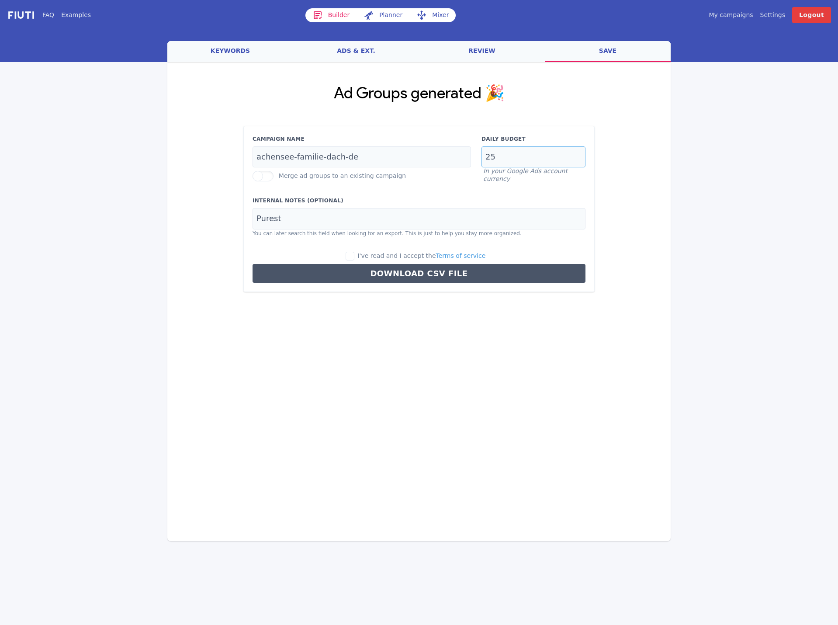
type input "25"
click at [408, 219] on input "Purest" at bounding box center [418, 218] width 333 height 21
click at [354, 255] on input "I've read and I accept the Terms of service" at bounding box center [350, 256] width 9 height 9
checkbox input "true"
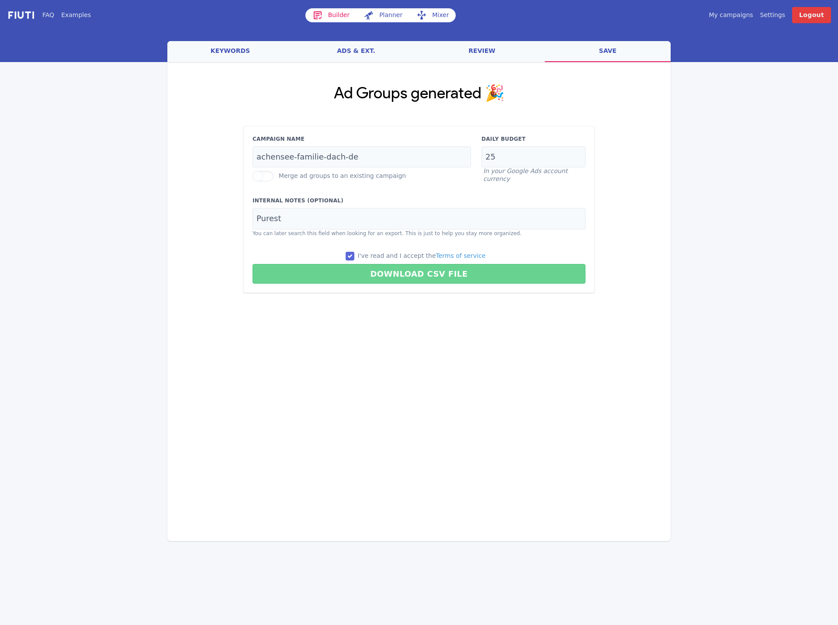
click at [378, 269] on button "Download CSV File" at bounding box center [418, 274] width 333 height 20
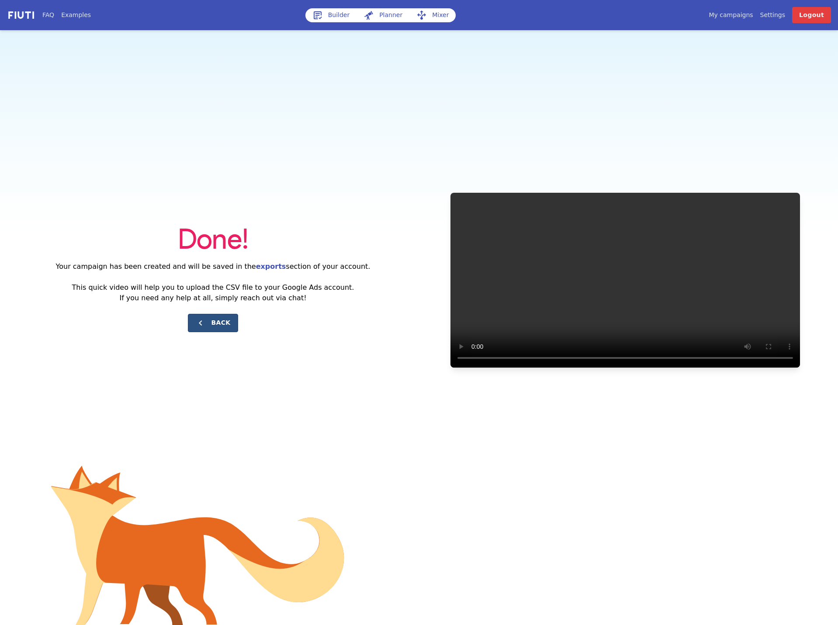
click at [222, 316] on button "Back" at bounding box center [213, 323] width 50 height 18
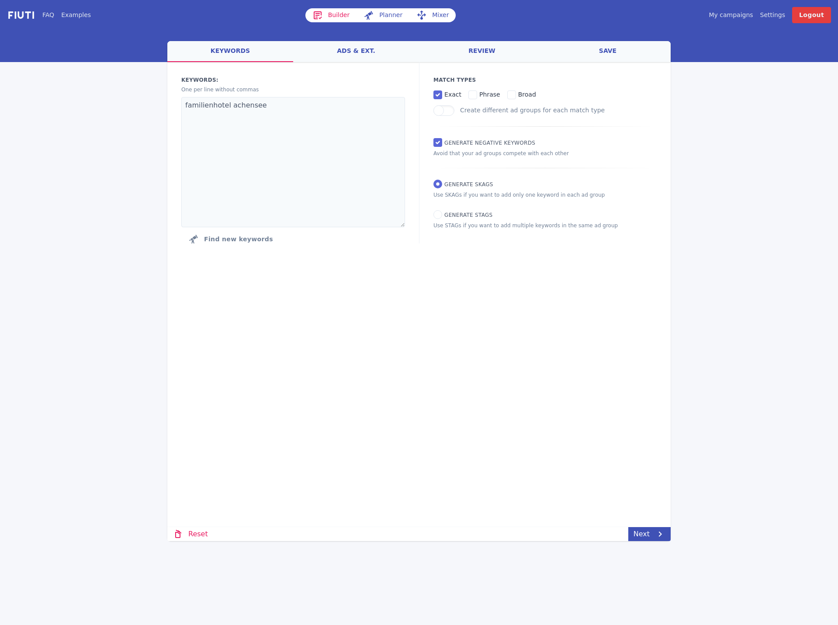
click at [742, 14] on link "My campaigns" at bounding box center [731, 14] width 44 height 9
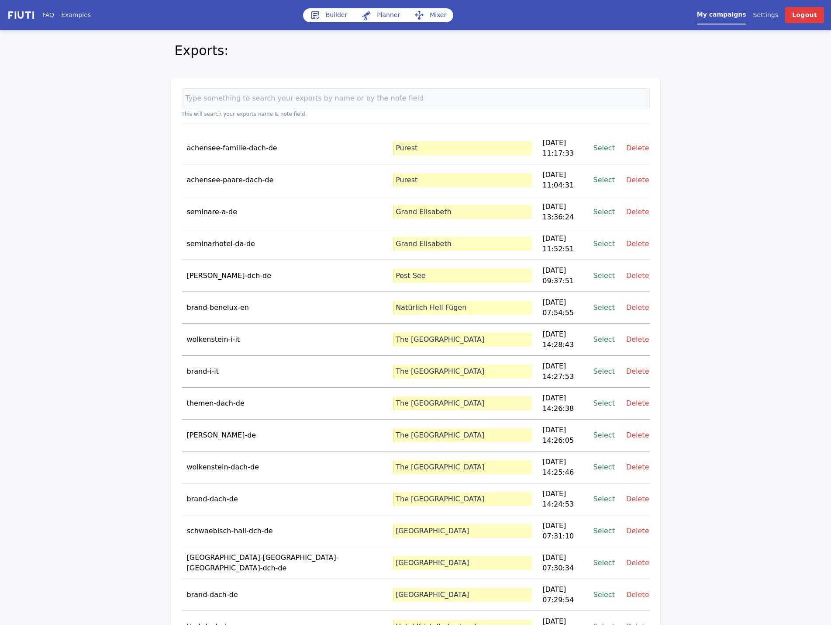
click at [604, 174] on link "Select" at bounding box center [604, 180] width 21 height 12
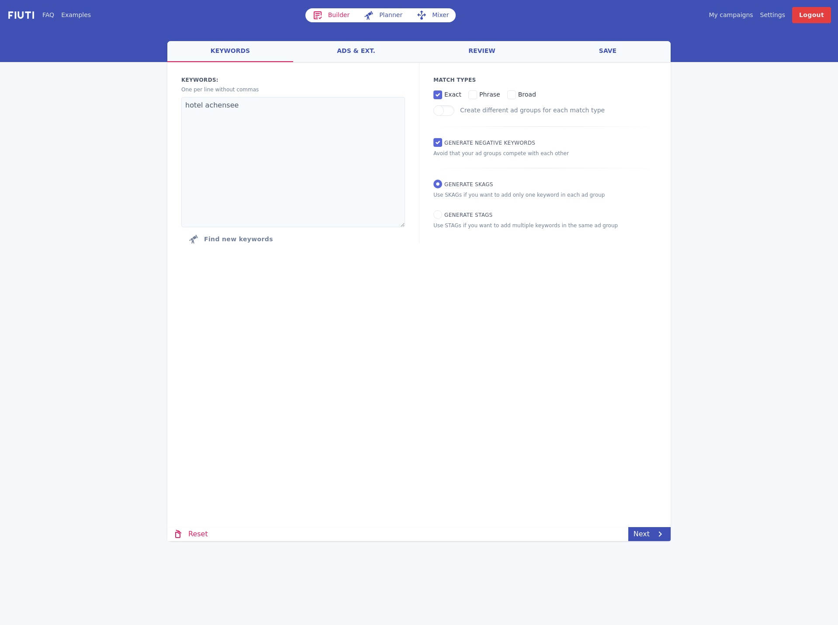
click at [331, 58] on link "ads & ext." at bounding box center [356, 51] width 126 height 21
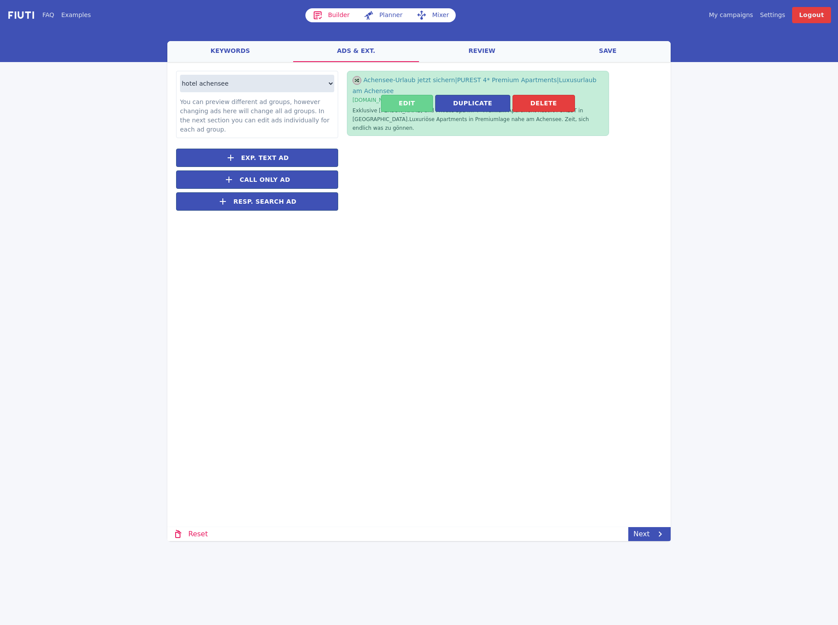
click at [418, 101] on button "Edit" at bounding box center [407, 103] width 52 height 17
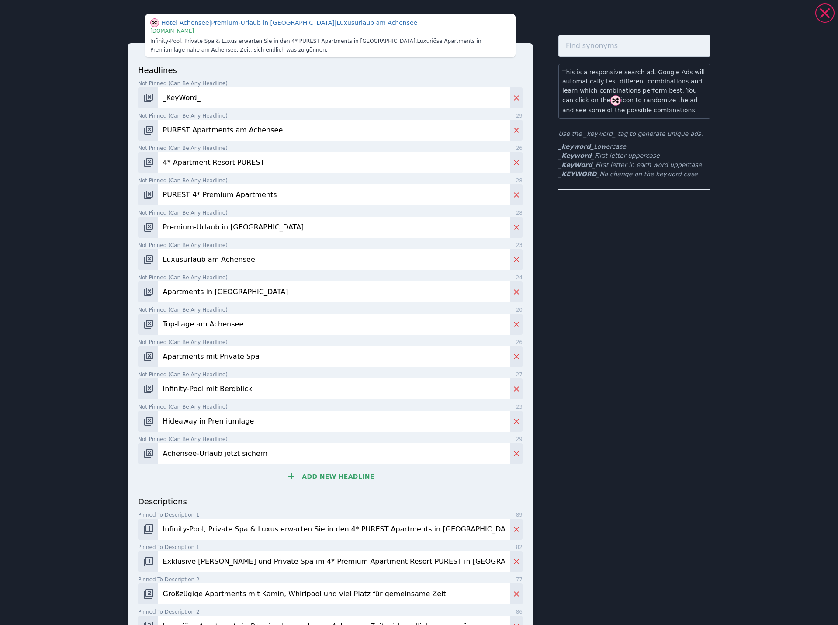
click at [221, 133] on input "PUREST Apartments am Achensee" at bounding box center [334, 130] width 352 height 21
drag, startPoint x: 201, startPoint y: 161, endPoint x: 125, endPoint y: 161, distance: 76.0
click at [201, 161] on input "4* Apartment Resort PUREST" at bounding box center [334, 162] width 352 height 21
click at [187, 197] on input "PUREST 4* Premium Apartments" at bounding box center [334, 194] width 352 height 21
click at [183, 230] on input "Premium-Urlaub in [GEOGRAPHIC_DATA]" at bounding box center [334, 227] width 352 height 21
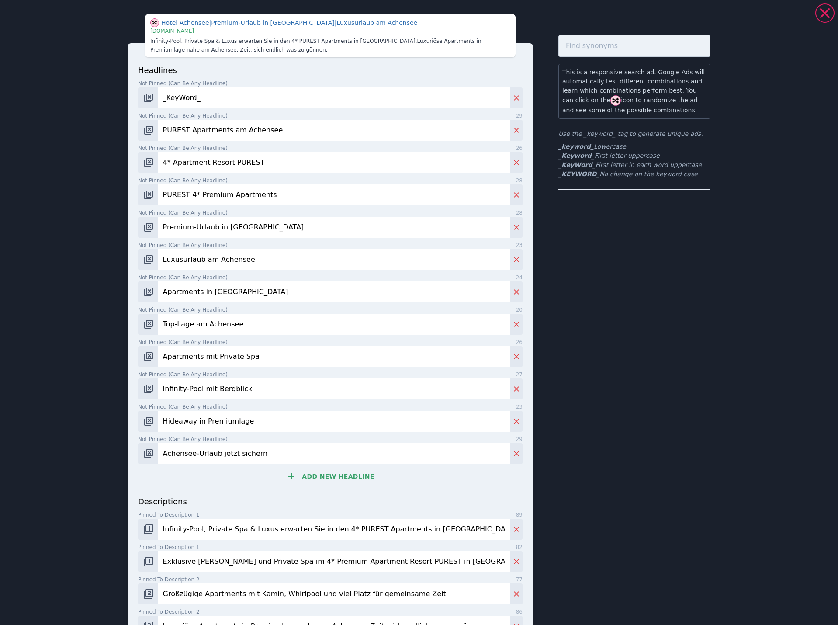
click at [180, 259] on input "Luxusurlaub am Achensee" at bounding box center [334, 259] width 352 height 21
click at [184, 293] on input "Apartments in [GEOGRAPHIC_DATA]" at bounding box center [334, 291] width 352 height 21
drag, startPoint x: 205, startPoint y: 330, endPoint x: 99, endPoint y: 325, distance: 106.3
click at [205, 330] on input "Top-Lage am Achensee" at bounding box center [334, 324] width 352 height 21
drag, startPoint x: 194, startPoint y: 353, endPoint x: 188, endPoint y: 353, distance: 6.1
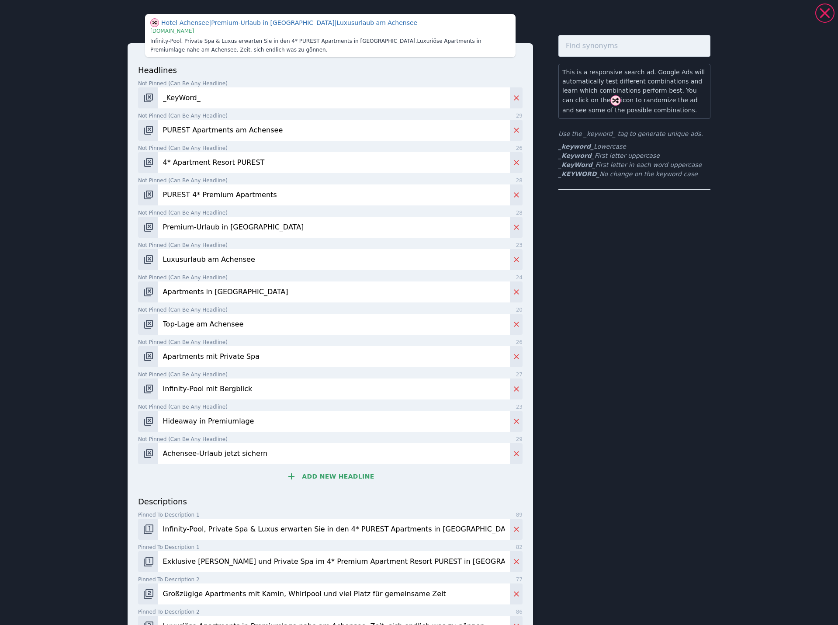
click at [194, 353] on input "Apartments mit Private Spa" at bounding box center [334, 356] width 352 height 21
click at [204, 387] on input "Infinity-Pool mit Bergblick" at bounding box center [334, 388] width 352 height 21
drag, startPoint x: 208, startPoint y: 425, endPoint x: 180, endPoint y: 423, distance: 29.0
click at [208, 425] on input "Hideaway in Premiumlage" at bounding box center [334, 421] width 352 height 21
click at [204, 451] on input "Achensee-Urlaub jetzt sichern" at bounding box center [334, 453] width 352 height 21
